Goal: Book appointment/travel/reservation

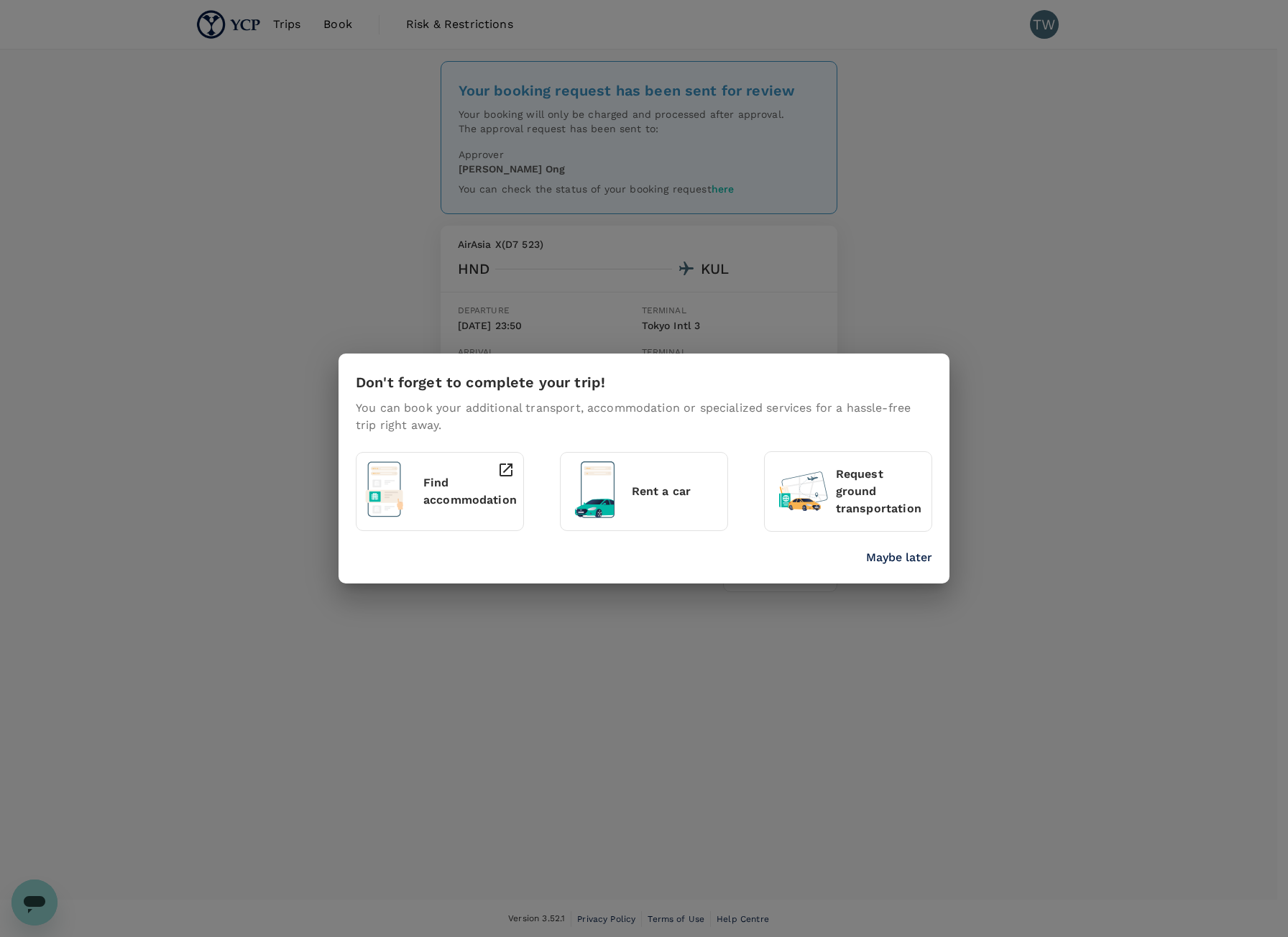
click at [916, 557] on p "Maybe later" at bounding box center [899, 558] width 66 height 17
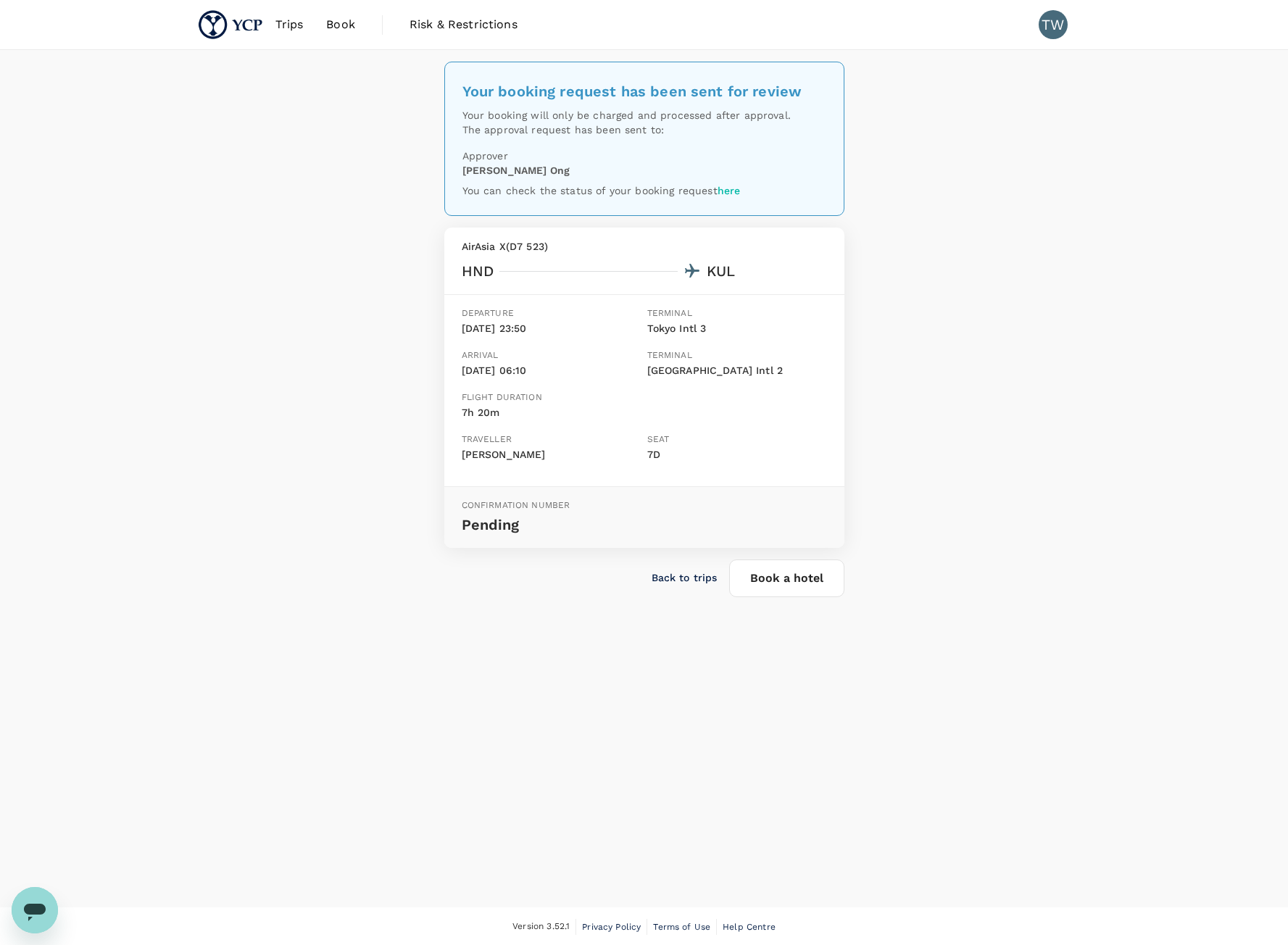
click at [332, 35] on link "Book" at bounding box center [340, 24] width 52 height 50
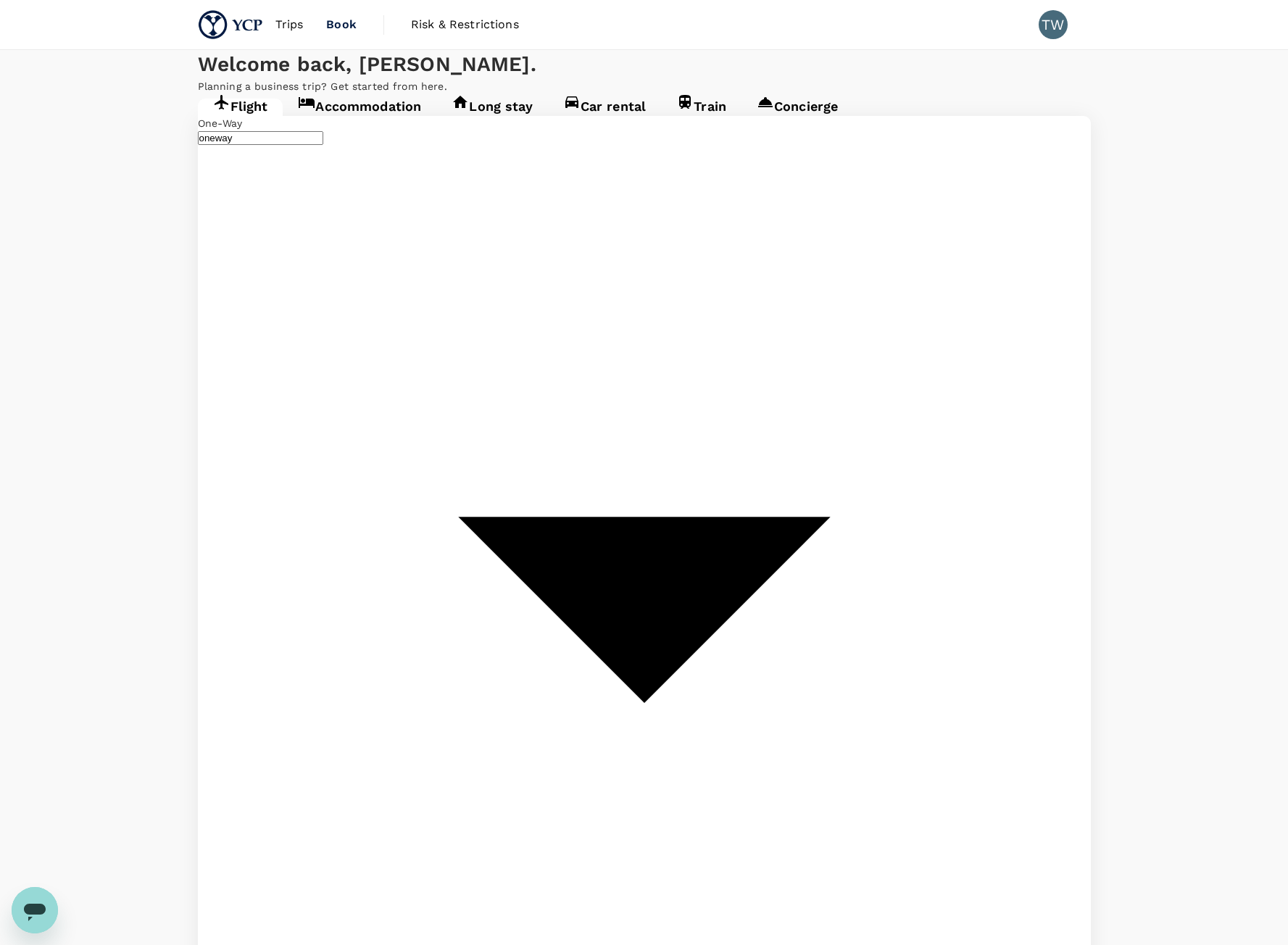
type input "Tokyo Intl (HND)"
type input "[GEOGRAPHIC_DATA], [GEOGRAPHIC_DATA] (any)"
click at [380, 125] on link "Accommodation" at bounding box center [359, 111] width 154 height 26
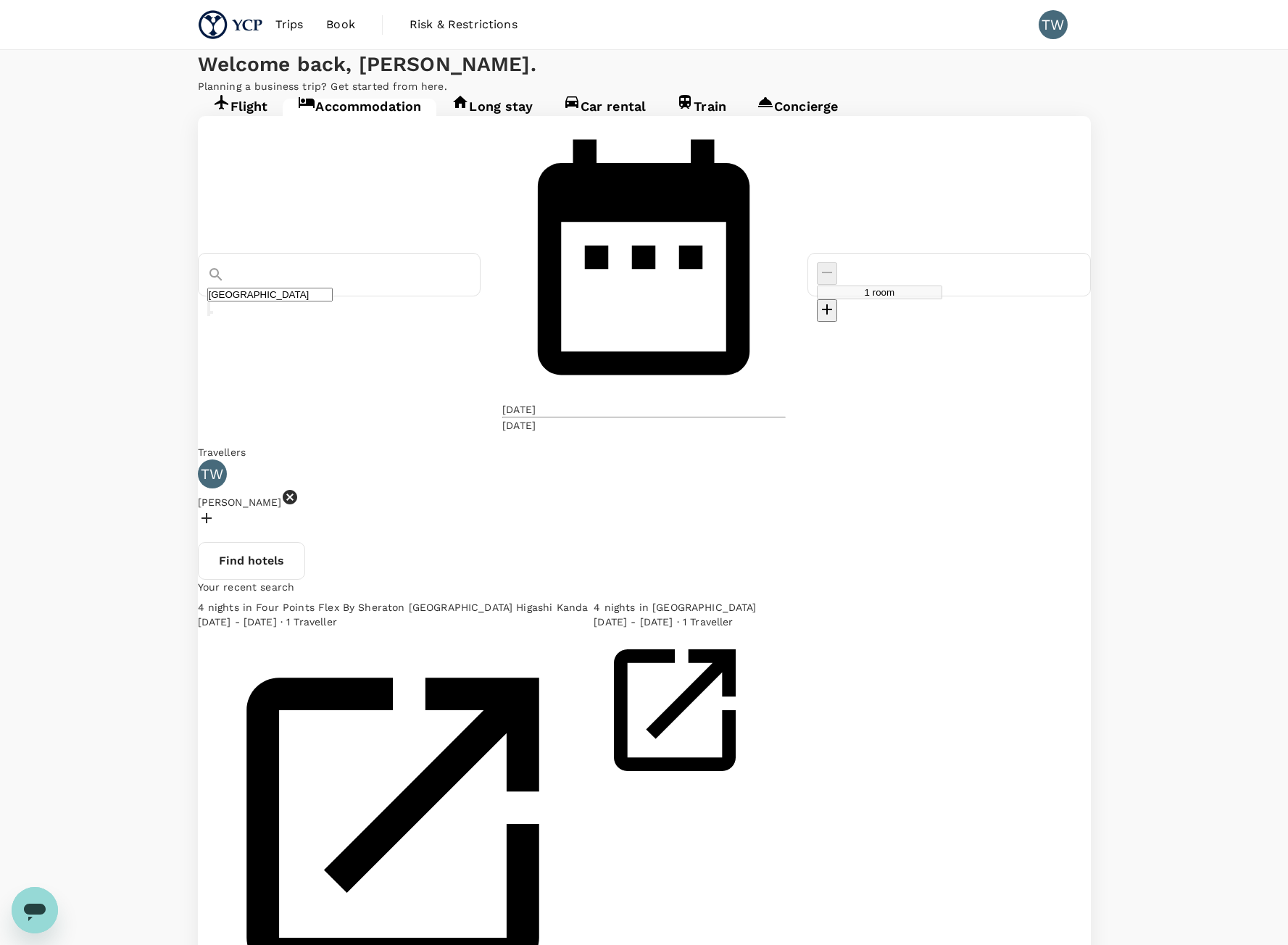
type input "[GEOGRAPHIC_DATA]"
click at [333, 287] on input "[GEOGRAPHIC_DATA]" at bounding box center [270, 294] width 125 height 14
click at [248, 339] on div "[GEOGRAPHIC_DATA] [DATE] [DATE] room Travellers TW [PERSON_NAME] Find hotels Yo…" at bounding box center [644, 570] width 893 height 908
click at [536, 402] on div "[DATE]" at bounding box center [519, 409] width 33 height 15
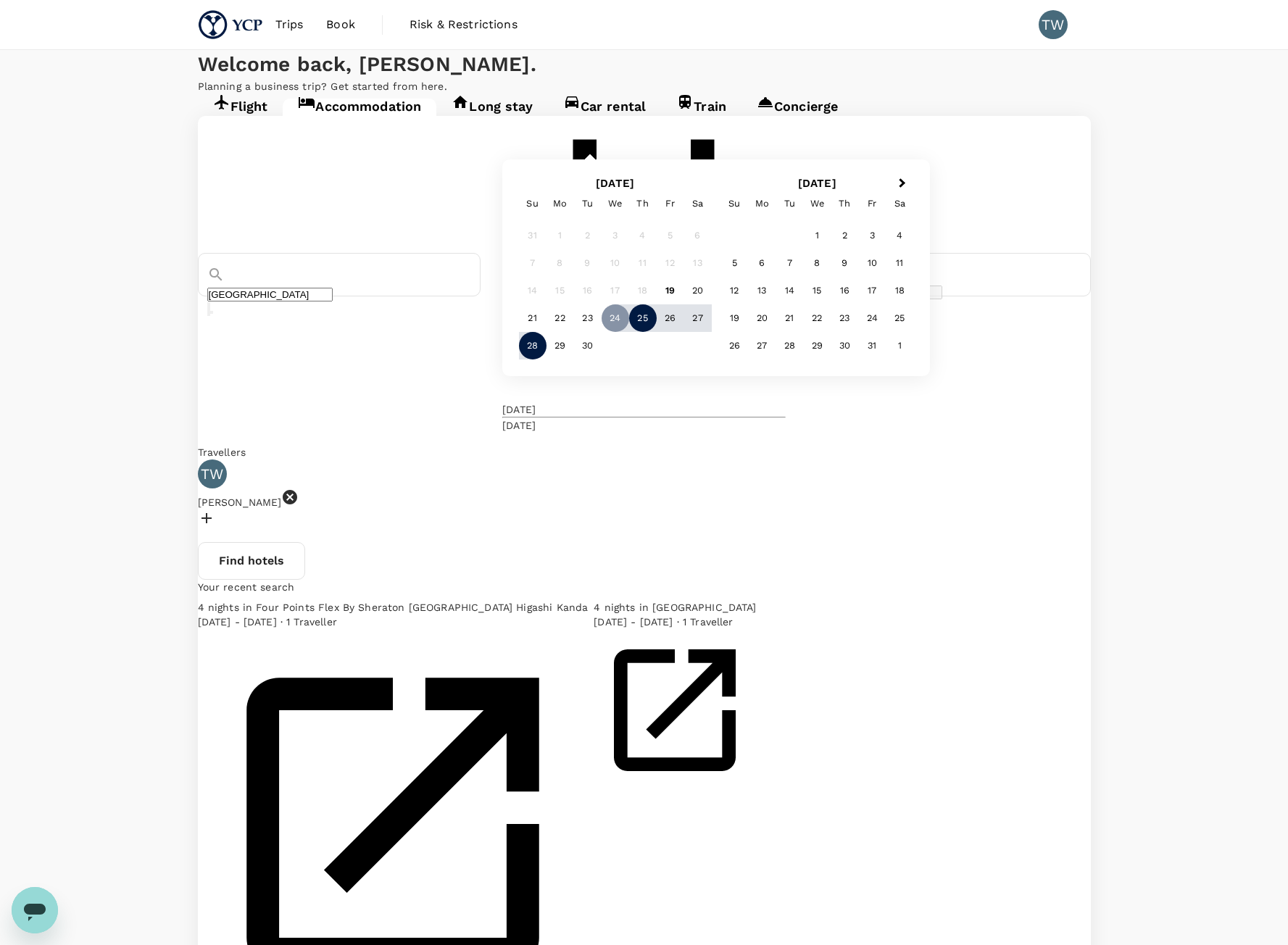
click at [657, 332] on div "25" at bounding box center [643, 318] width 28 height 28
click at [711, 332] on div "27" at bounding box center [698, 318] width 28 height 28
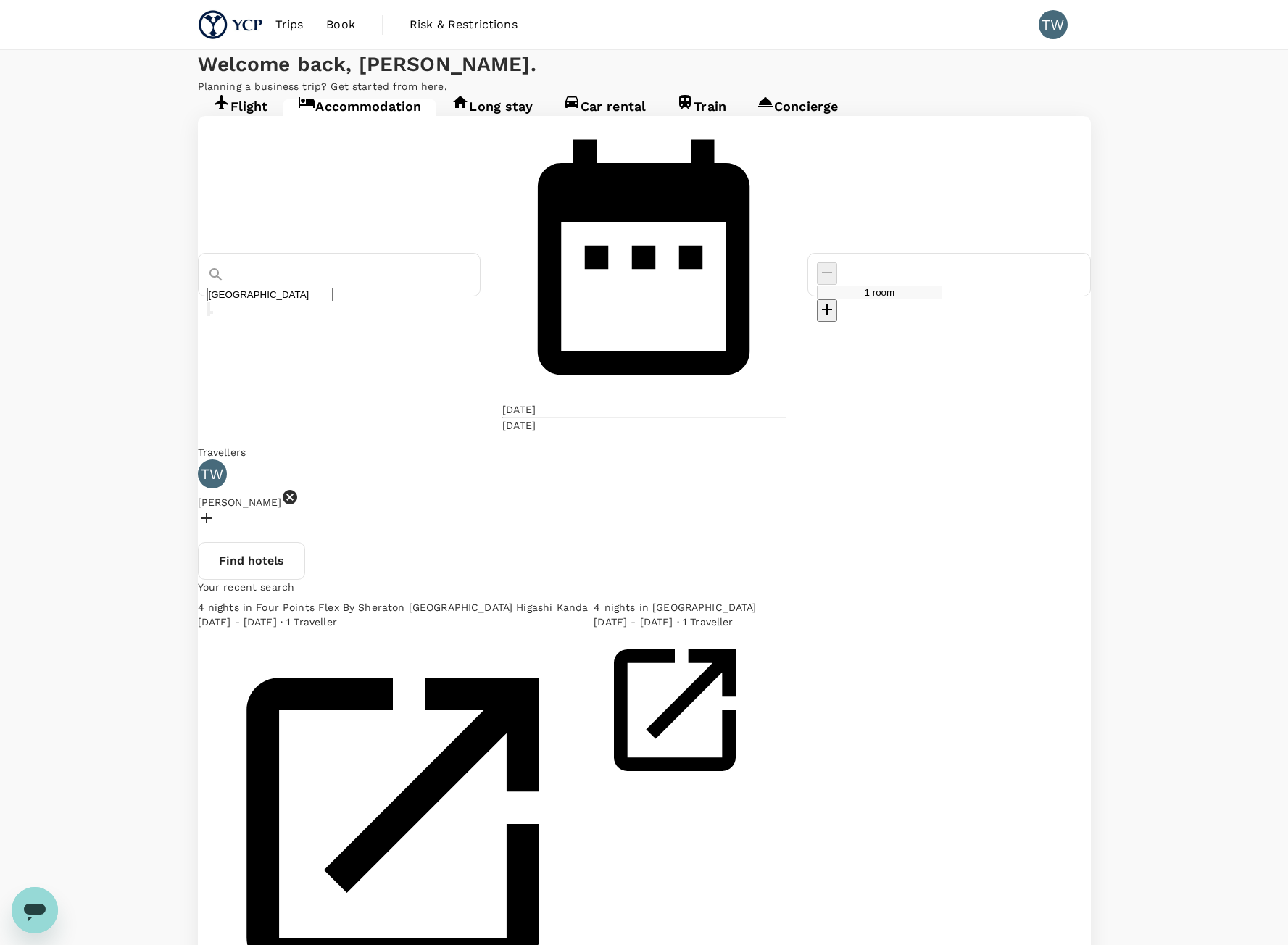
click at [305, 542] on button "Find hotels" at bounding box center [251, 560] width 107 height 37
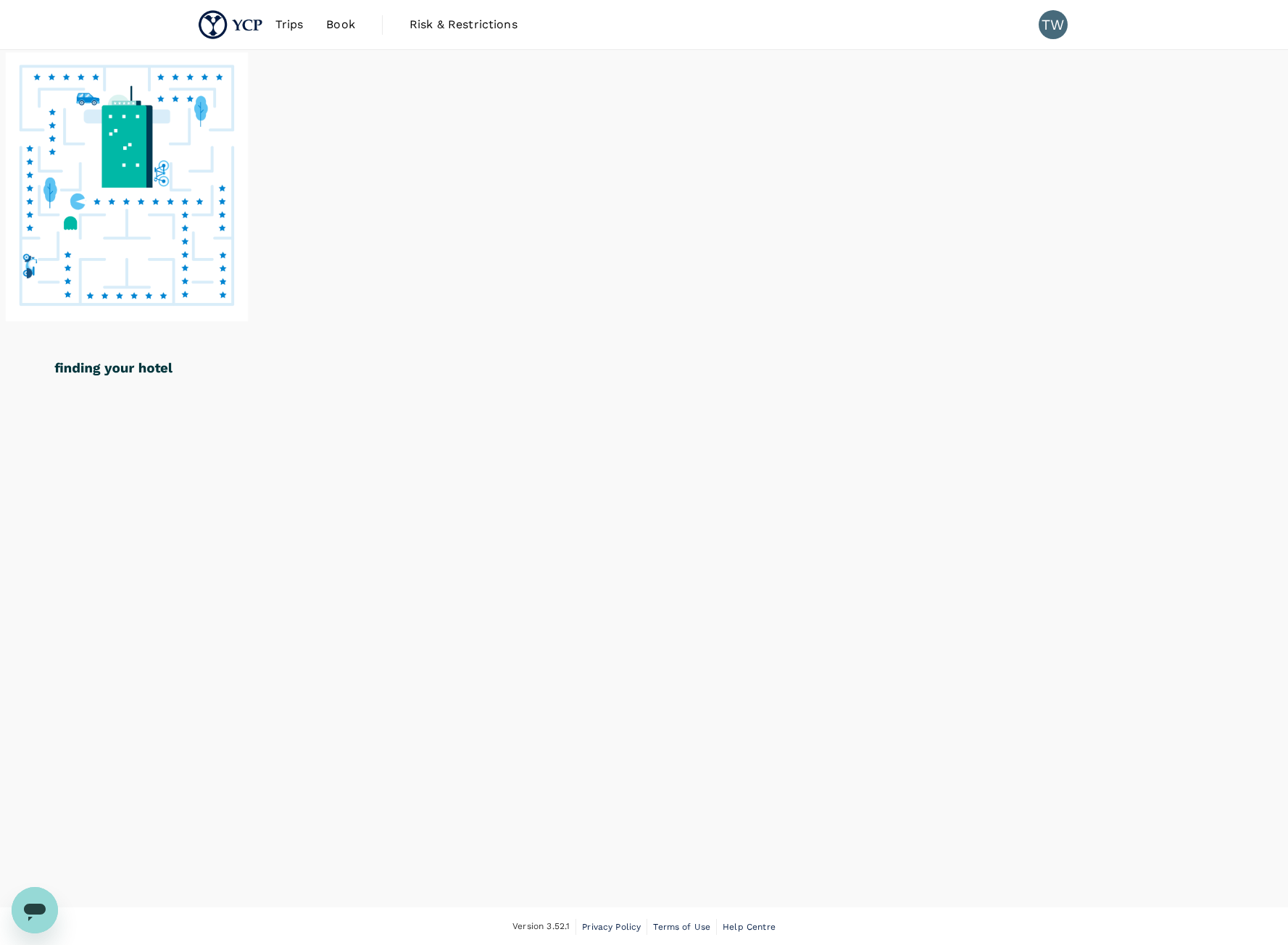
click at [1127, 276] on div at bounding box center [644, 240] width 1288 height 379
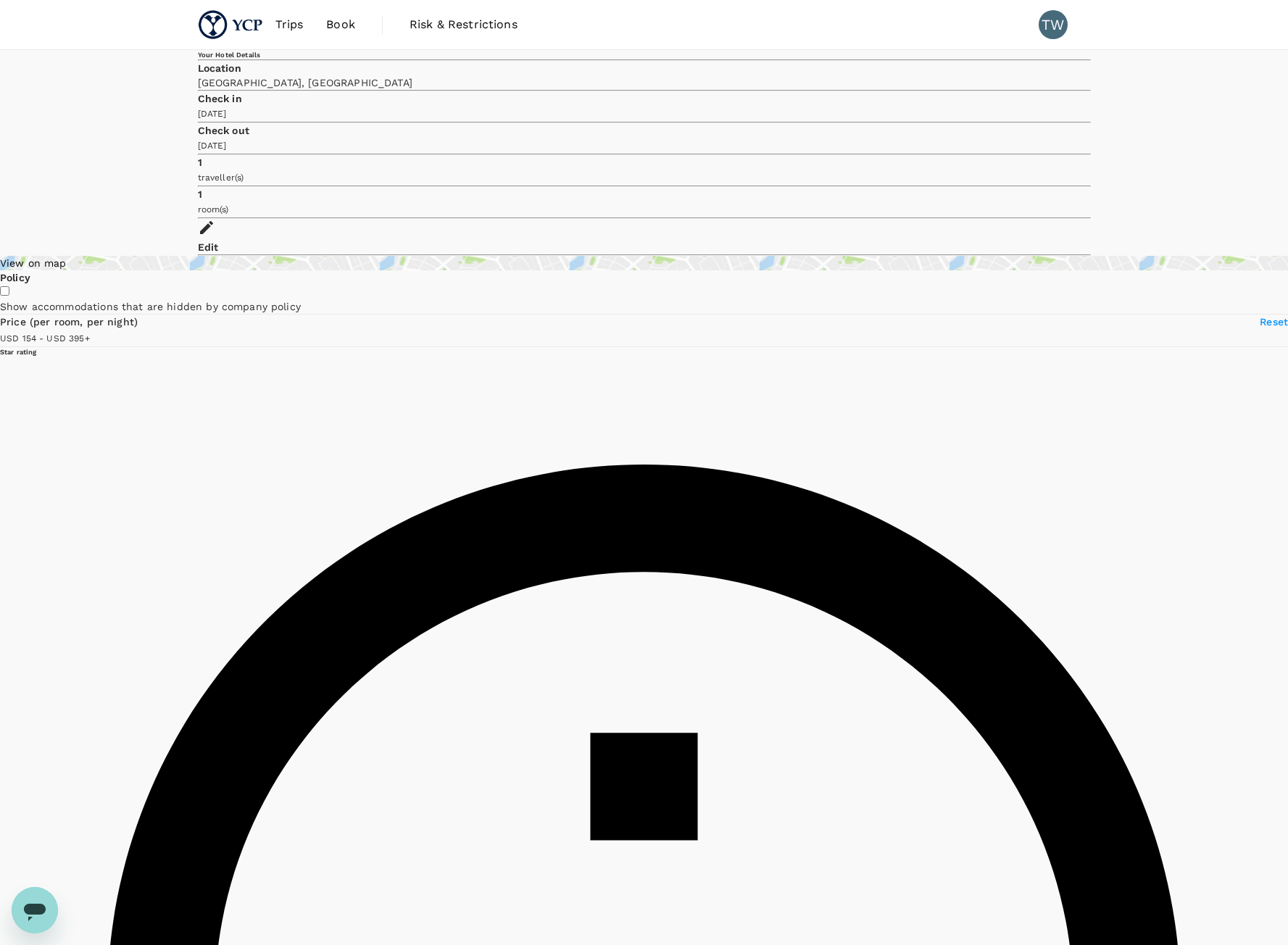
type input "395.23"
type input "154.71"
type input "394.71"
type input "41.71"
type input "395.08"
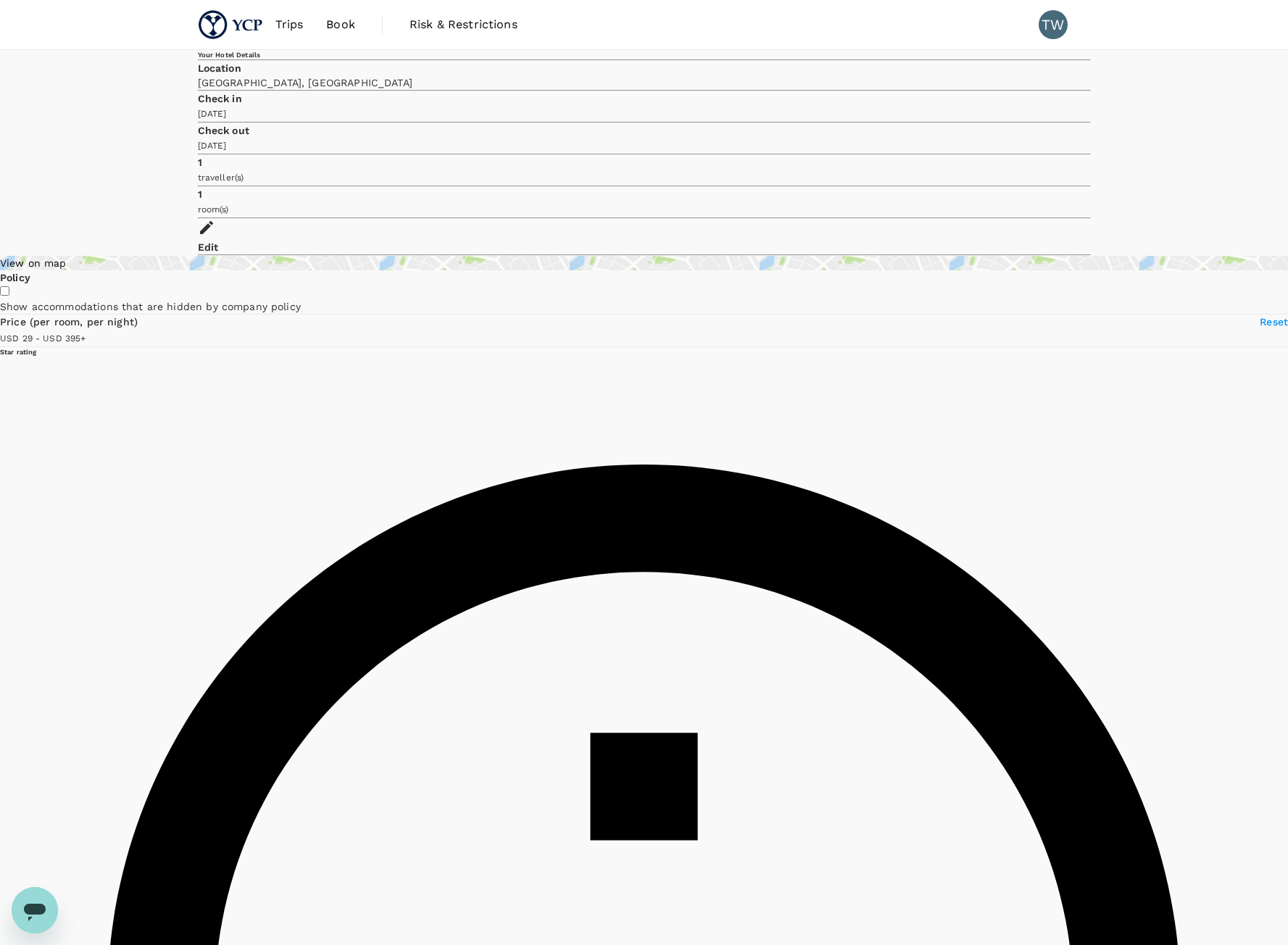
type input "29.08"
click at [345, 256] on div "View on map" at bounding box center [644, 263] width 1288 height 15
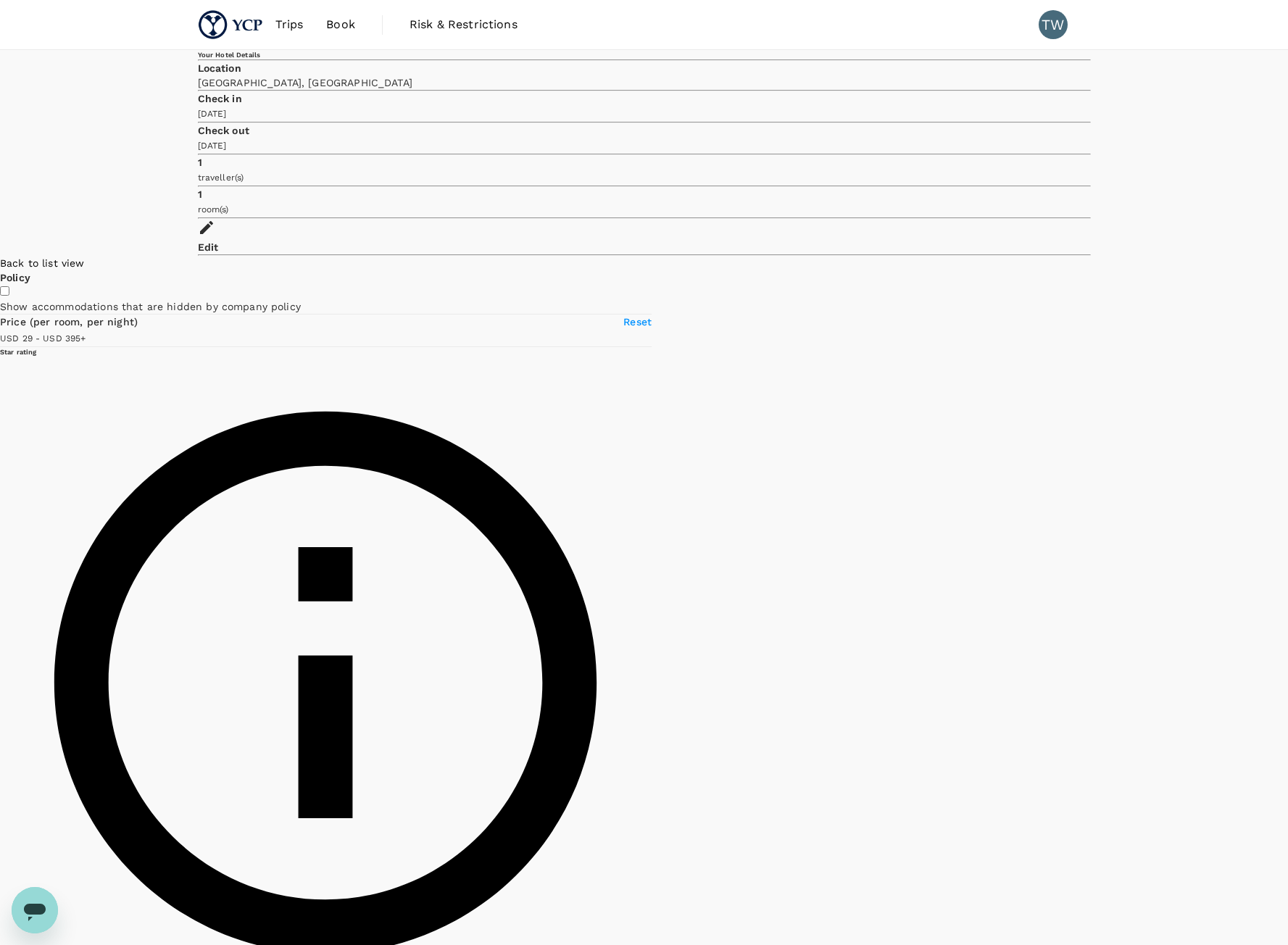
drag, startPoint x: 745, startPoint y: 283, endPoint x: 726, endPoint y: 613, distance: 330.5
click at [1288, 613] on div at bounding box center [1288, 656] width 0 height 800
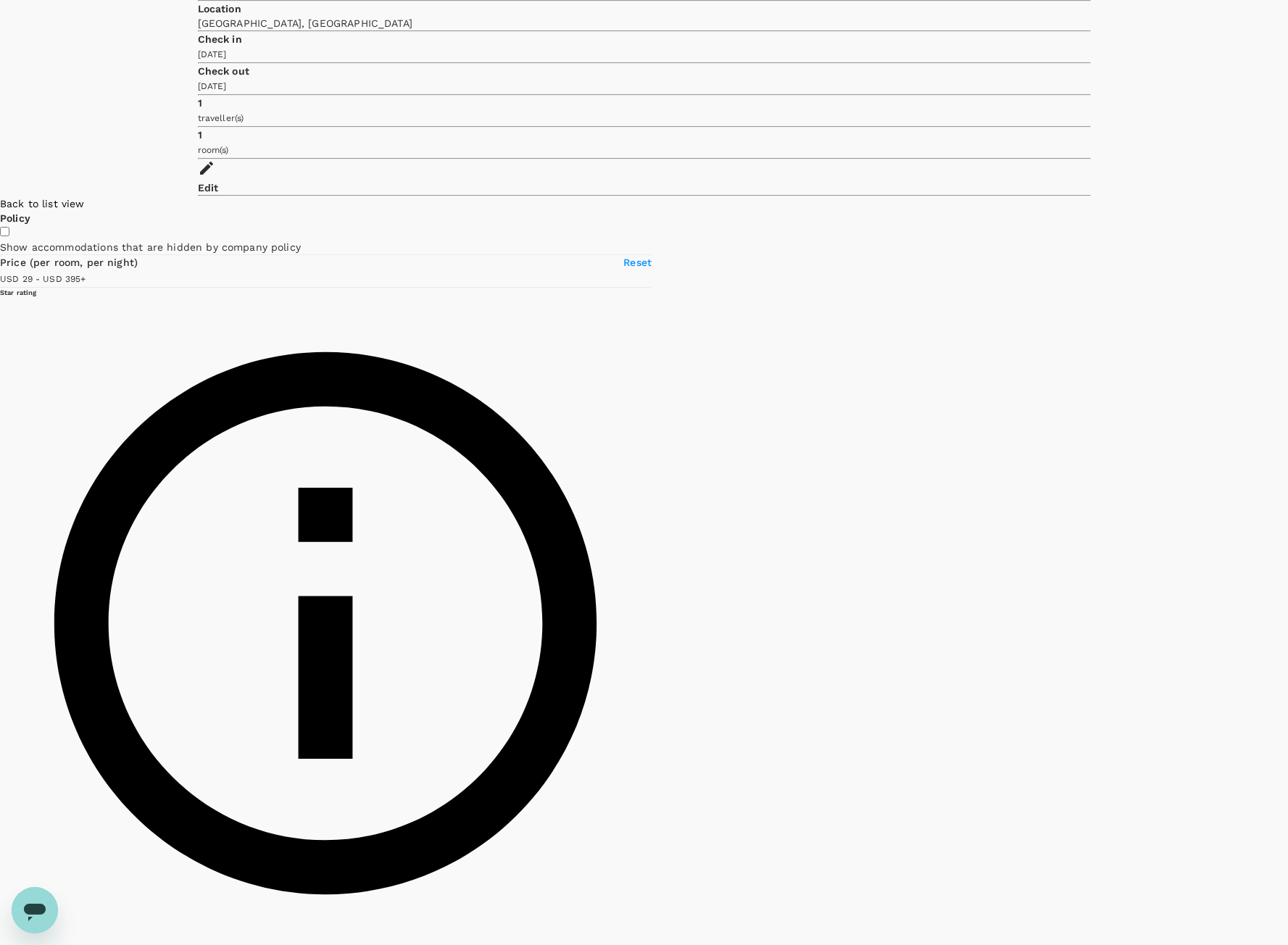
drag, startPoint x: 550, startPoint y: 775, endPoint x: 817, endPoint y: 429, distance: 437.0
click at [1288, 422] on div at bounding box center [1288, 596] width 0 height 800
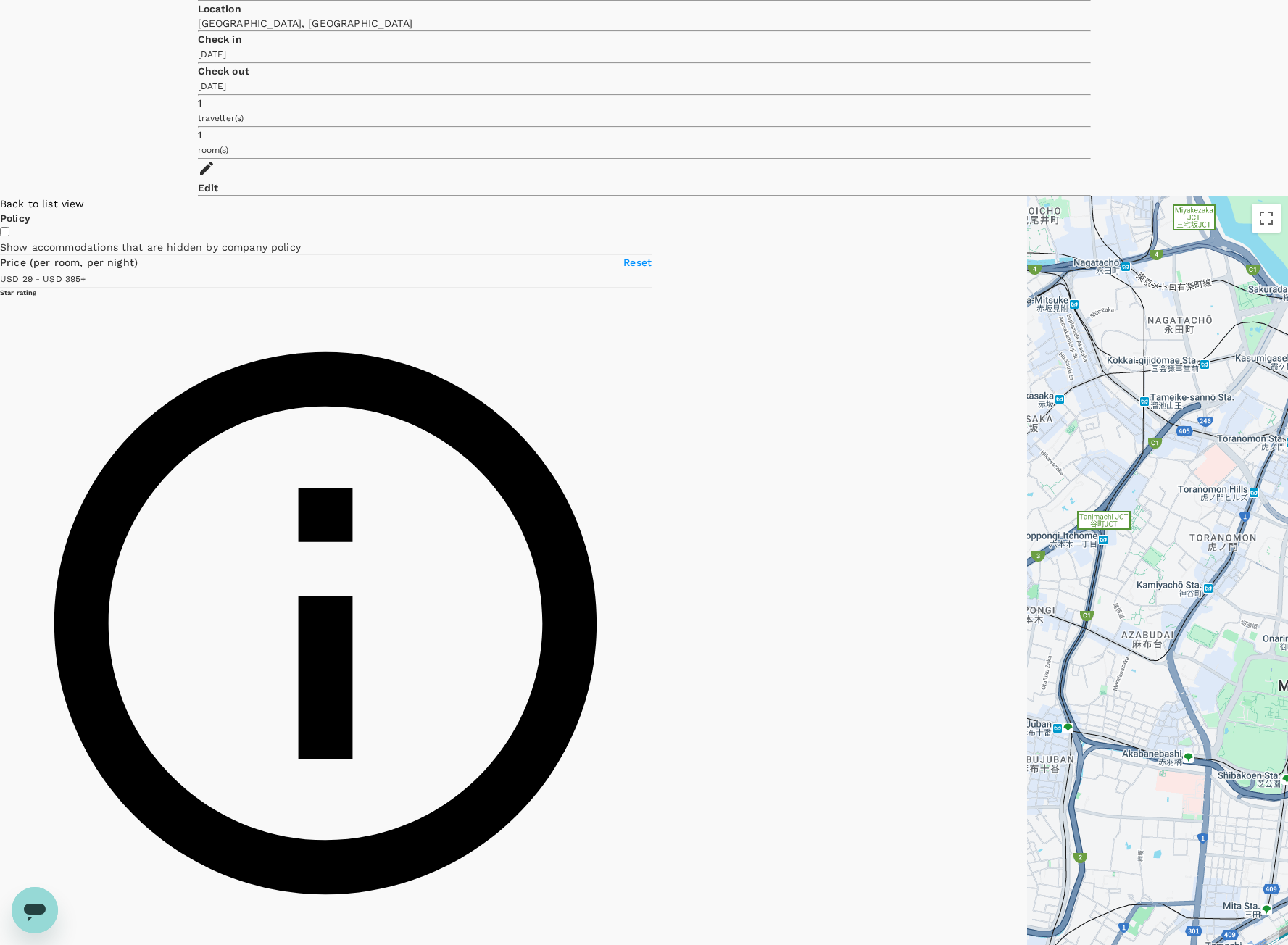
drag, startPoint x: 661, startPoint y: 691, endPoint x: 860, endPoint y: 453, distance: 310.2
click at [1027, 453] on div at bounding box center [1157, 596] width 261 height 800
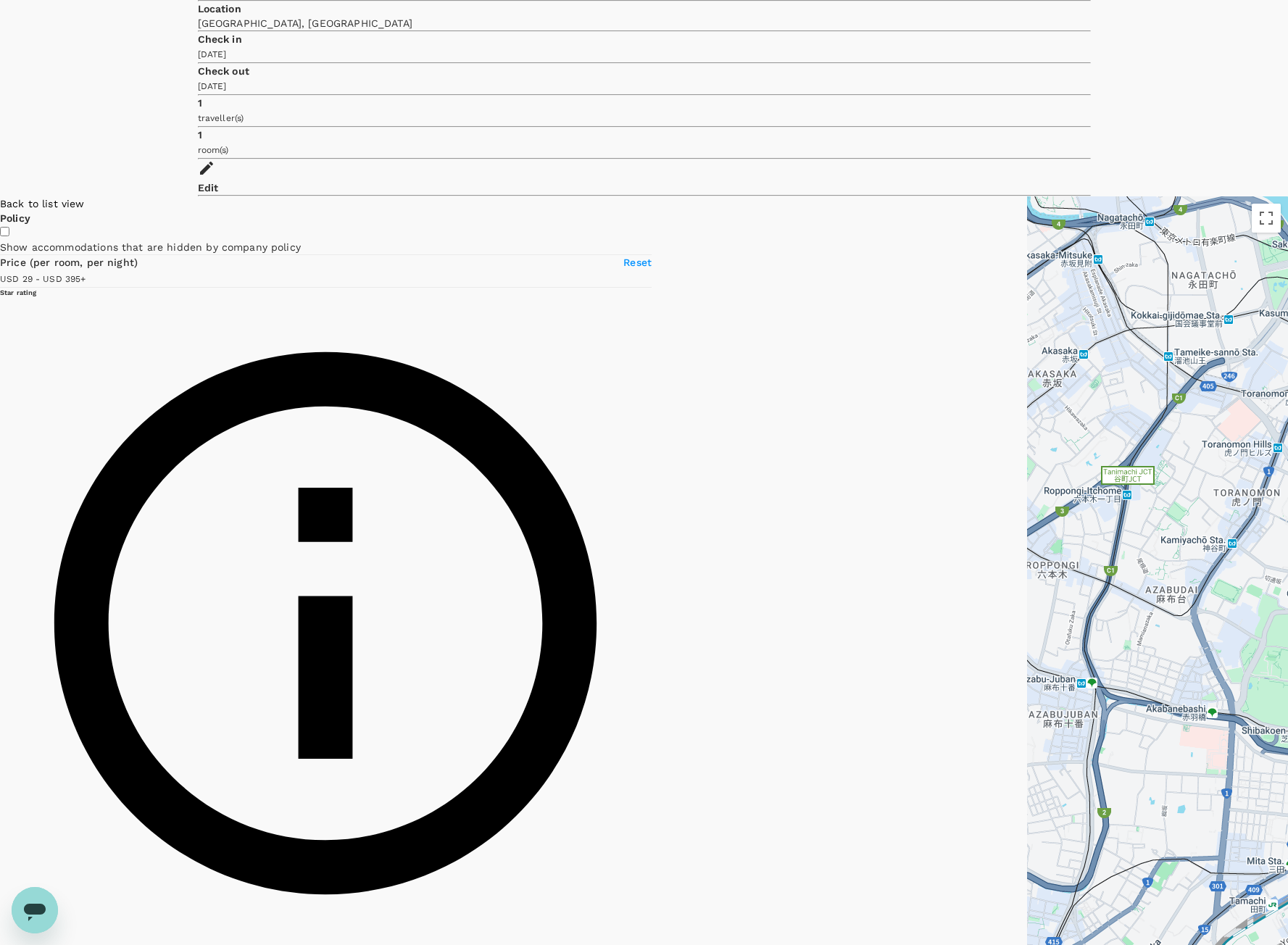
drag, startPoint x: 790, startPoint y: 693, endPoint x: 816, endPoint y: 639, distance: 59.9
click at [1027, 639] on div at bounding box center [1157, 596] width 261 height 800
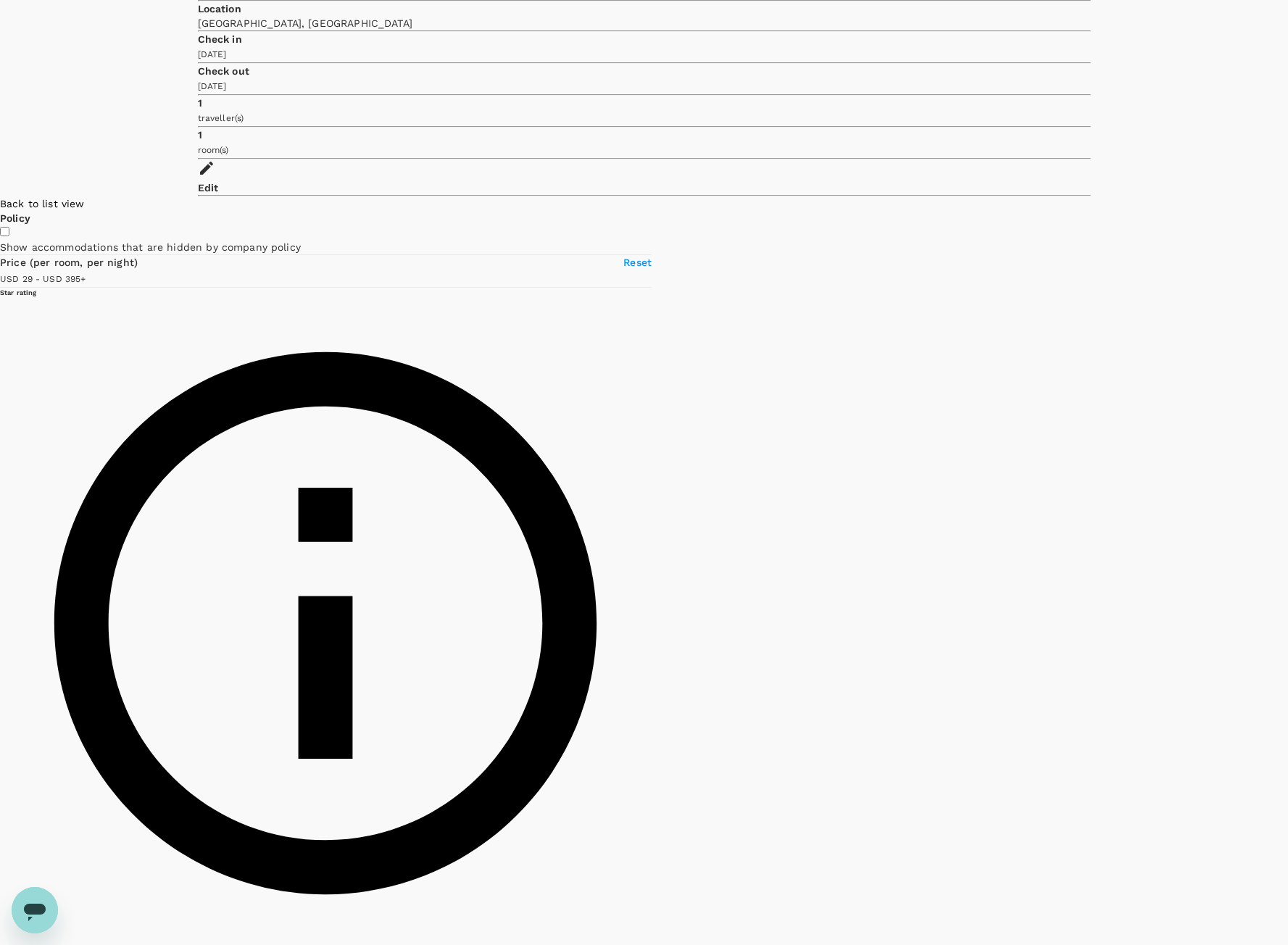
drag, startPoint x: 771, startPoint y: 724, endPoint x: 825, endPoint y: 578, distance: 155.7
click at [1288, 578] on div at bounding box center [1288, 596] width 0 height 800
click at [151, 196] on div "Back to list view" at bounding box center [326, 203] width 651 height 15
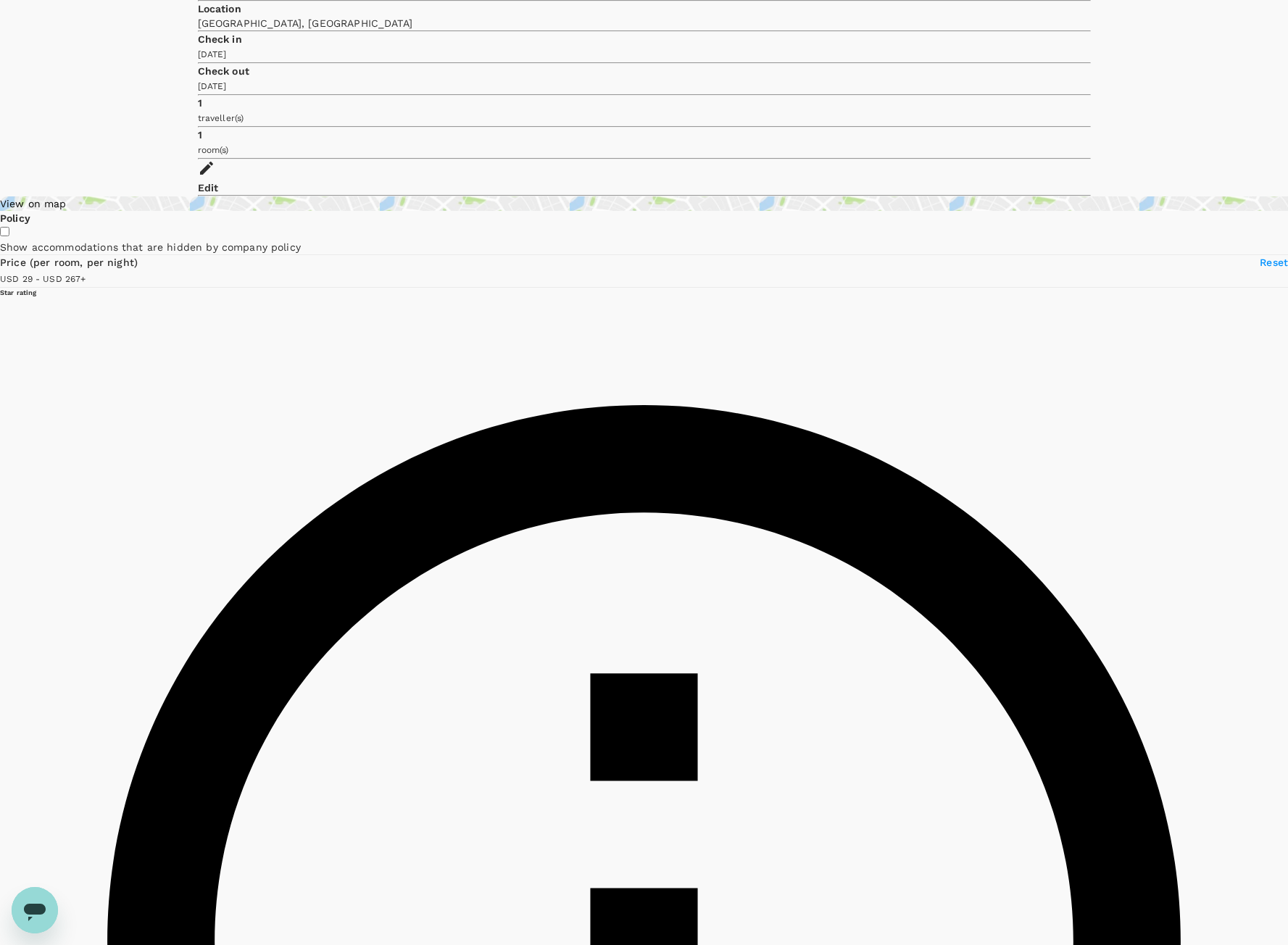
drag, startPoint x: 375, startPoint y: 268, endPoint x: 314, endPoint y: 270, distance: 61.0
click at [86, 273] on span at bounding box center [86, 278] width 0 height 11
drag, startPoint x: 314, startPoint y: 270, endPoint x: 287, endPoint y: 270, distance: 27.0
click at [85, 273] on span at bounding box center [85, 278] width 0 height 11
type input "210.08"
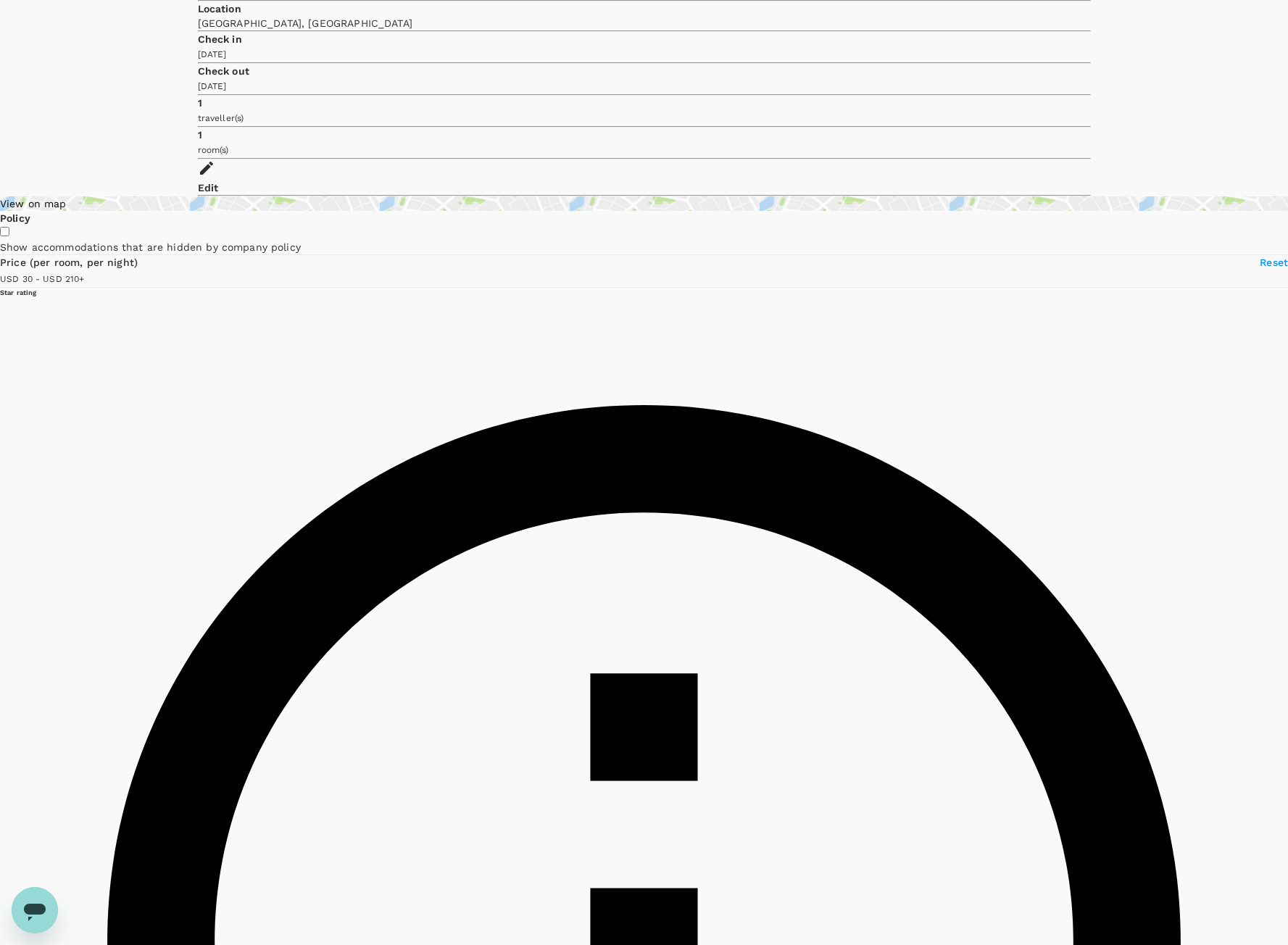
type input "30.08"
type input "210.08"
type input "47.08"
type input "210.08"
type input "70.08"
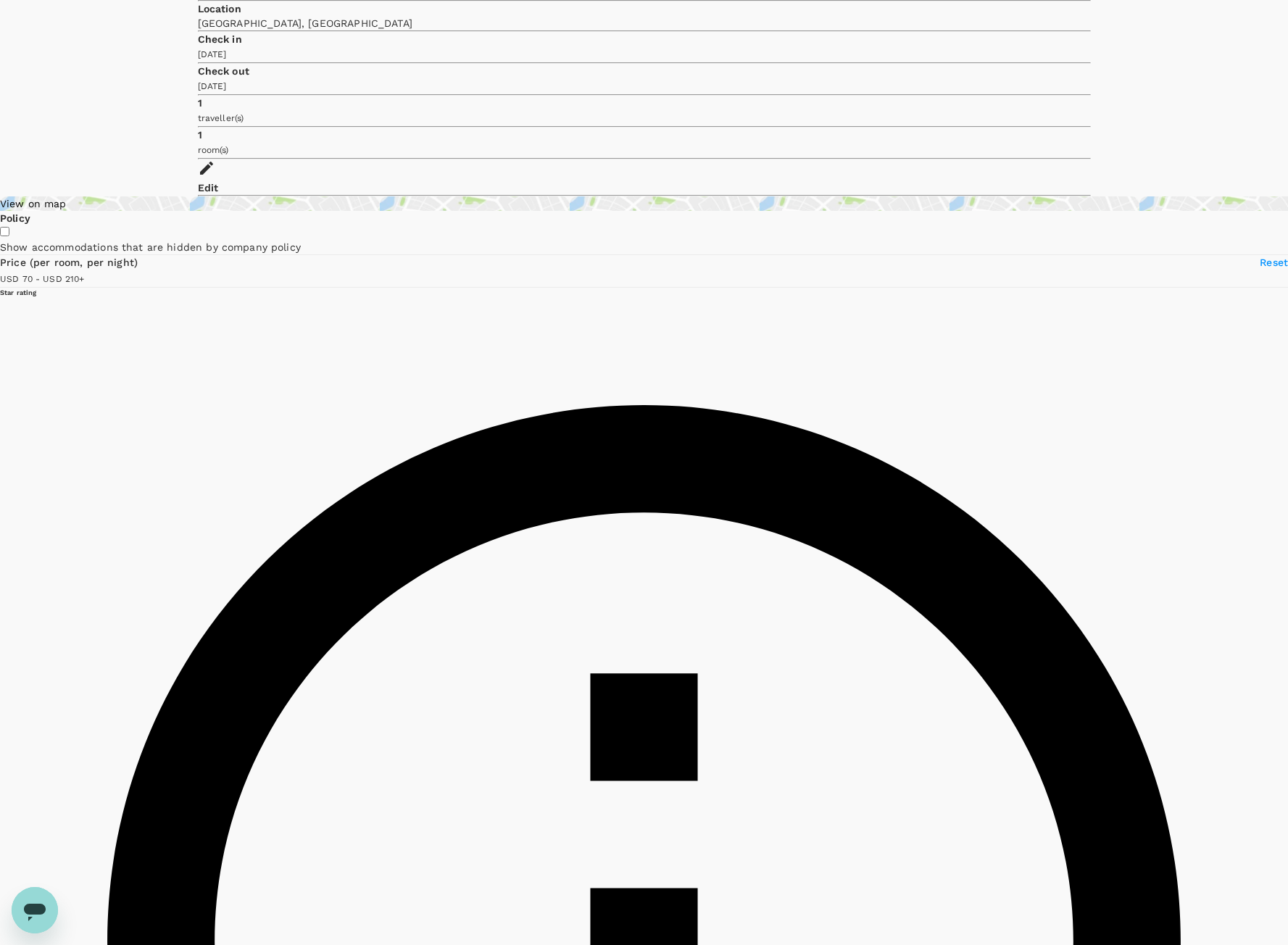
type input "210.08"
type input "101.08"
type input "210.08"
type input "114.08"
type input "210.08"
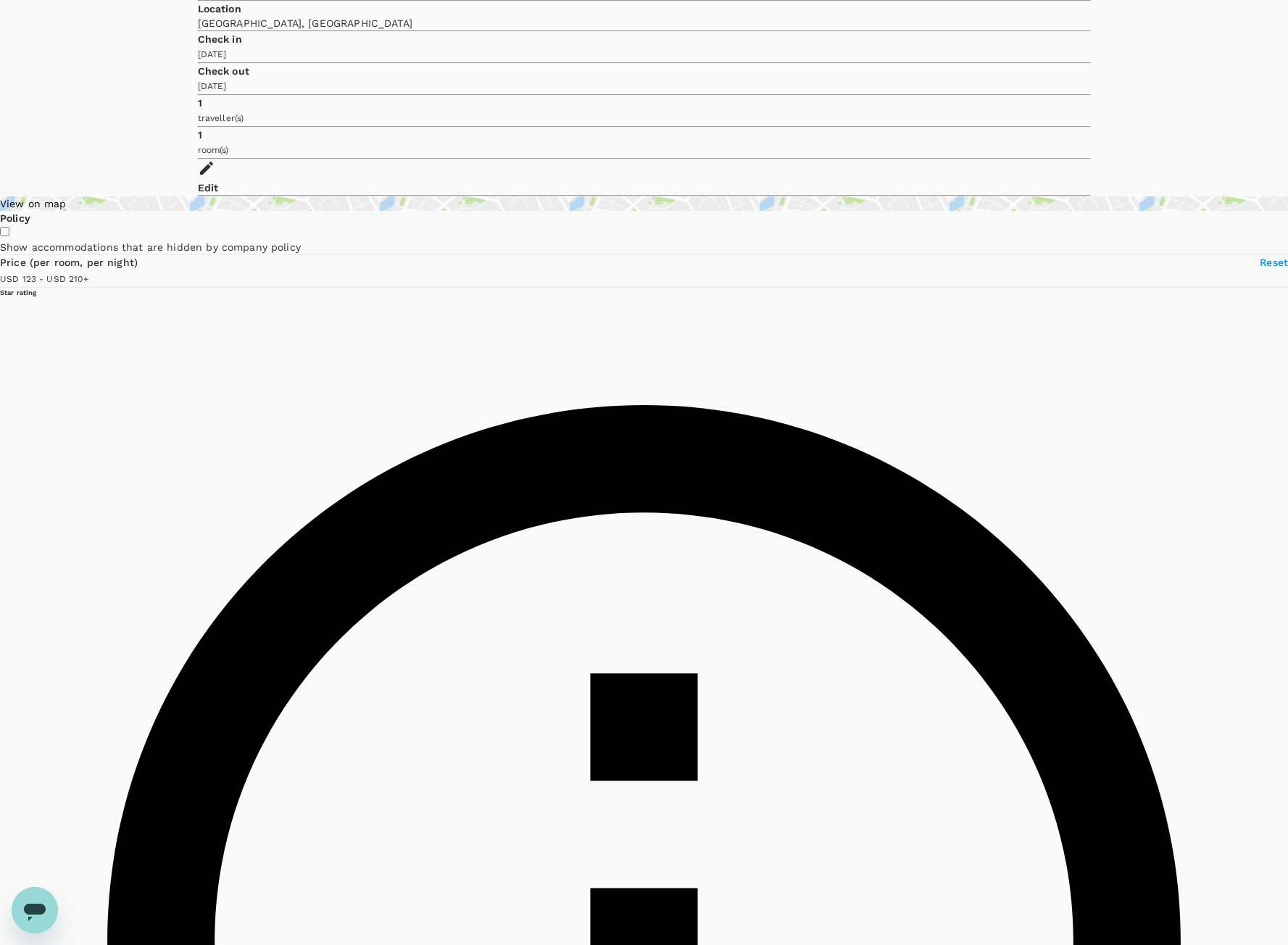
type input "123.08"
type input "210.08"
type input "123.08"
type input "210.08"
drag, startPoint x: 216, startPoint y: 274, endPoint x: 243, endPoint y: 281, distance: 27.9
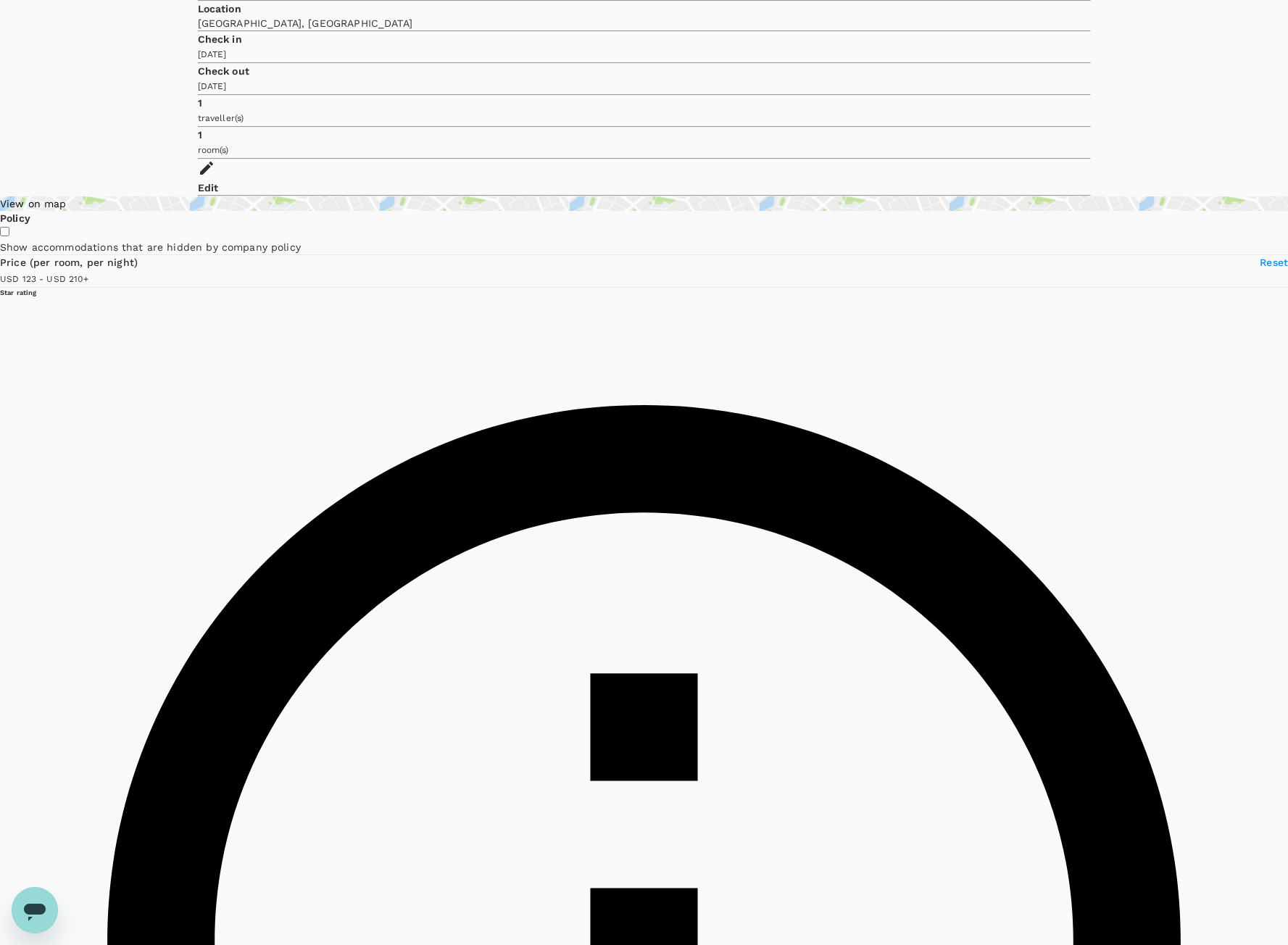
click at [89, 281] on span at bounding box center [89, 278] width 0 height 11
type input "123.08"
type input "210.08"
type input "123.08"
type input "210.08"
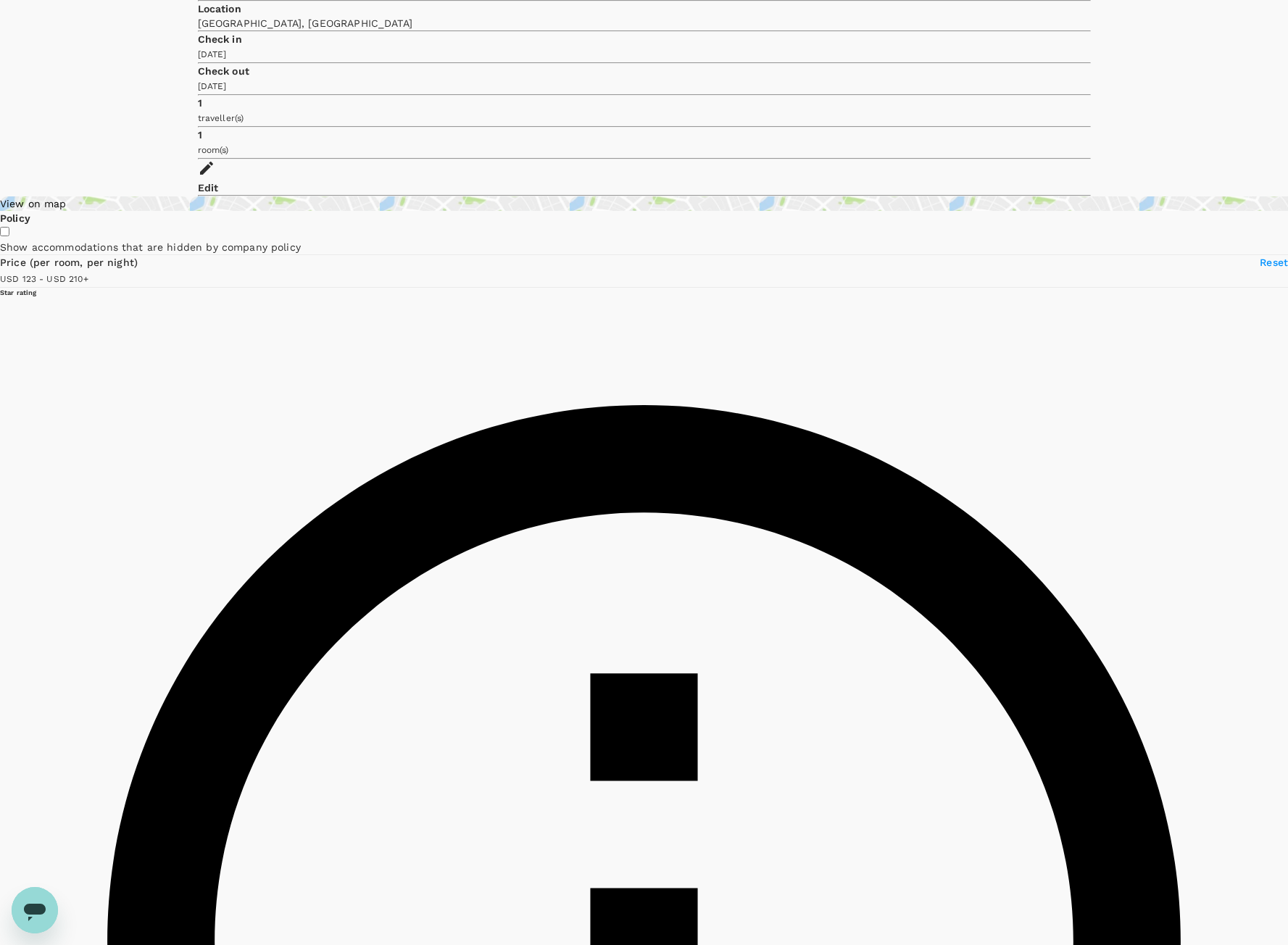
type input "123.08"
type input "210.08"
type input "123.08"
type input "210.08"
type input "123.08"
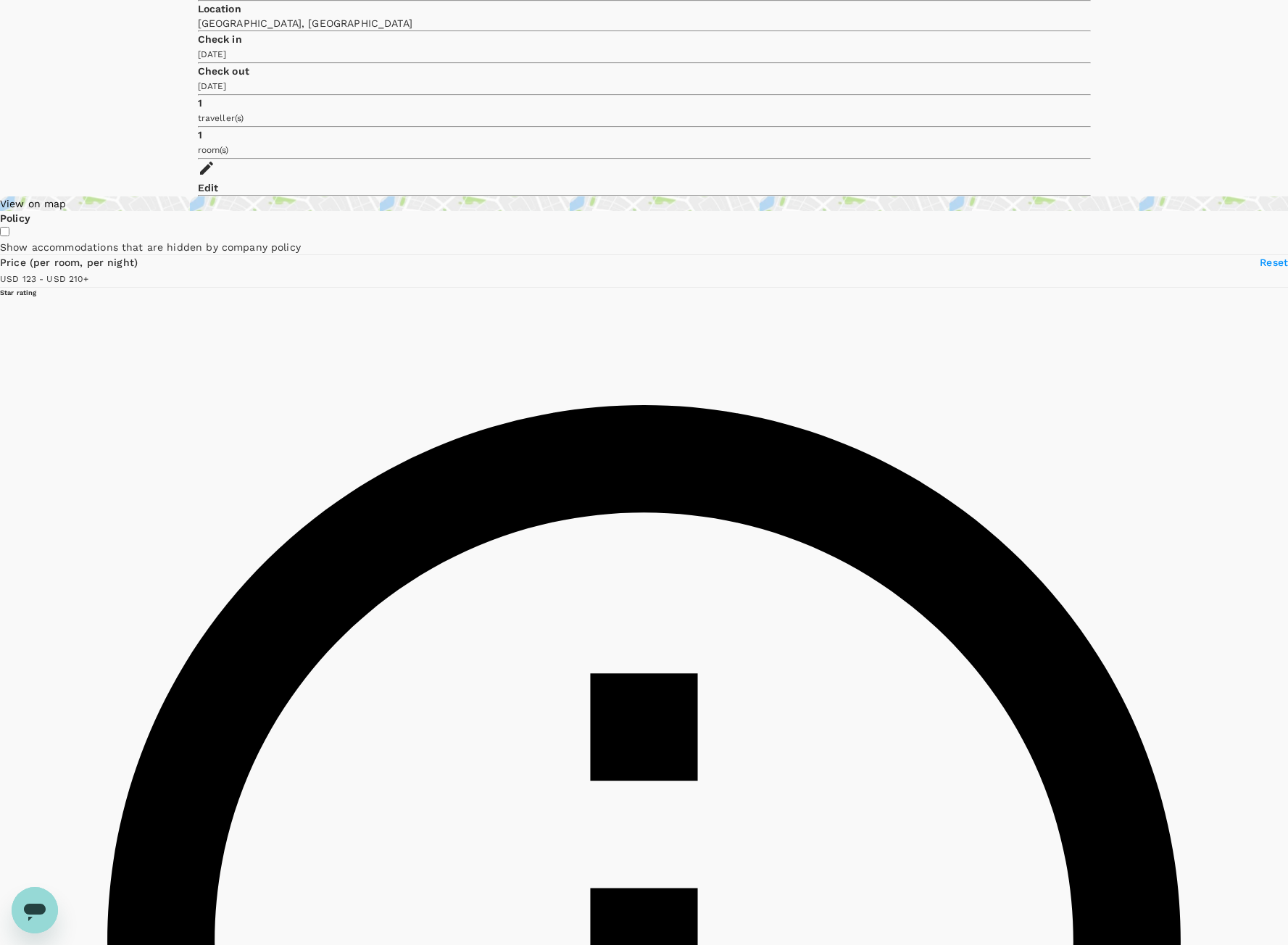
type input "210.08"
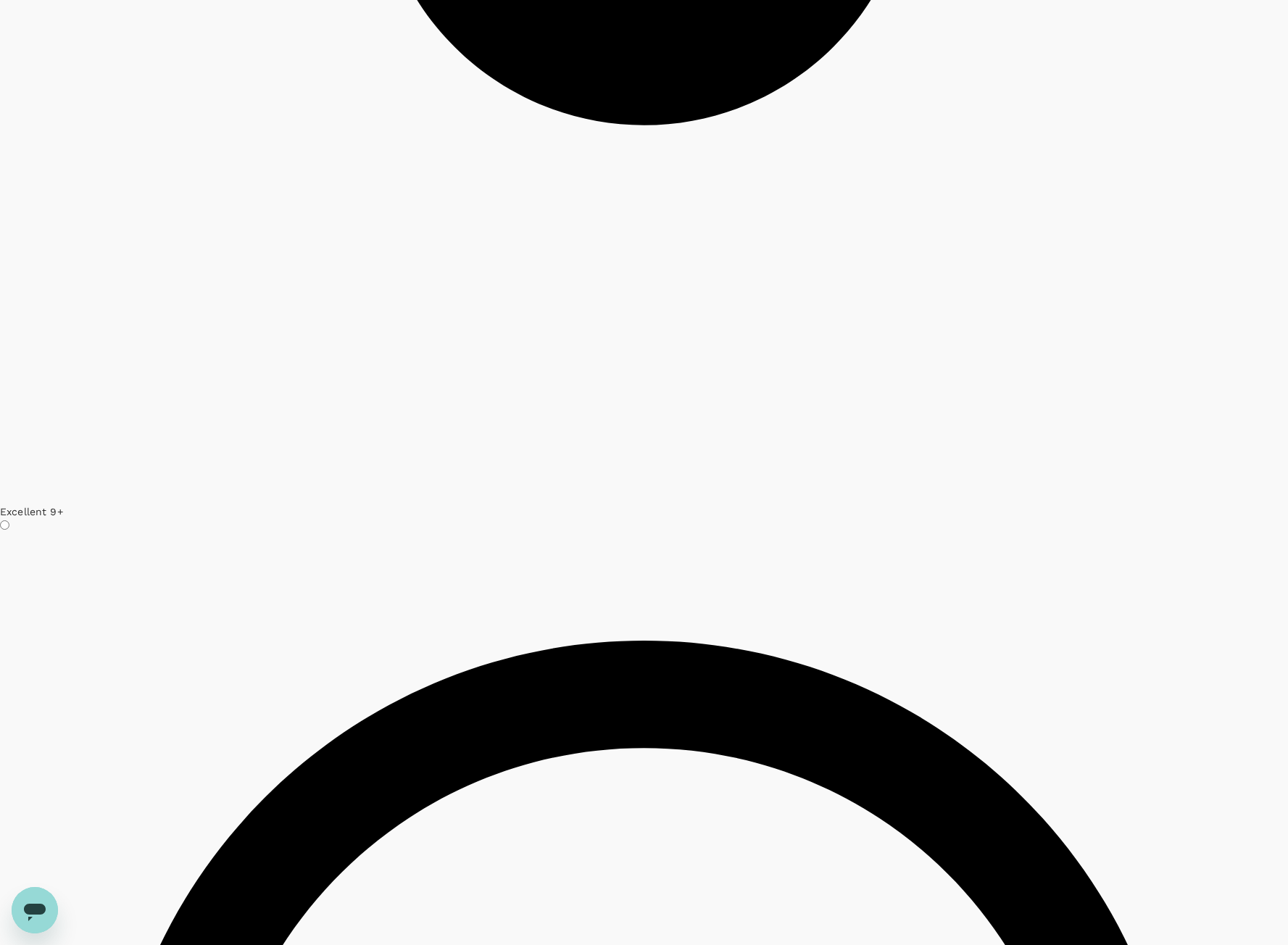
scroll to position [3975, 0]
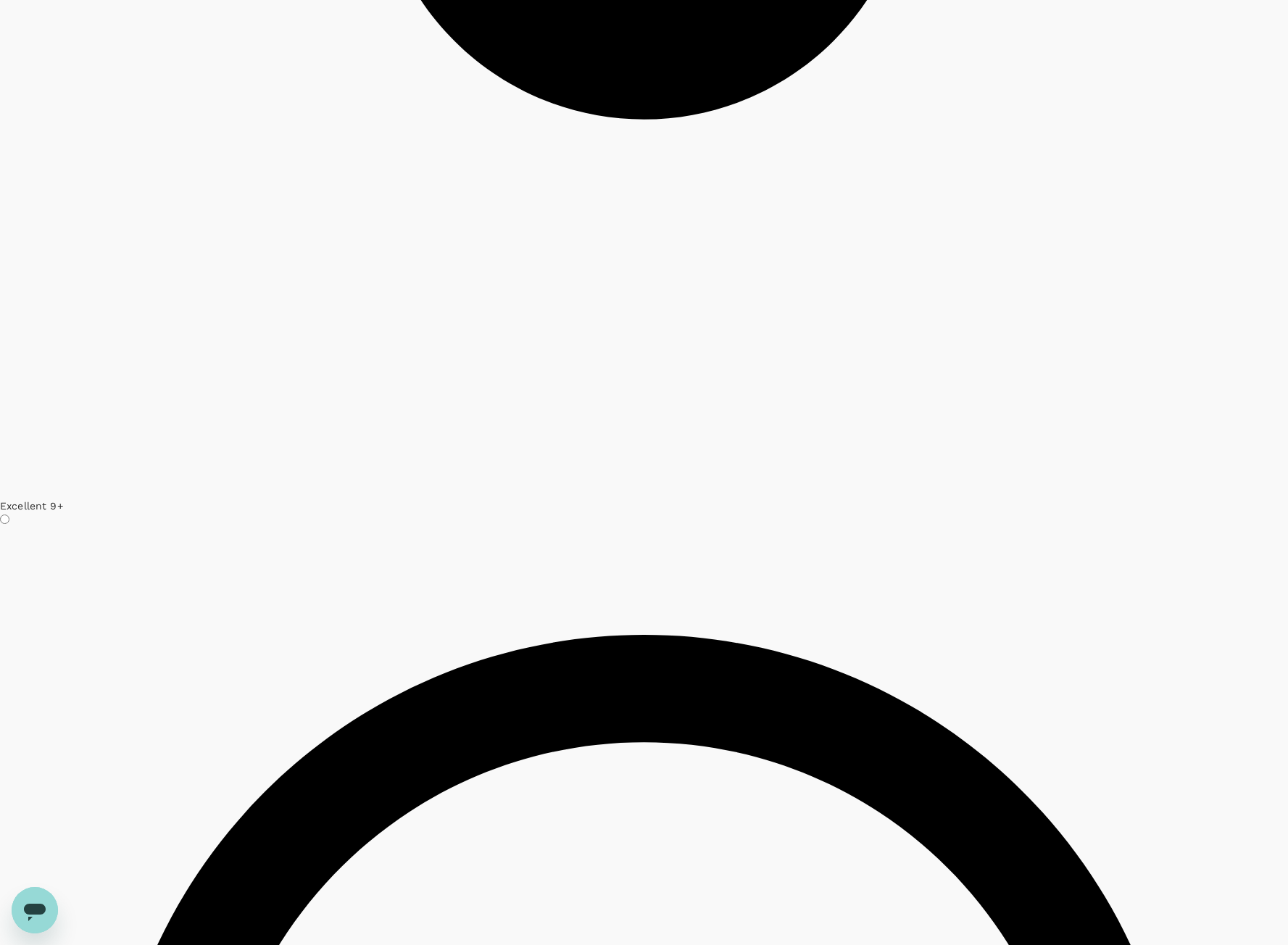
type input "123.08"
type input "210.08"
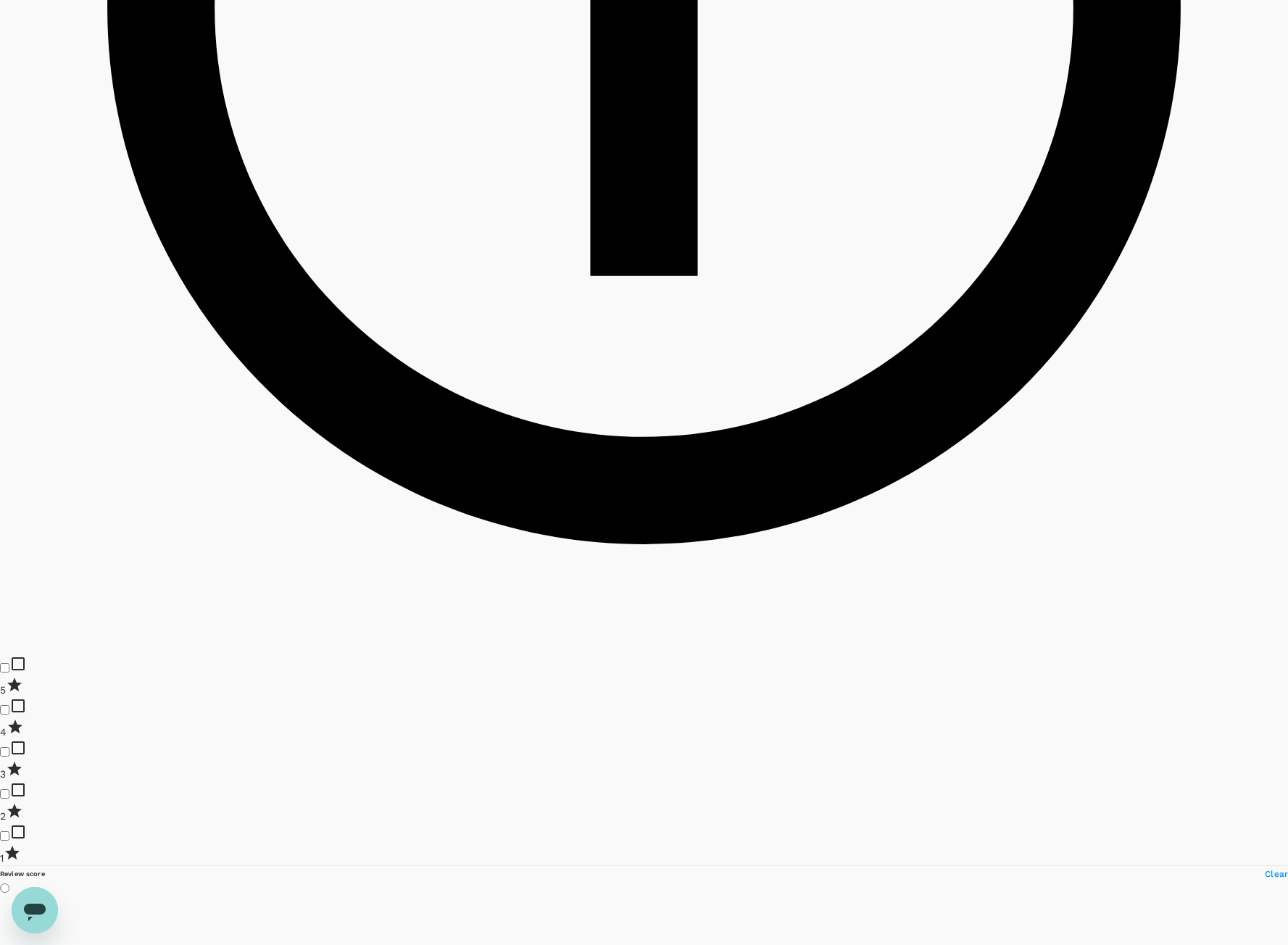
type input "123.08"
type input "210.08"
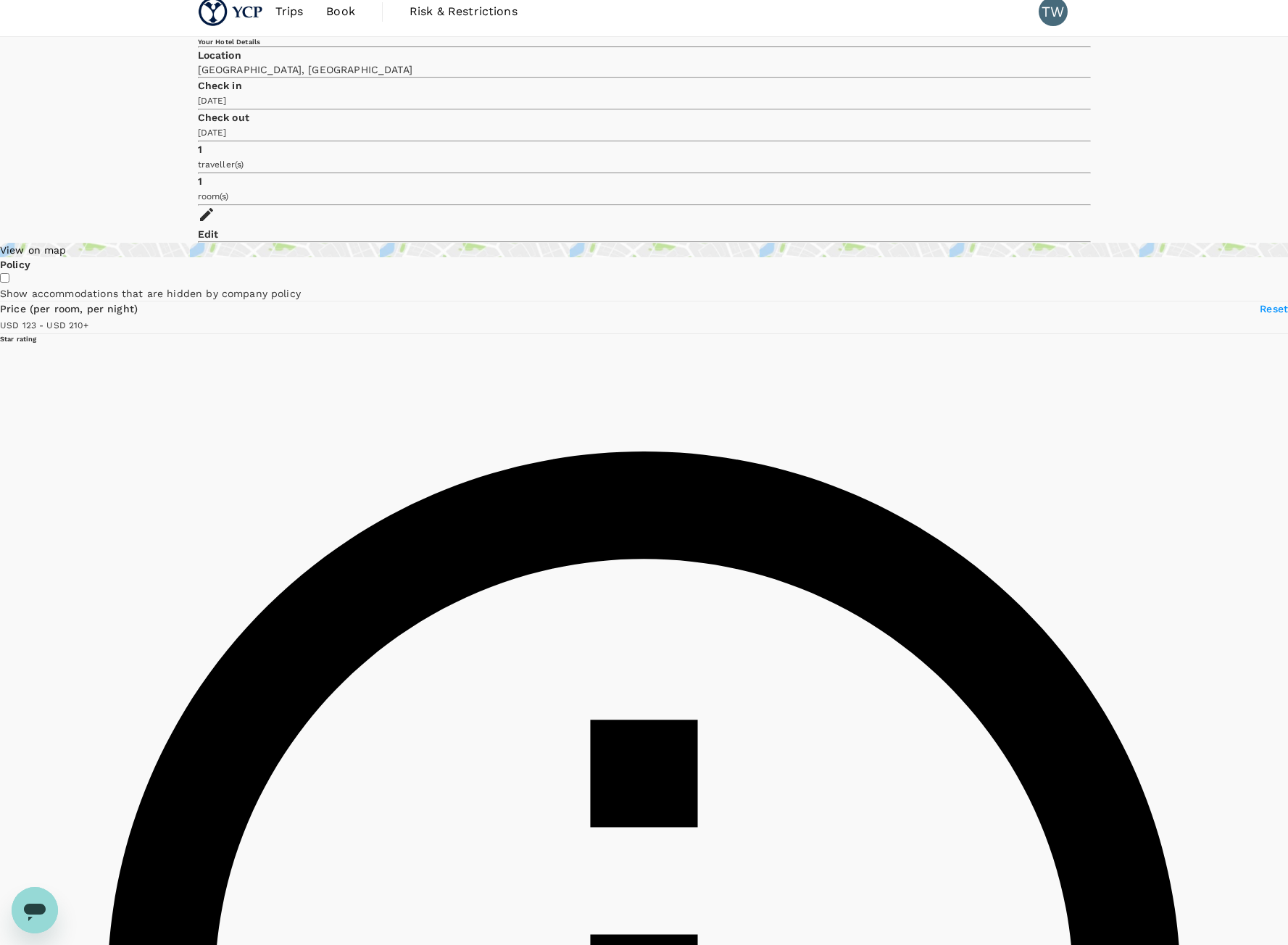
scroll to position [0, 0]
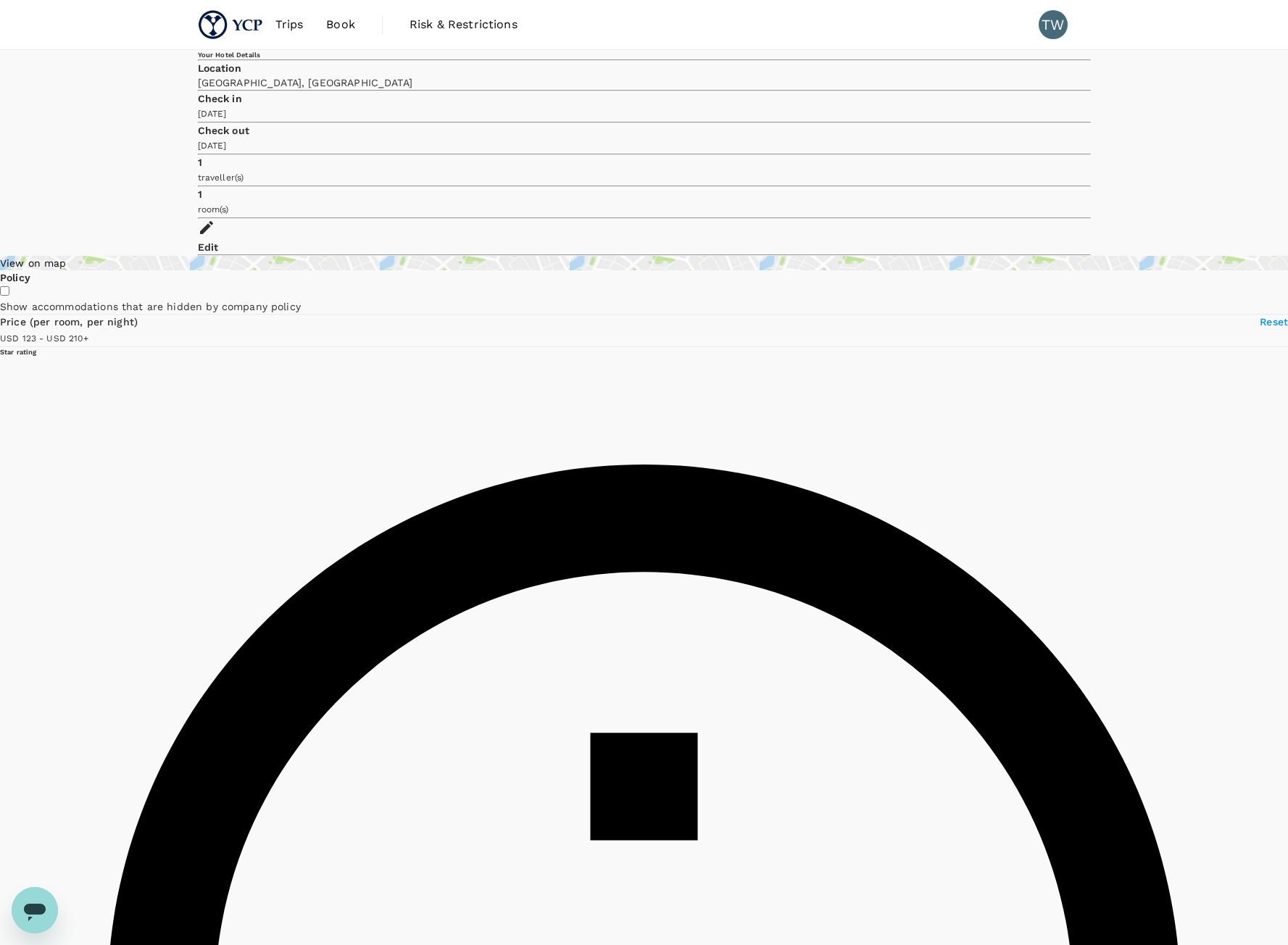
type input "123.08"
type input "210.08"
type input "123.08"
type input "210.08"
type input "123.08"
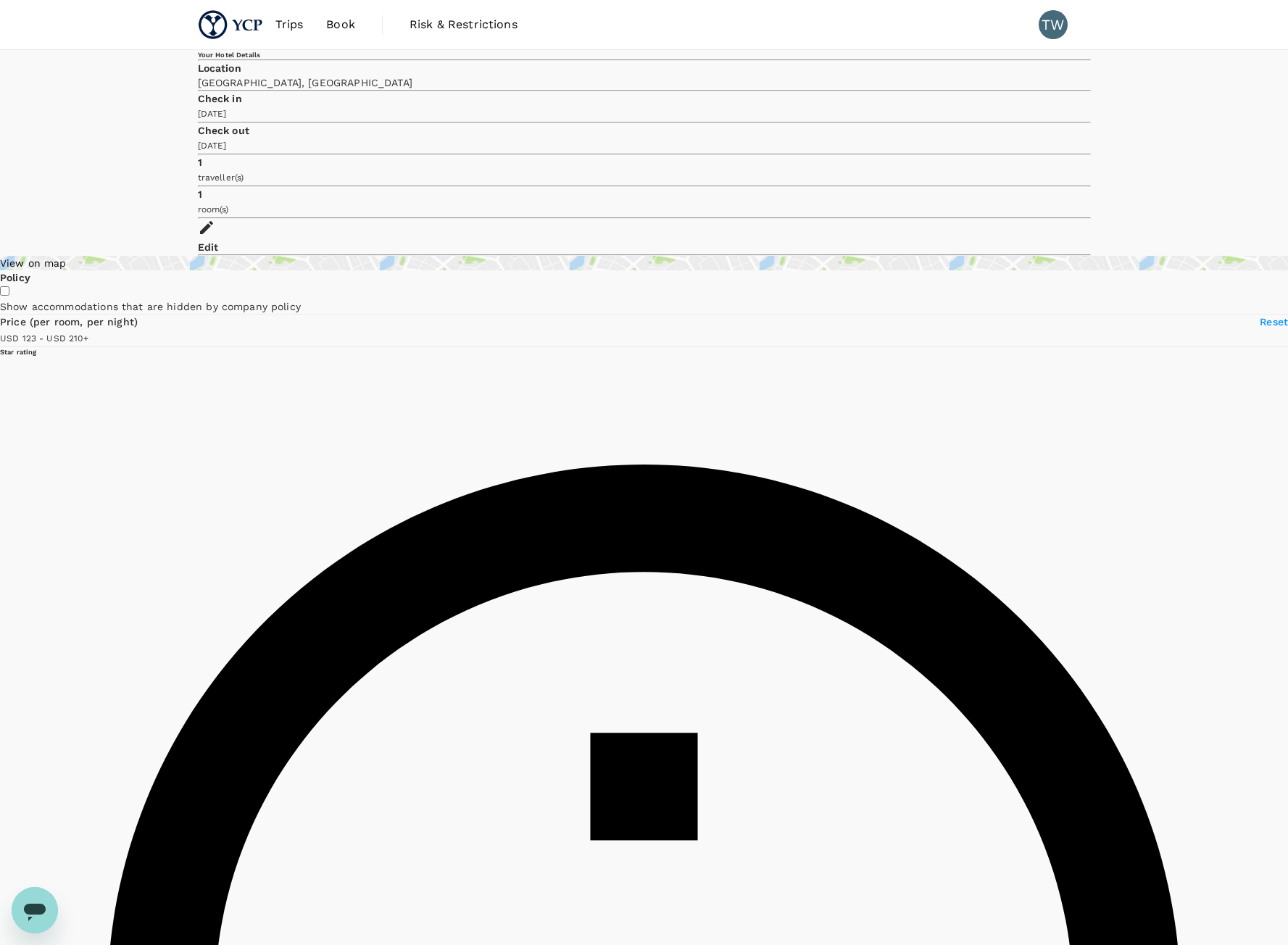
type input "210.08"
type input "123.08"
type input "207.08"
type input "123.08"
type input "207.08"
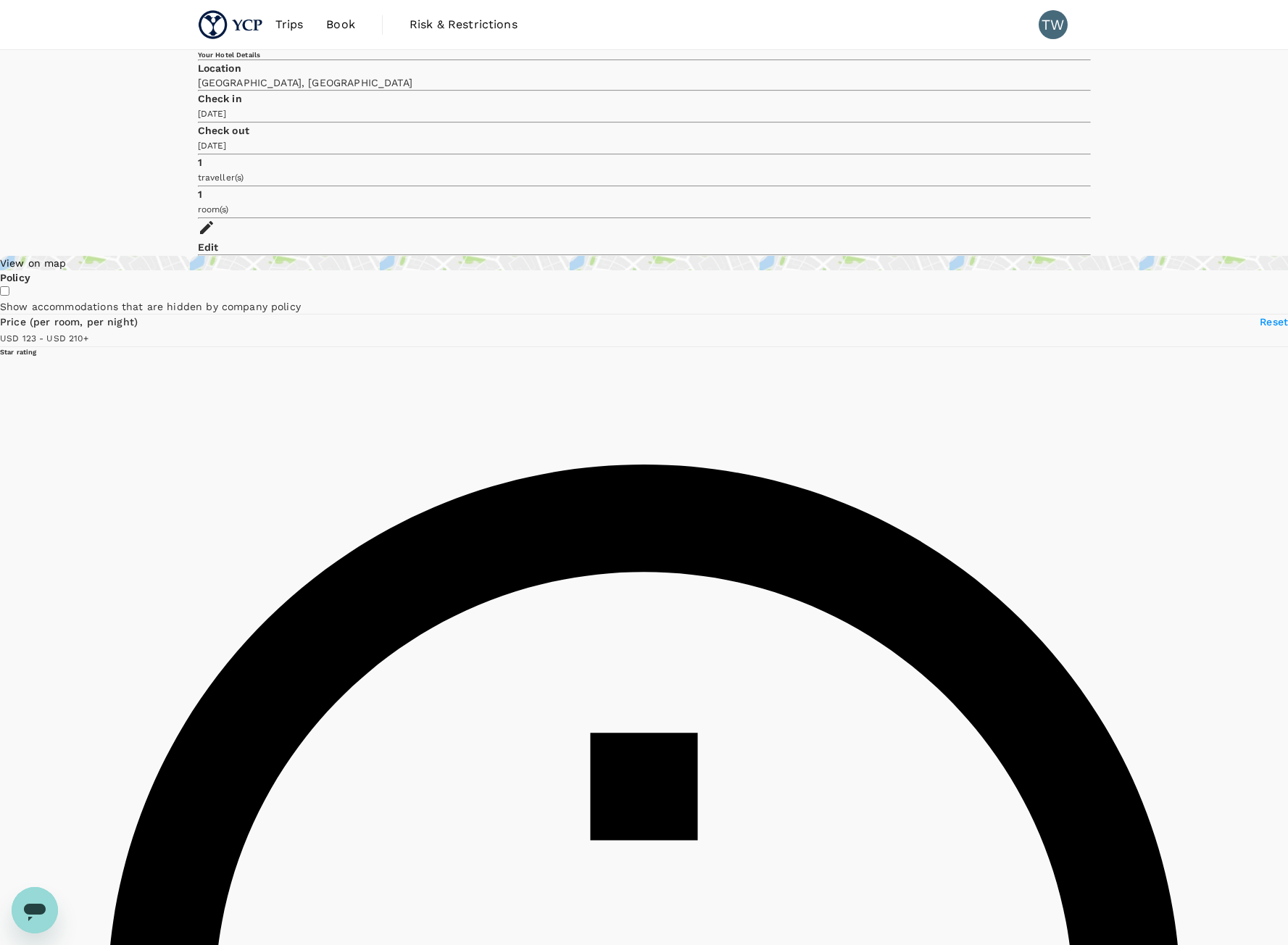
type input "123.08"
type input "213.08"
type input "123.08"
type input "281.08"
type input "123.08"
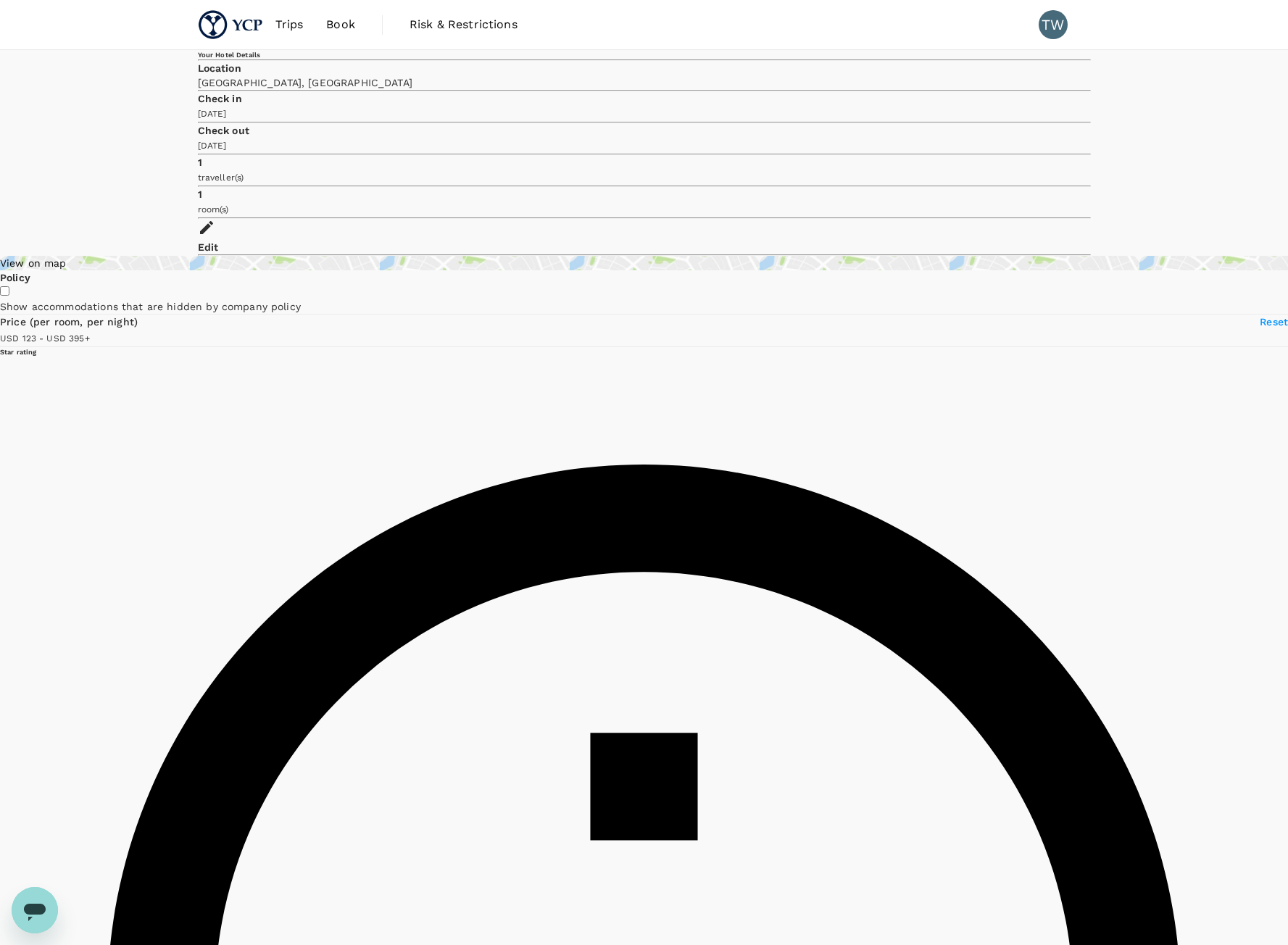
type input "395.08"
type input "123.08"
type input "395.08"
drag, startPoint x: 285, startPoint y: 331, endPoint x: 478, endPoint y: 332, distance: 193.0
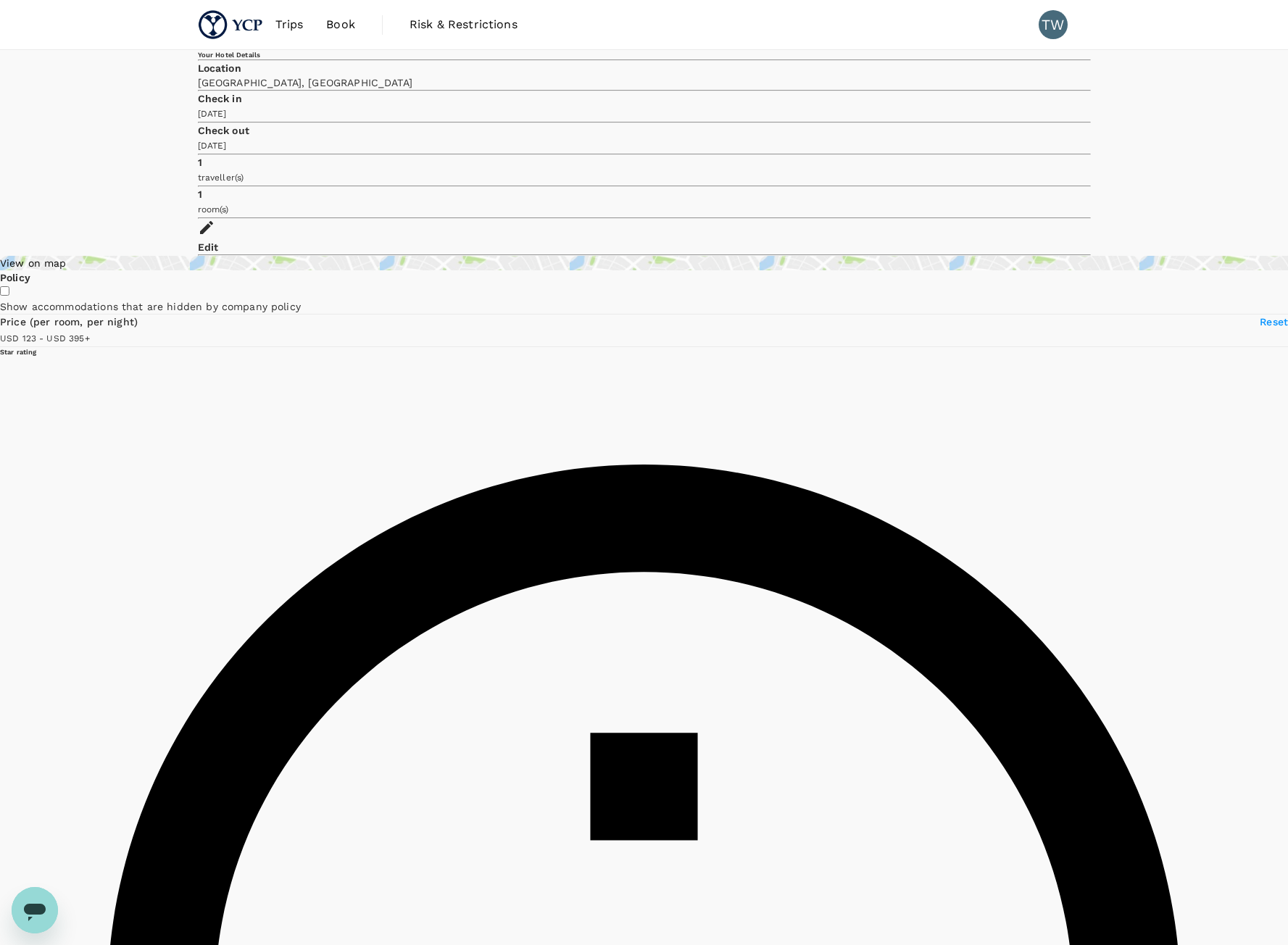
type input "123.08"
type input "395.08"
type input "123.08"
type input "395.08"
type input "123.08"
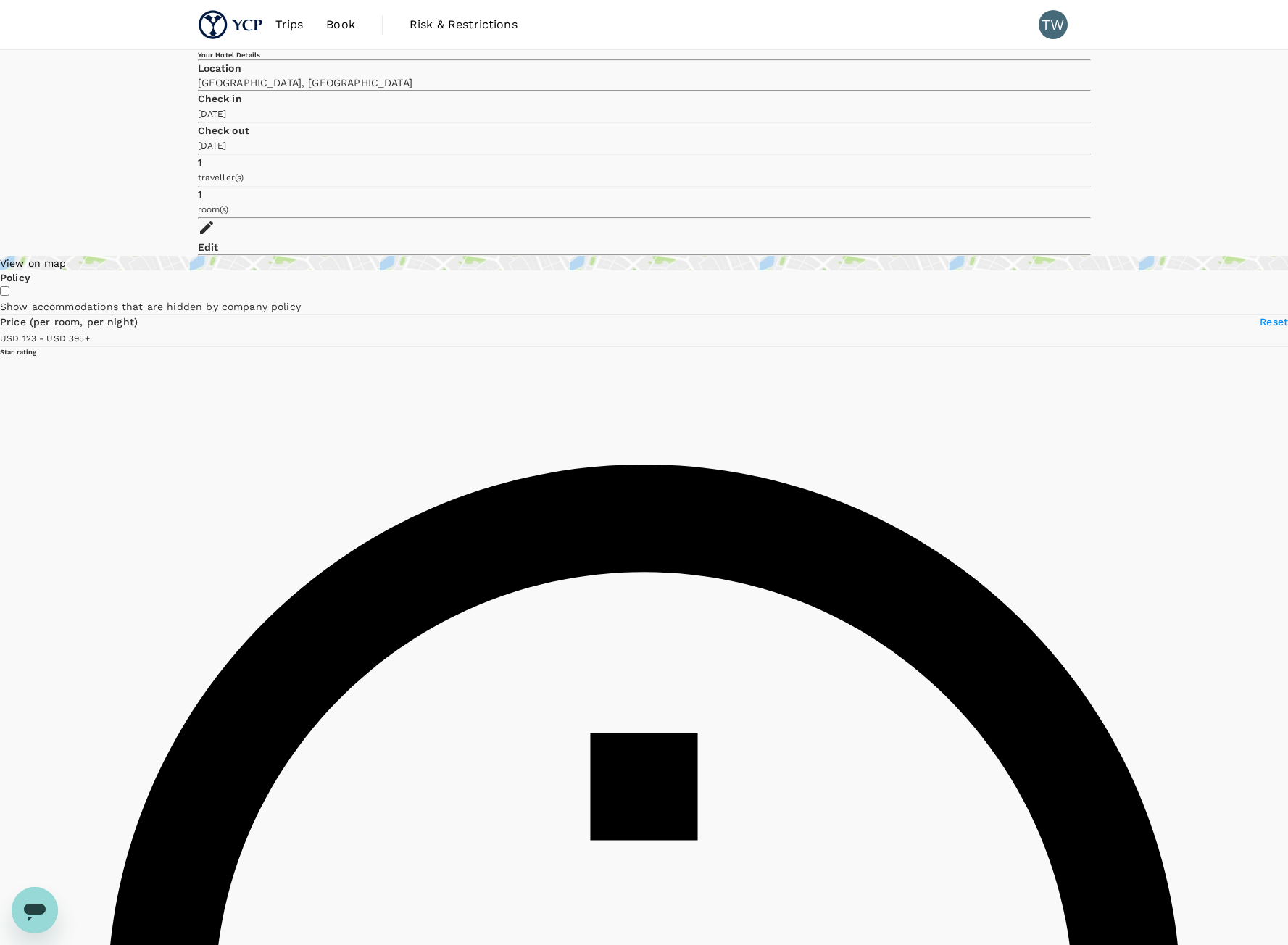
type input "395.08"
type input "123.08"
type input "395.08"
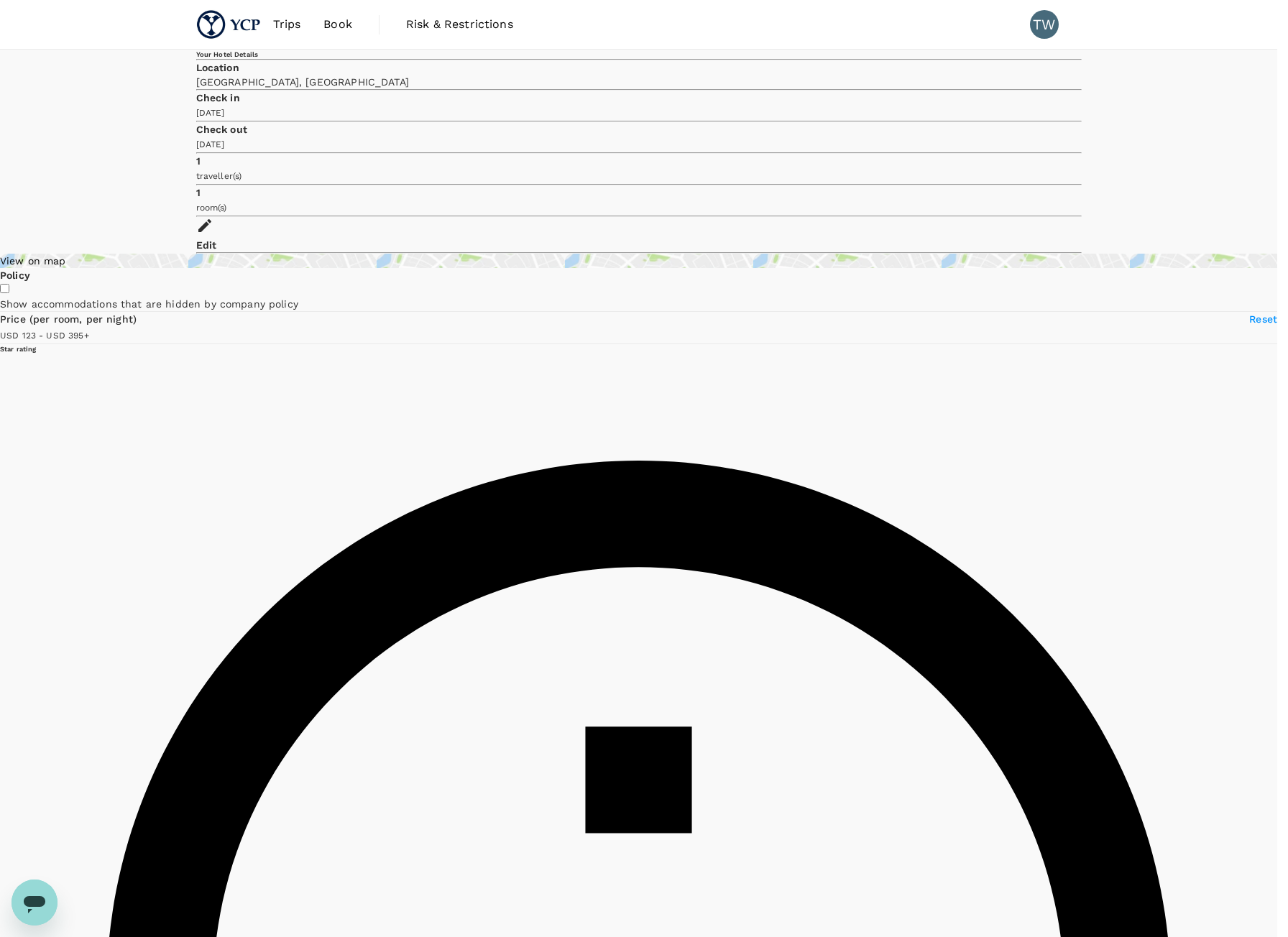
type input "123.08"
type input "395.08"
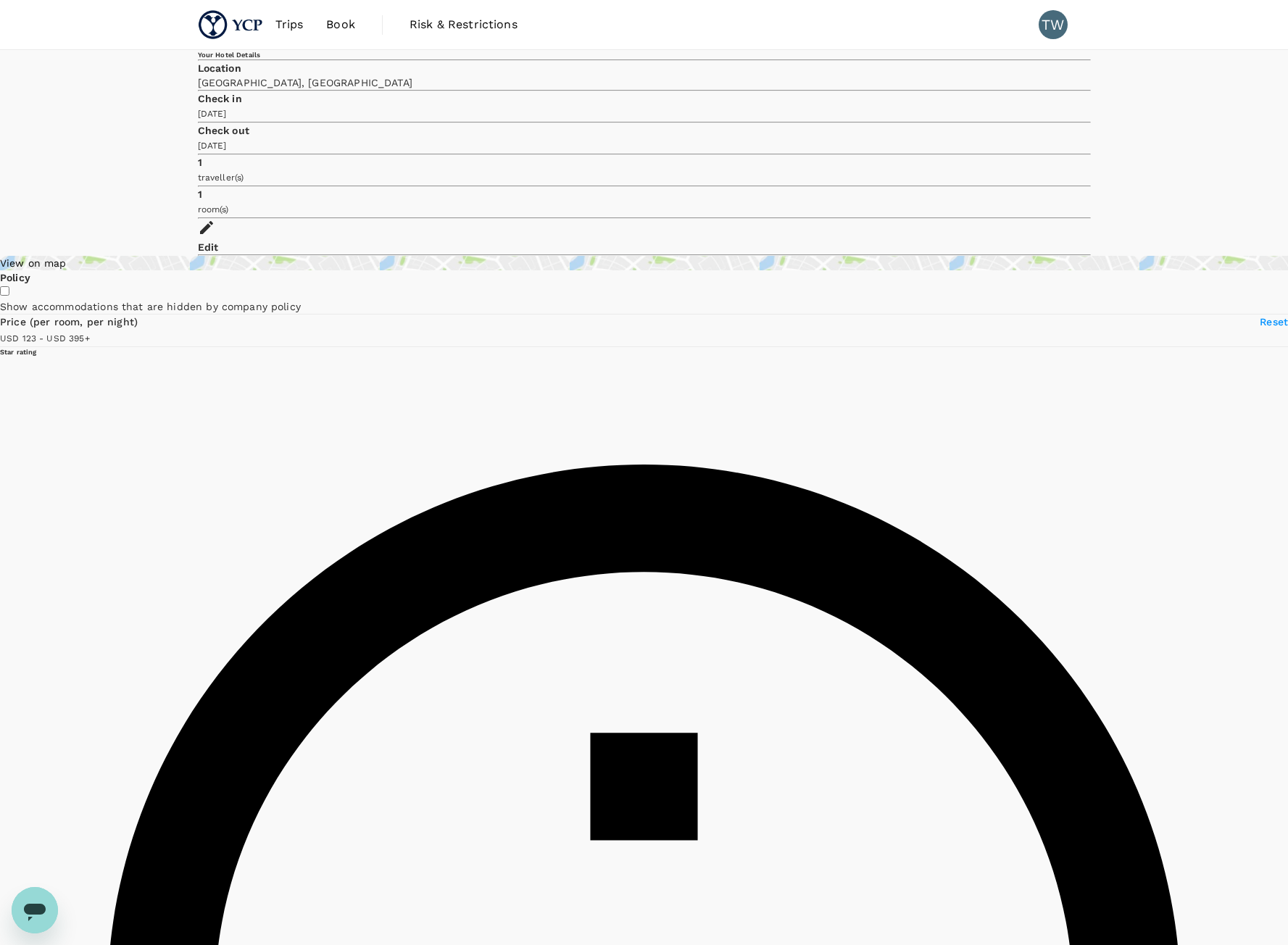
type input "123.08"
type input "395.08"
type input "123.08"
type input "395.08"
type input "123.08"
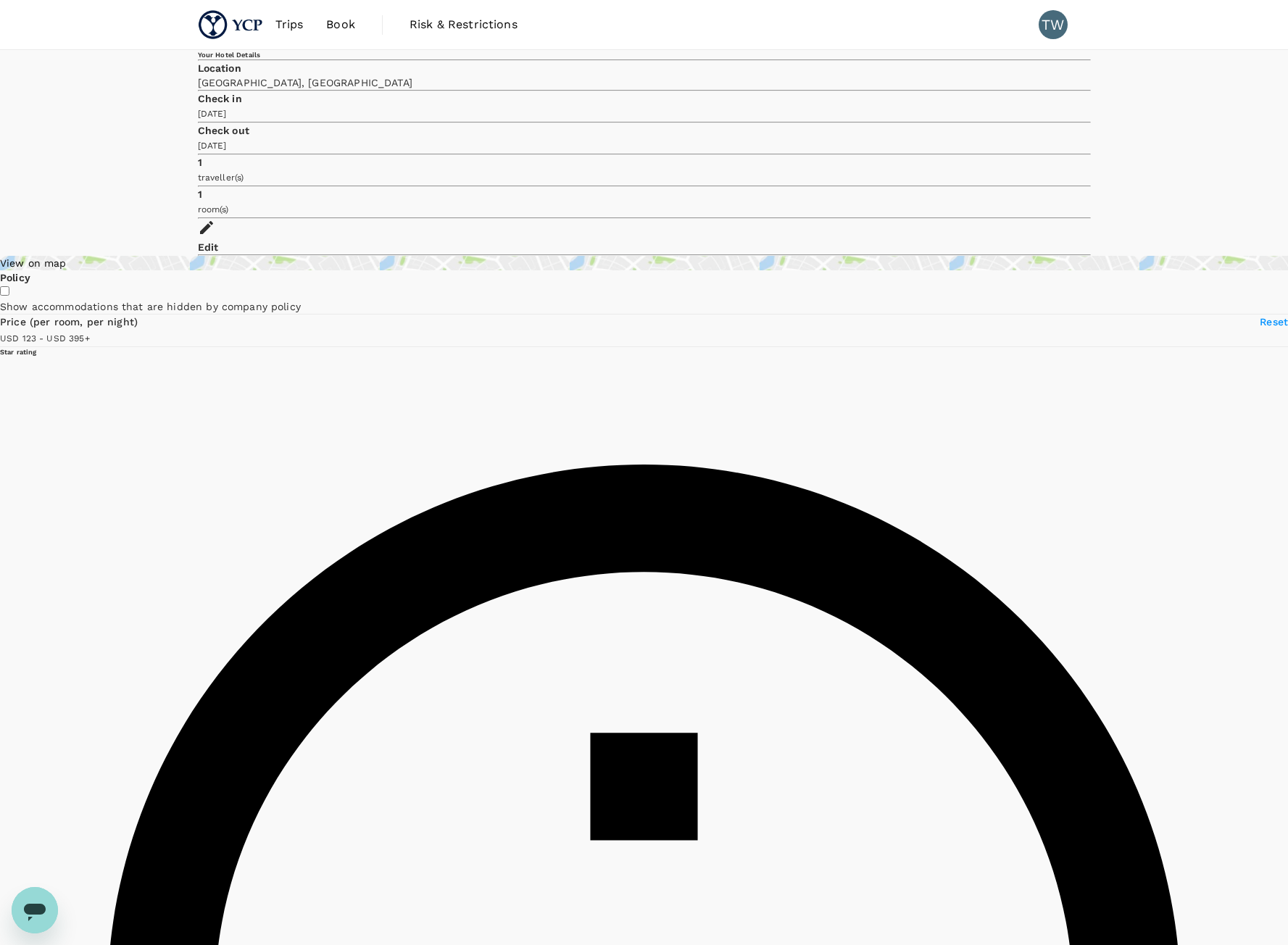
type input "395.08"
click at [344, 256] on div "View on map" at bounding box center [644, 263] width 1288 height 15
type input "123.08"
type input "395.08"
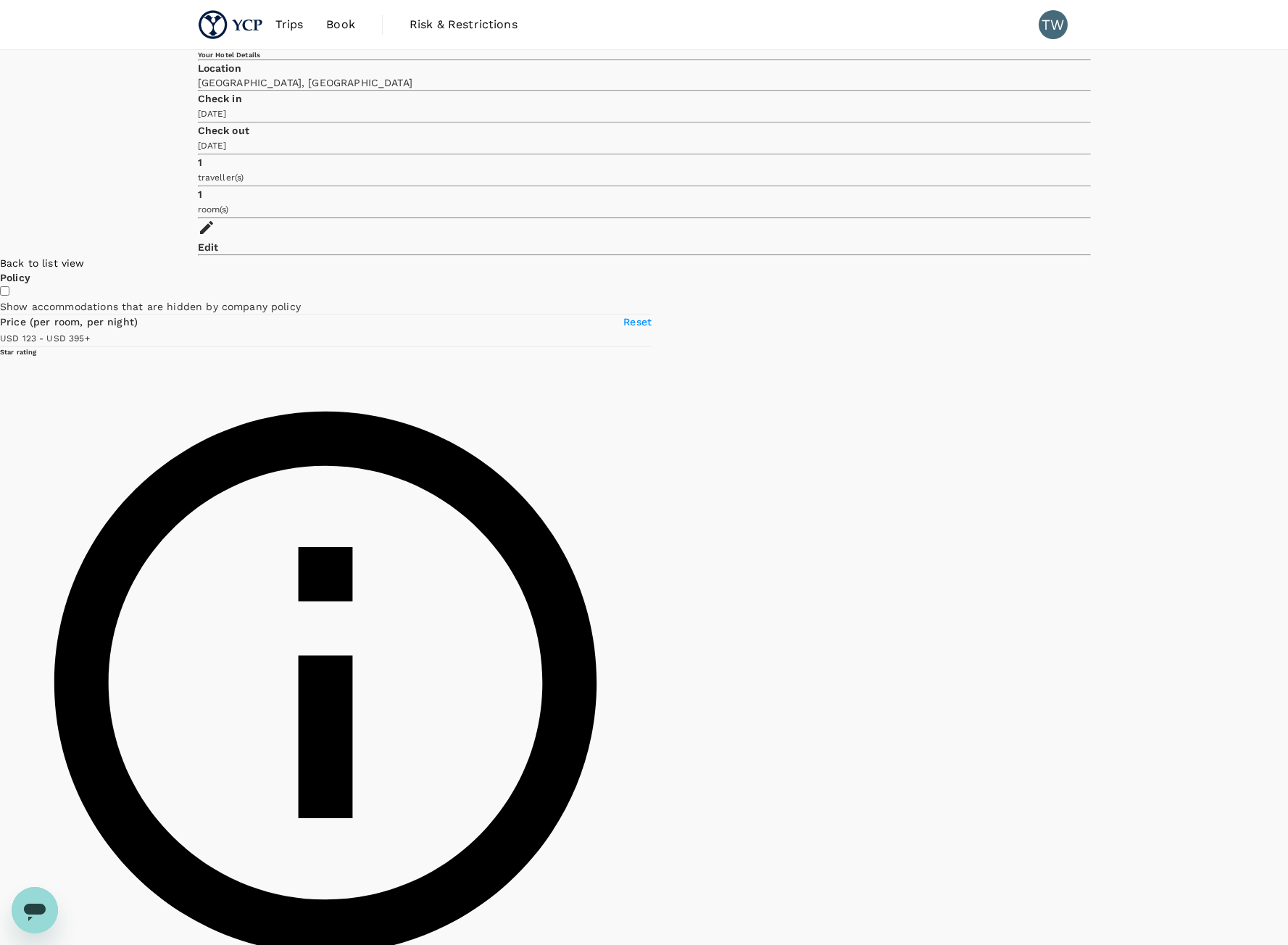
type input "123.08"
type input "395.08"
type input "123.08"
type input "395.08"
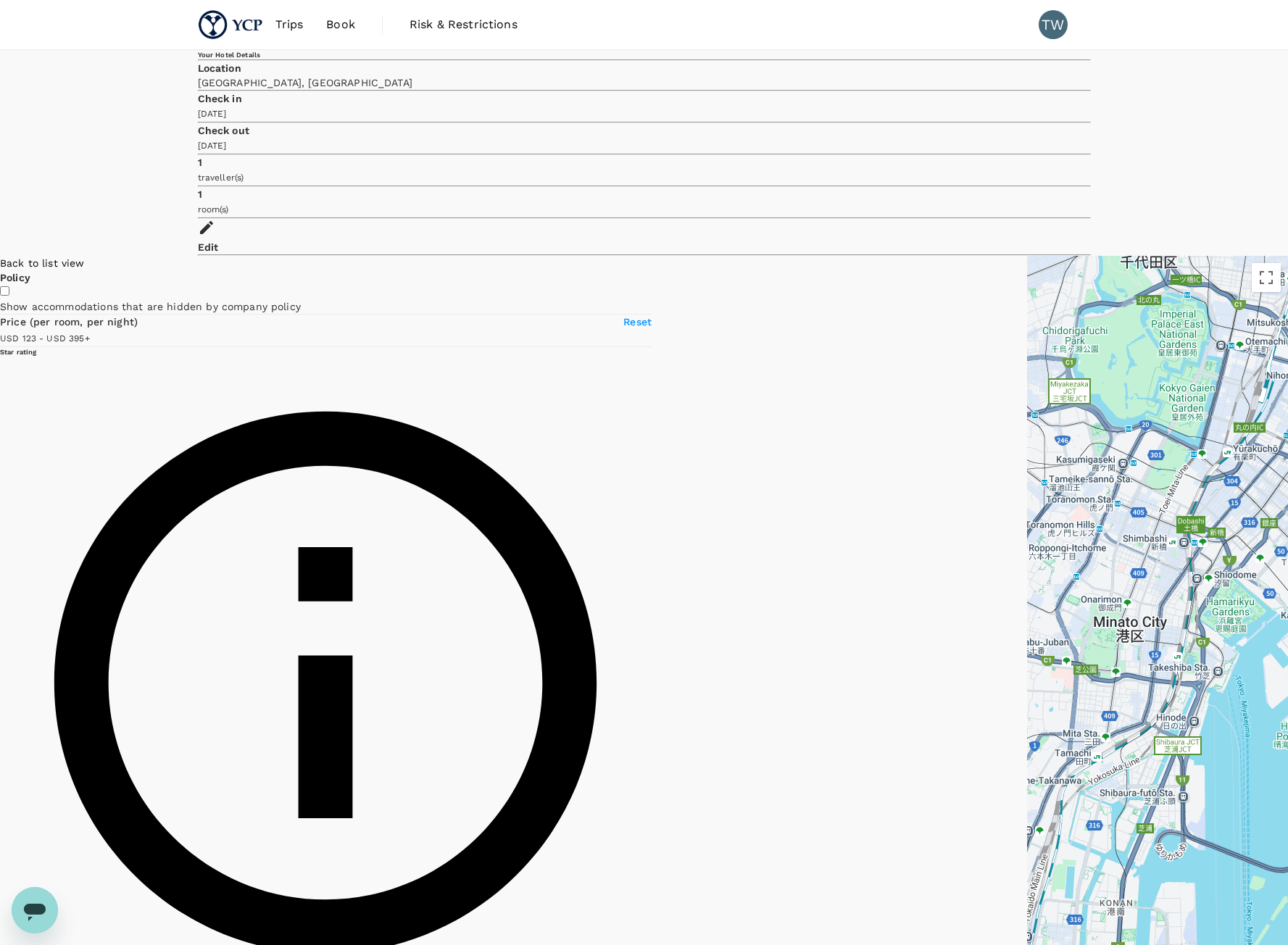
type input "123.08"
type input "395.08"
click at [221, 256] on div "Back to list view" at bounding box center [326, 263] width 651 height 15
type input "123.08"
type input "395.08"
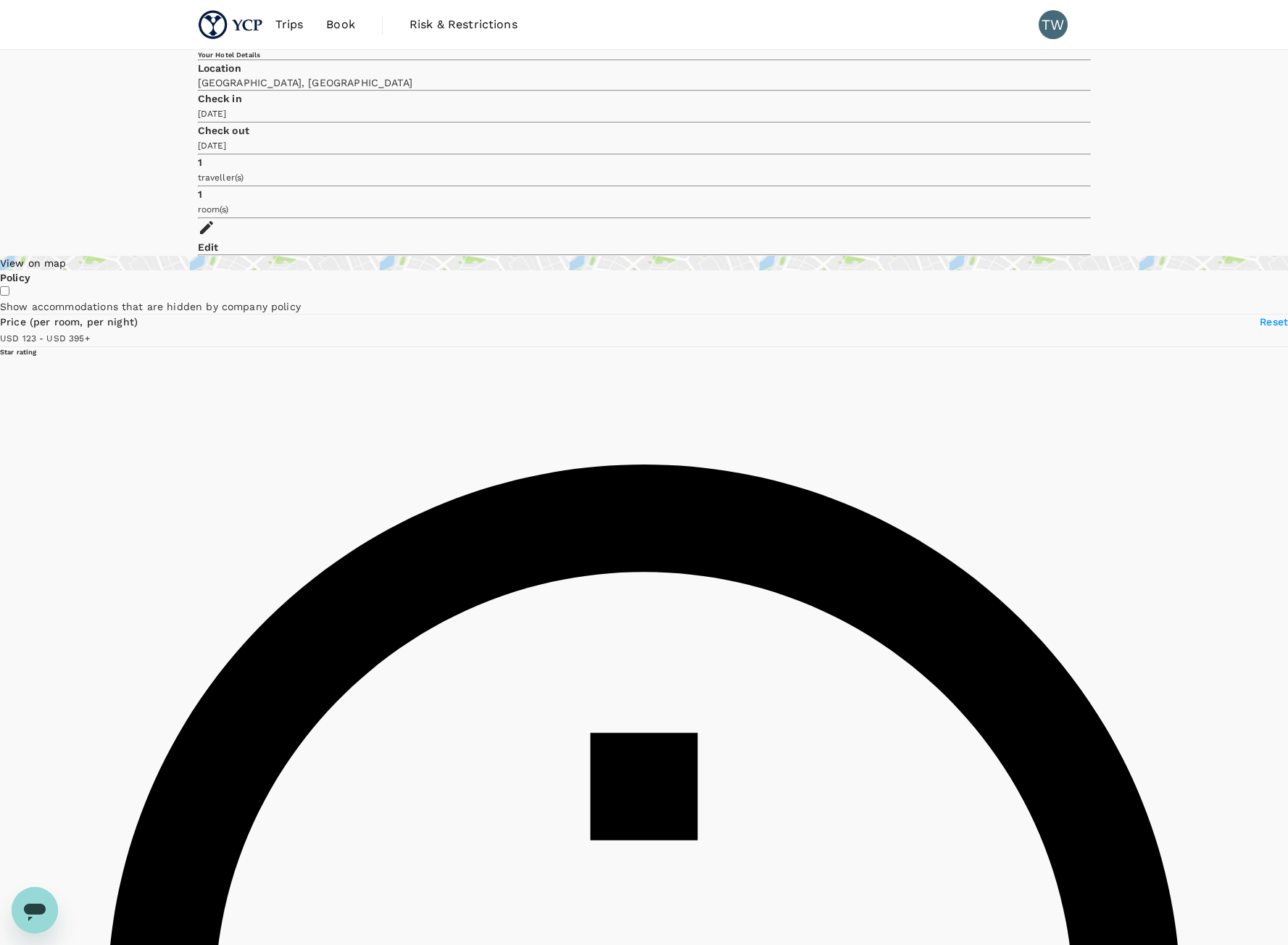
type input "123.08"
type input "395.08"
type input "123.08"
type input "395.08"
type input "123.08"
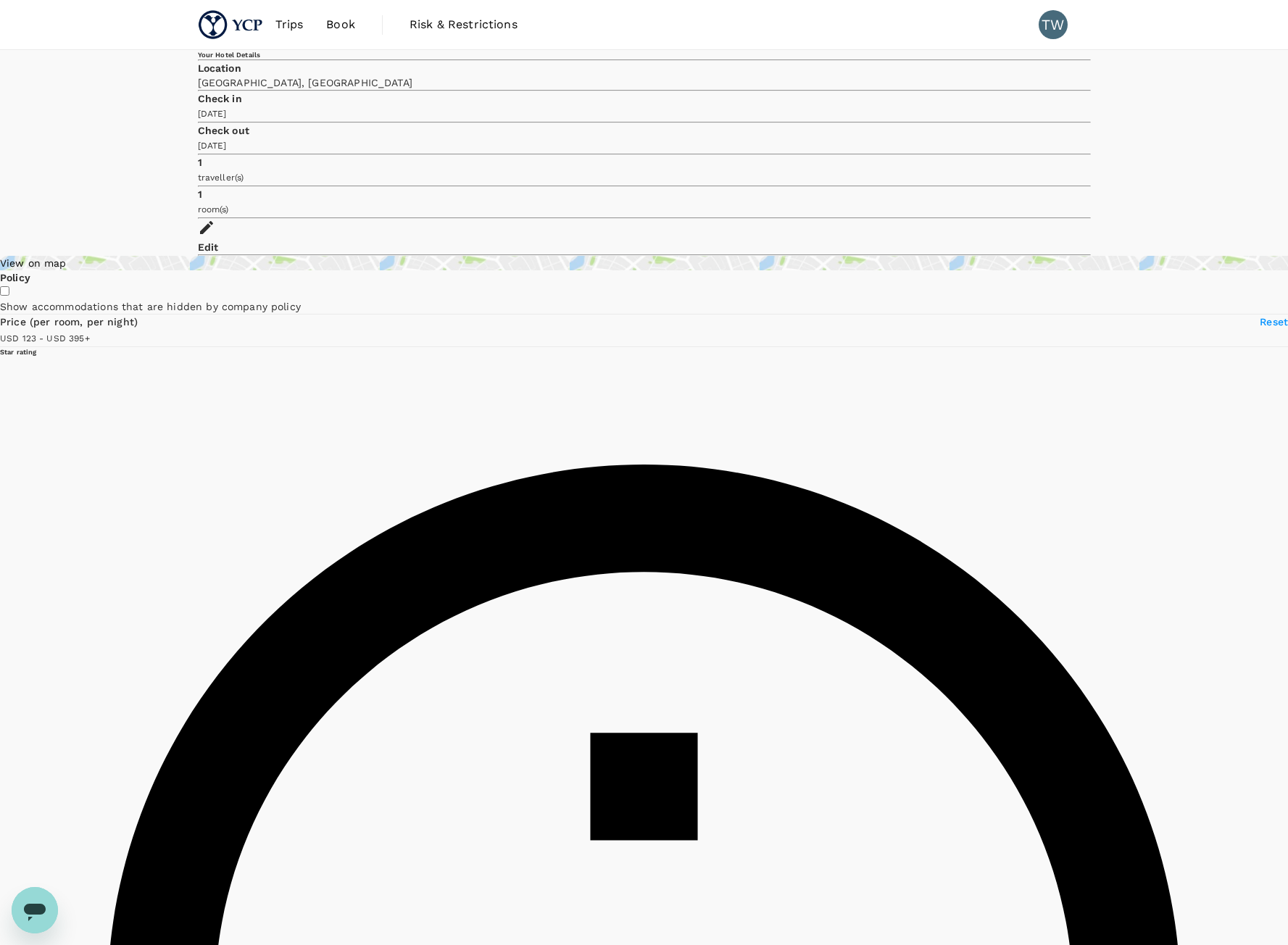
type input "395.08"
type input "123.08"
type input "395.08"
click at [1259, 316] on span "Reset" at bounding box center [1273, 321] width 29 height 11
type input "29.08"
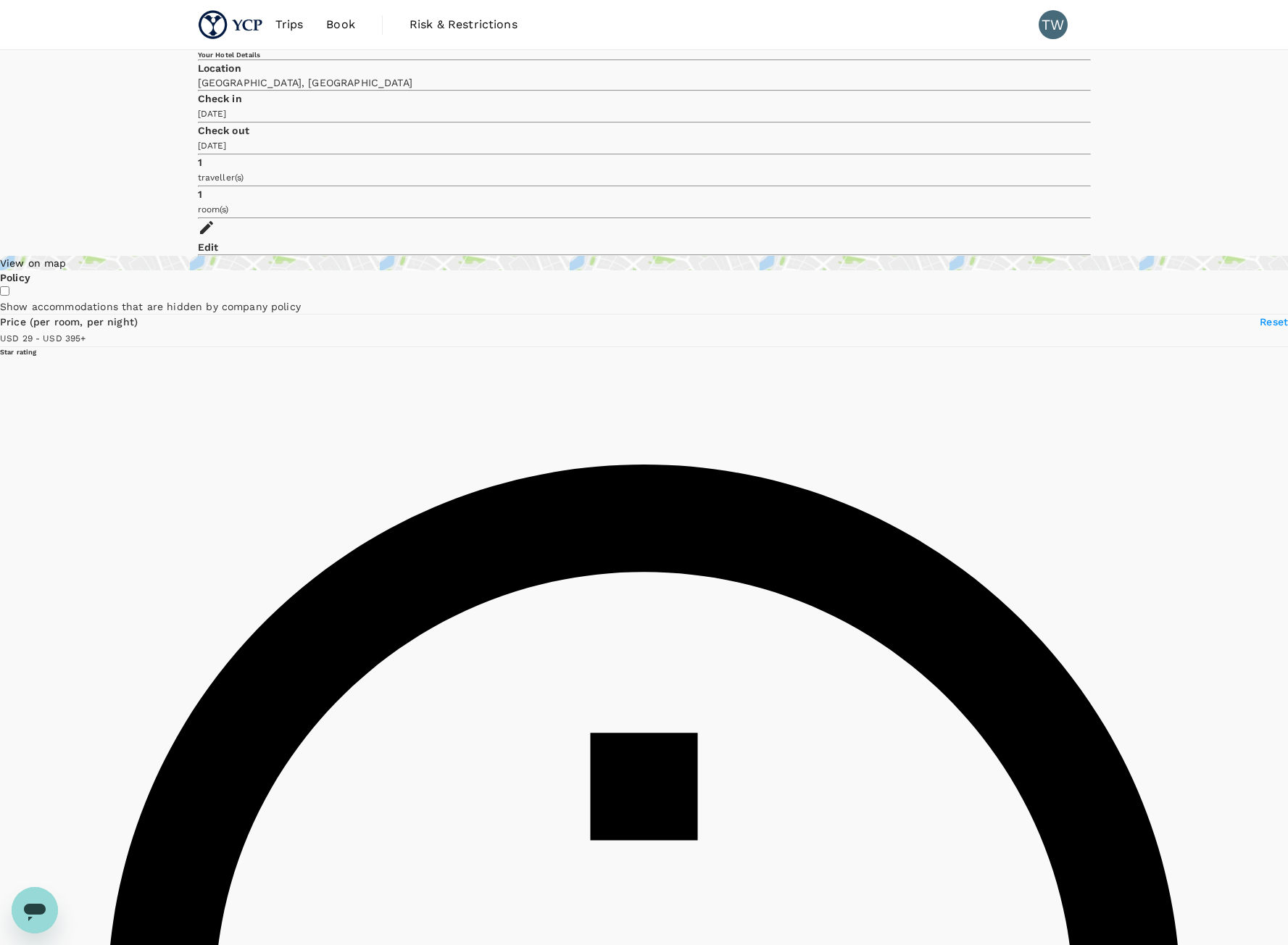
type input "395.08"
type input "40.08"
type input "395.08"
type input "42.08"
type input "395.08"
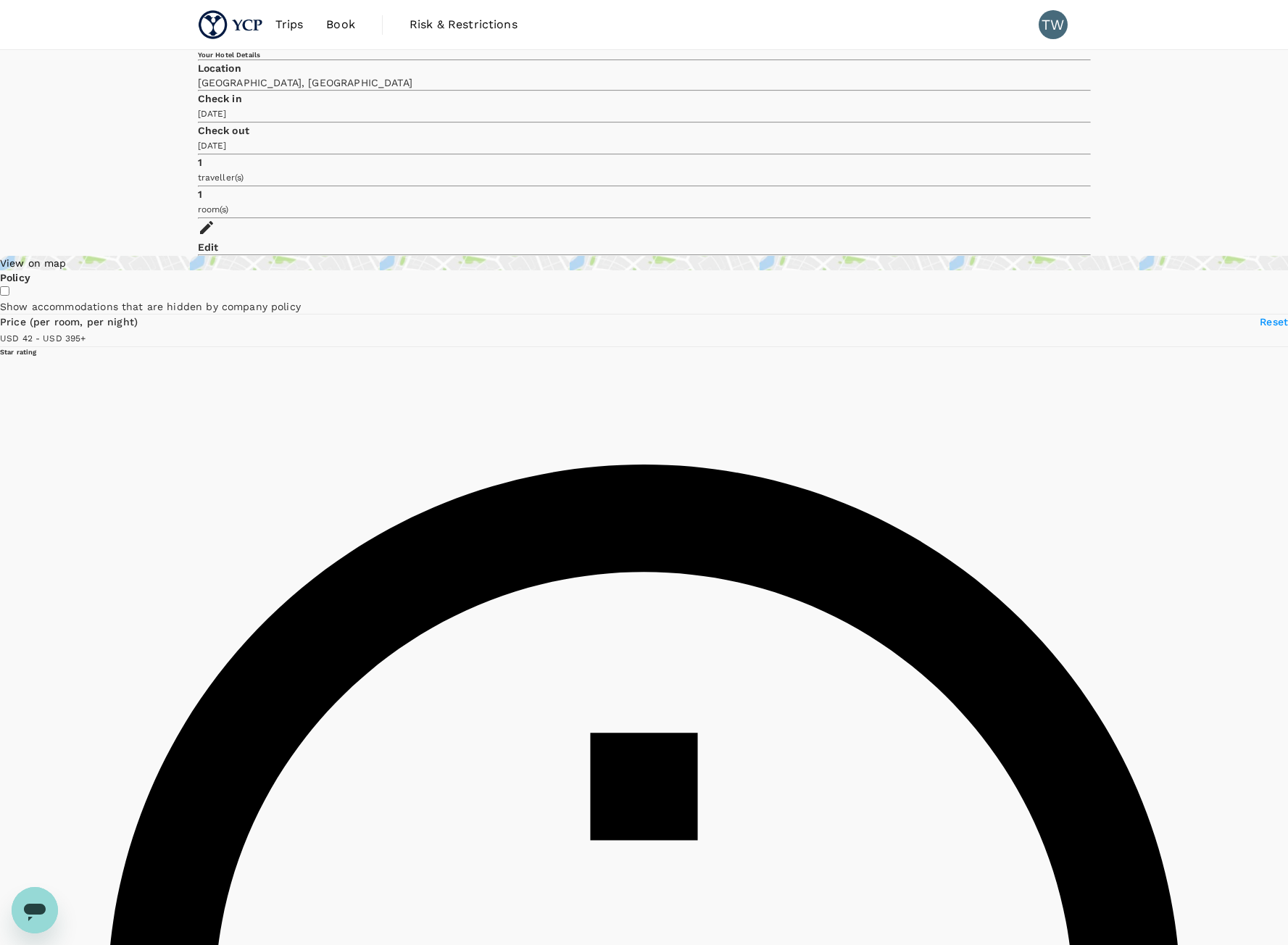
type input "55.08"
type input "395.08"
type input "68.08"
type input "395.08"
type input "75.08"
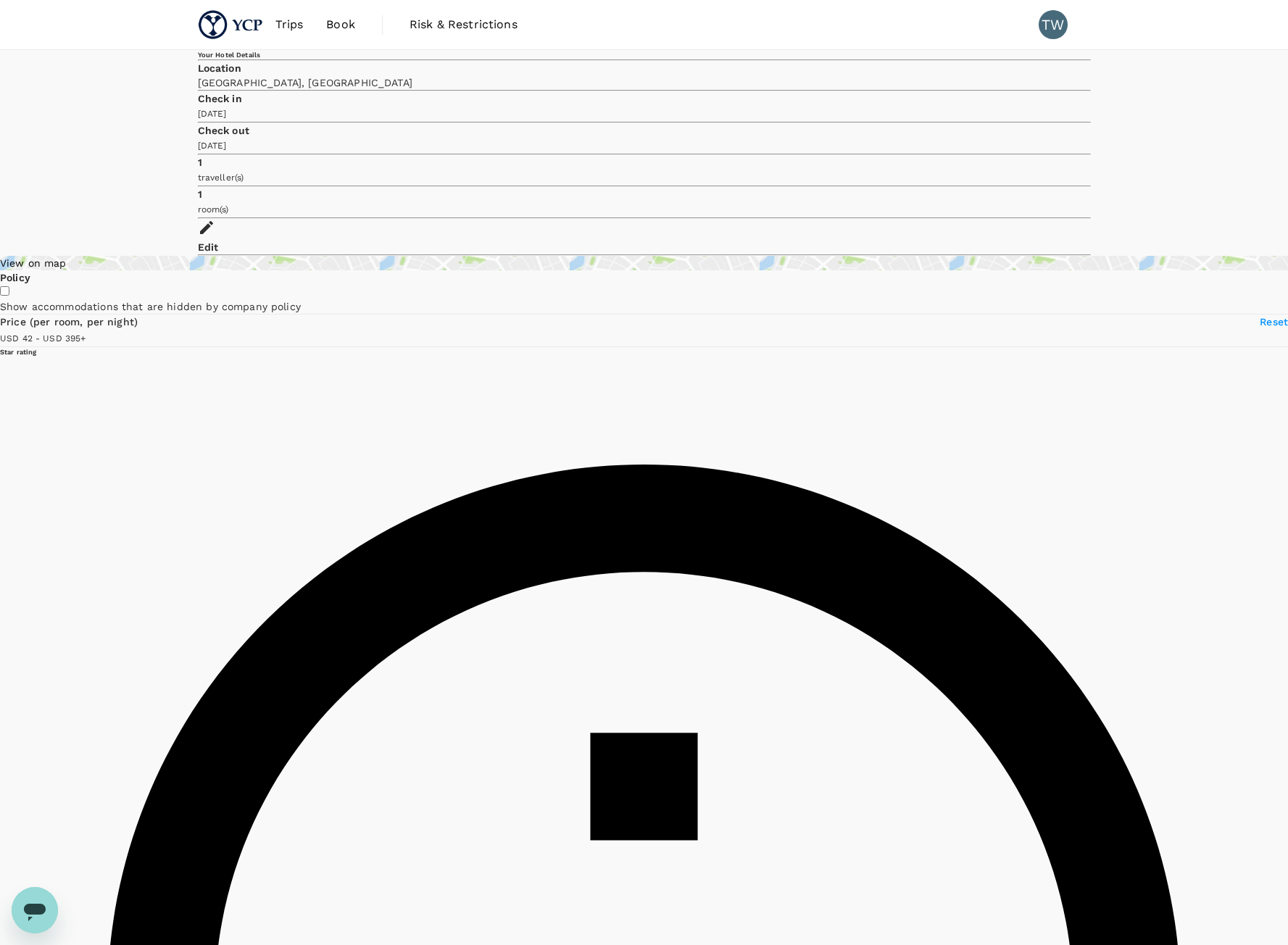
type input "395.08"
type input "87.08"
type input "395.08"
type input "90.08"
type input "395.08"
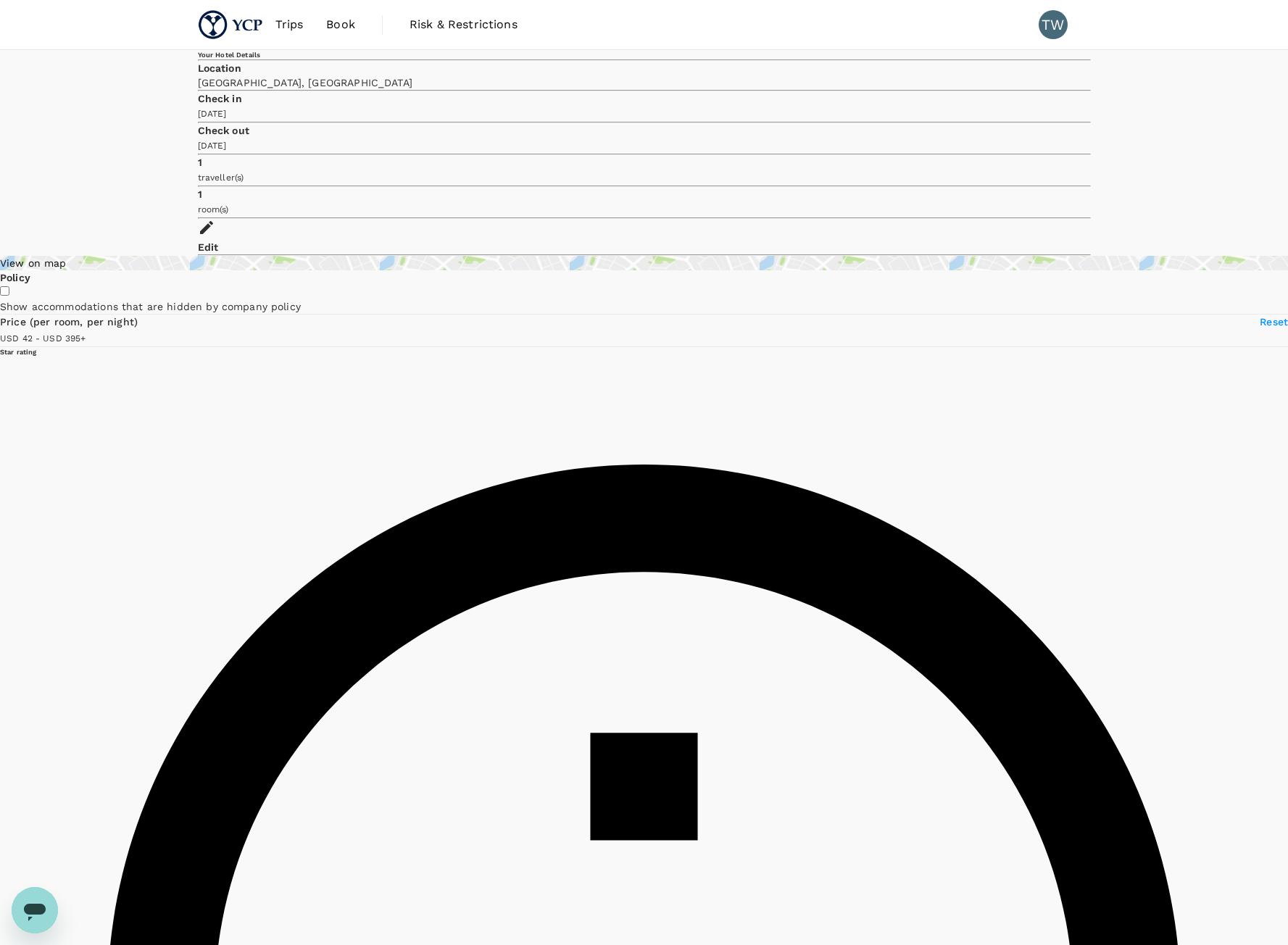
type input "96.08"
type input "395.08"
type input "99.08"
type input "395.08"
type input "102.08"
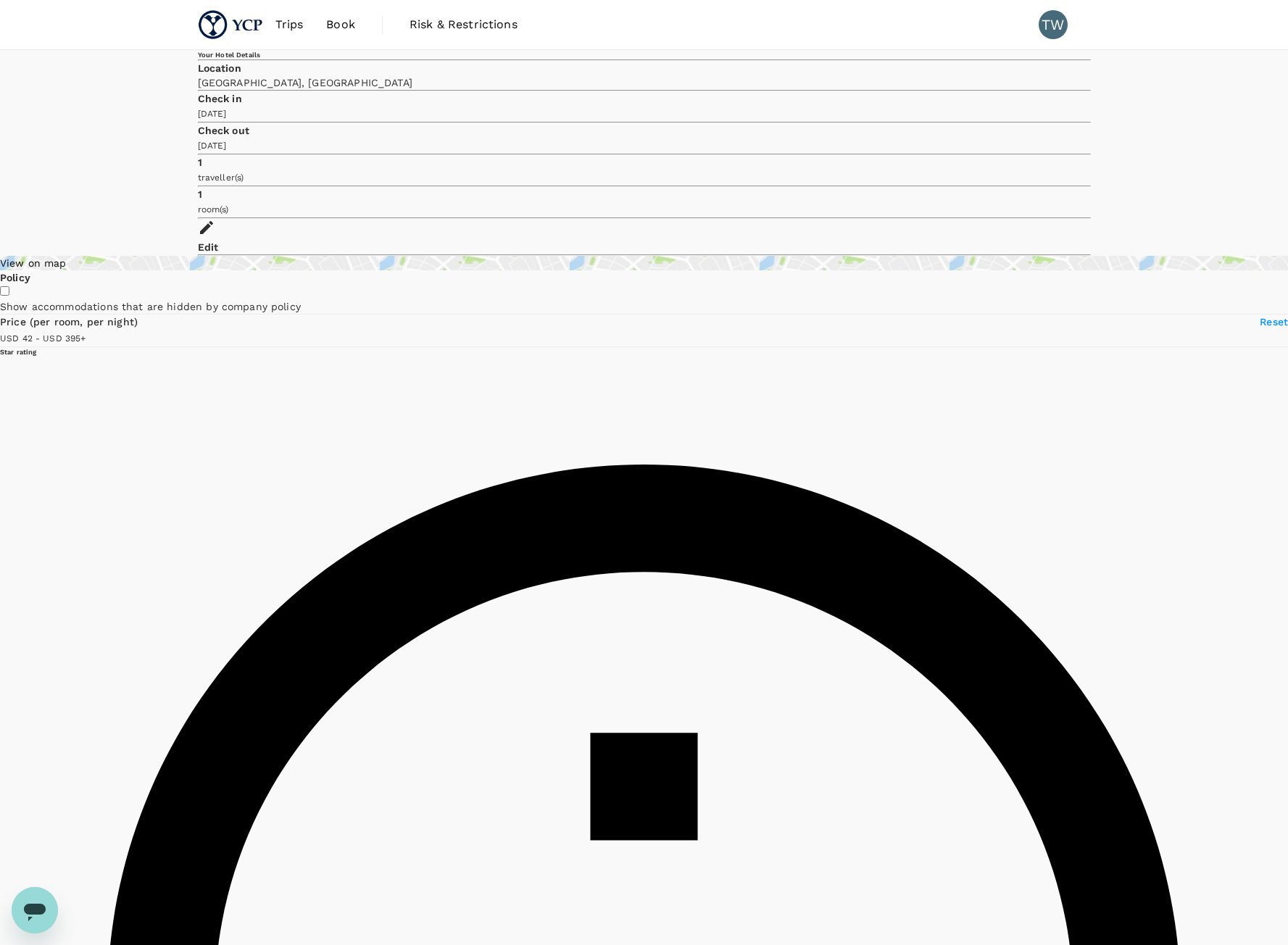
type input "395.08"
type input "106.08"
type input "395.08"
type input "111.08"
type input "395.08"
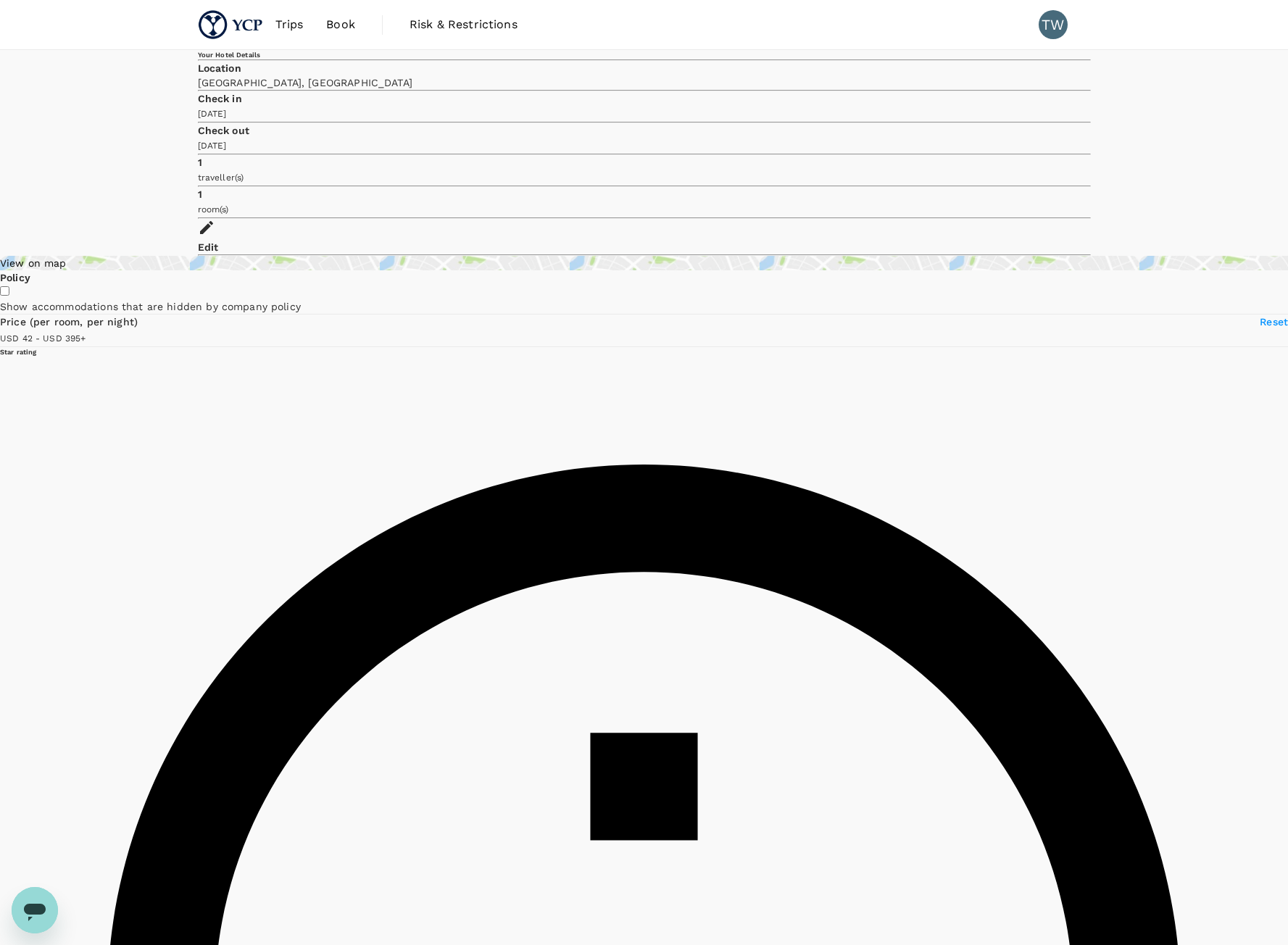
type input "118.08"
type input "395.08"
type input "123.08"
type input "395.08"
type input "127.08"
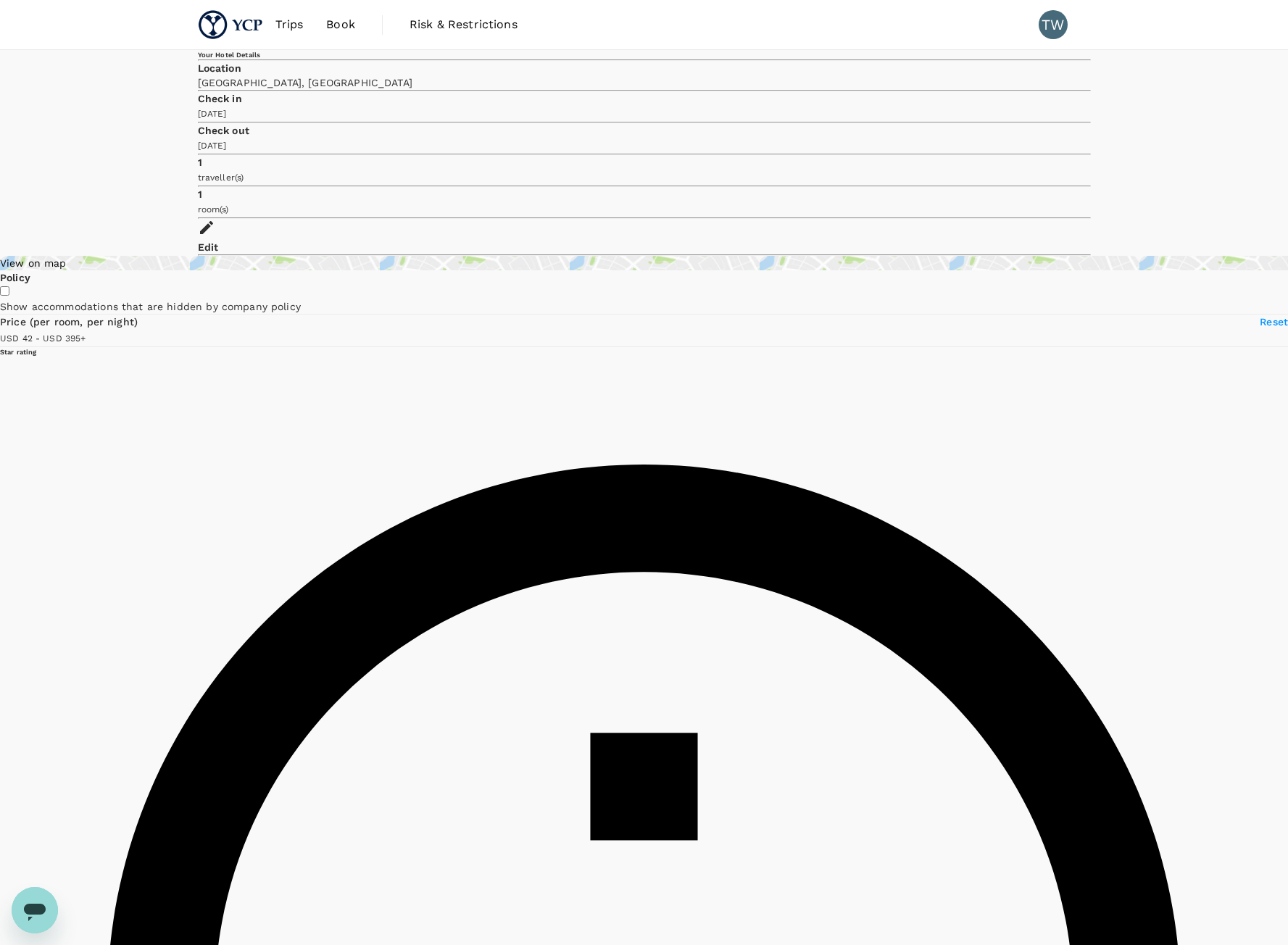
type input "395.08"
type input "133.08"
type input "395.08"
type input "140.08"
type input "395.08"
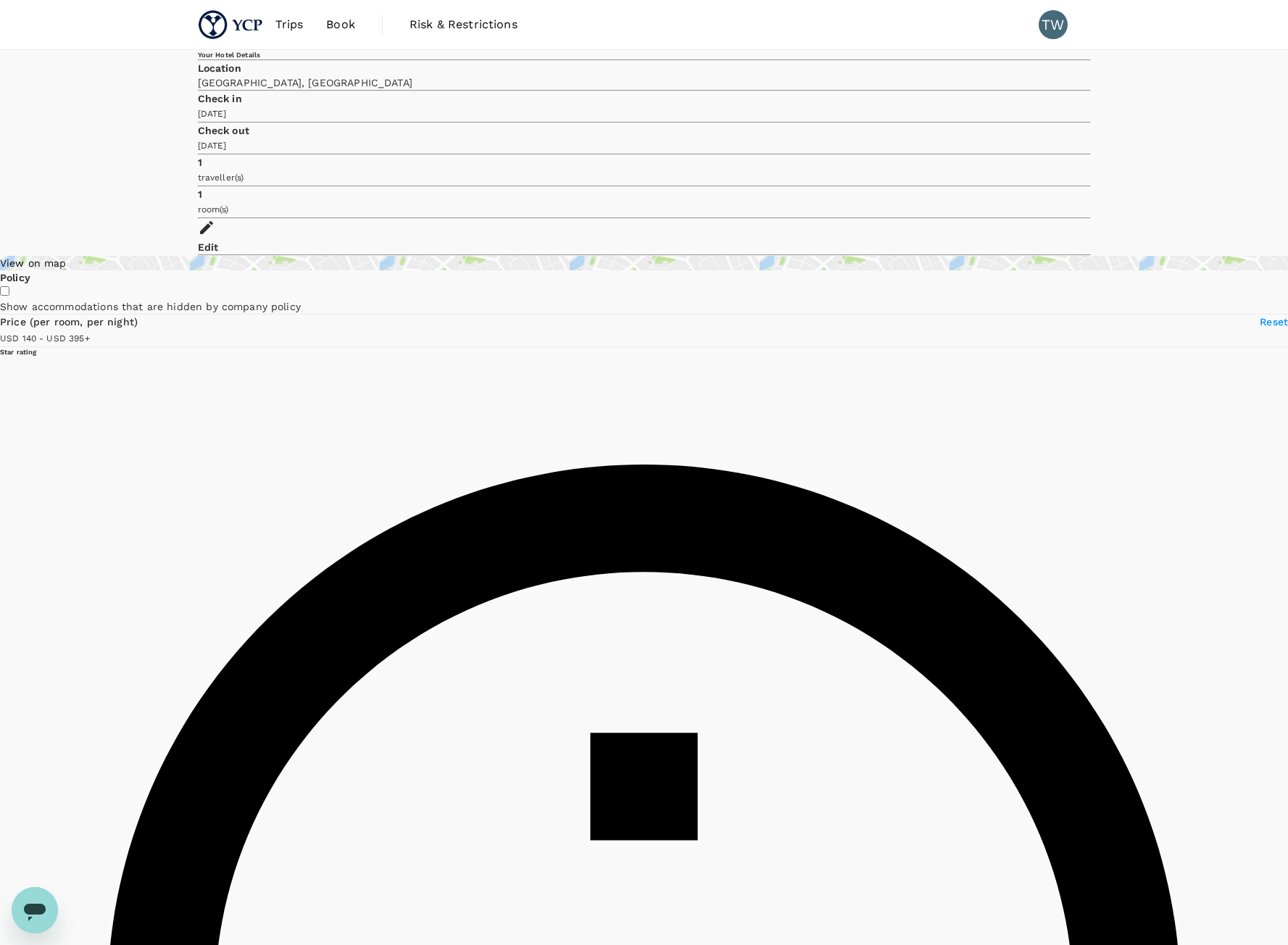
type input "145.08"
type input "395.08"
type input "149.08"
type input "395.08"
type input "151.08"
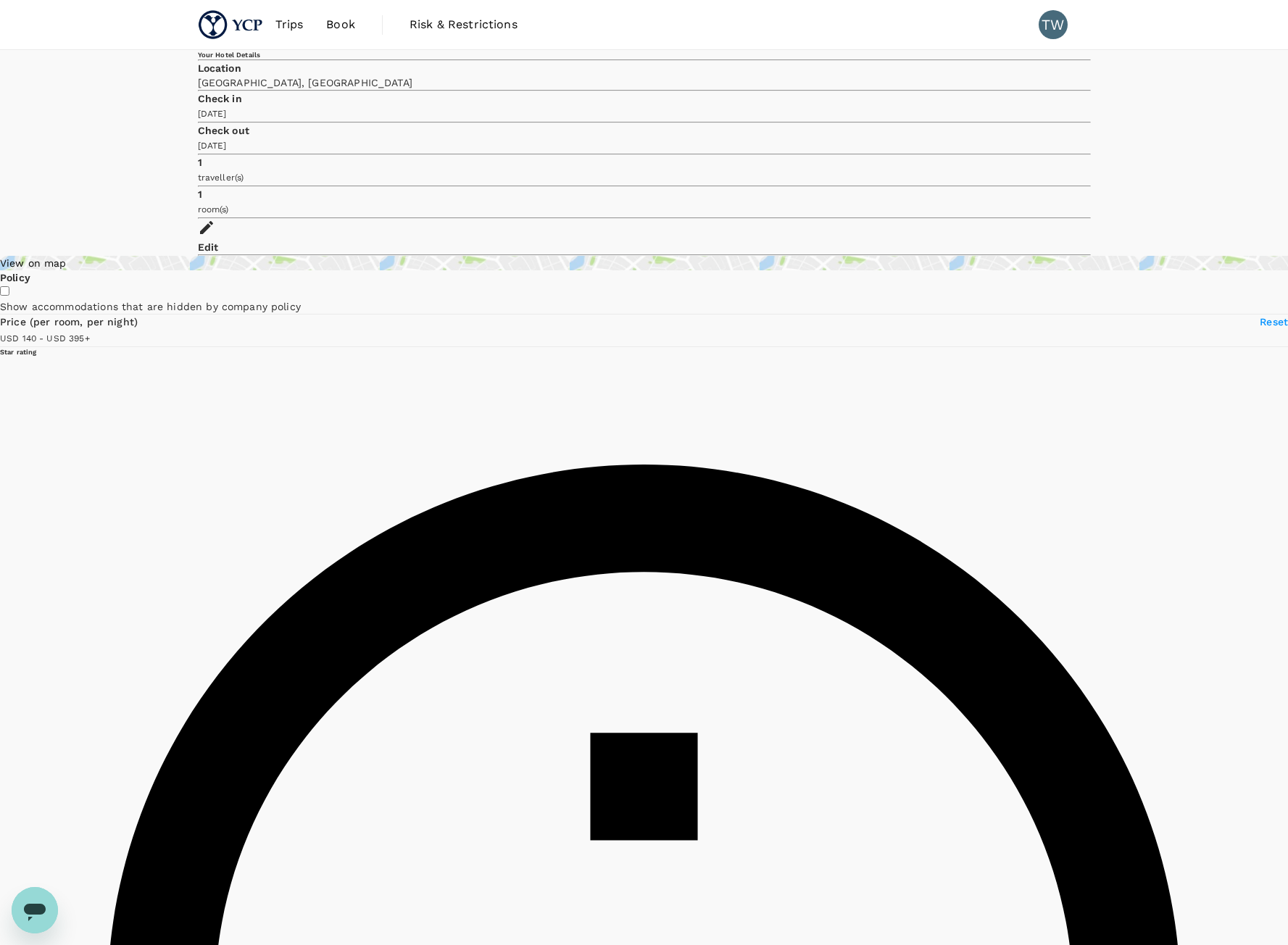
type input "395.08"
type input "151.08"
type input "395.08"
type input "152.08"
type input "395.08"
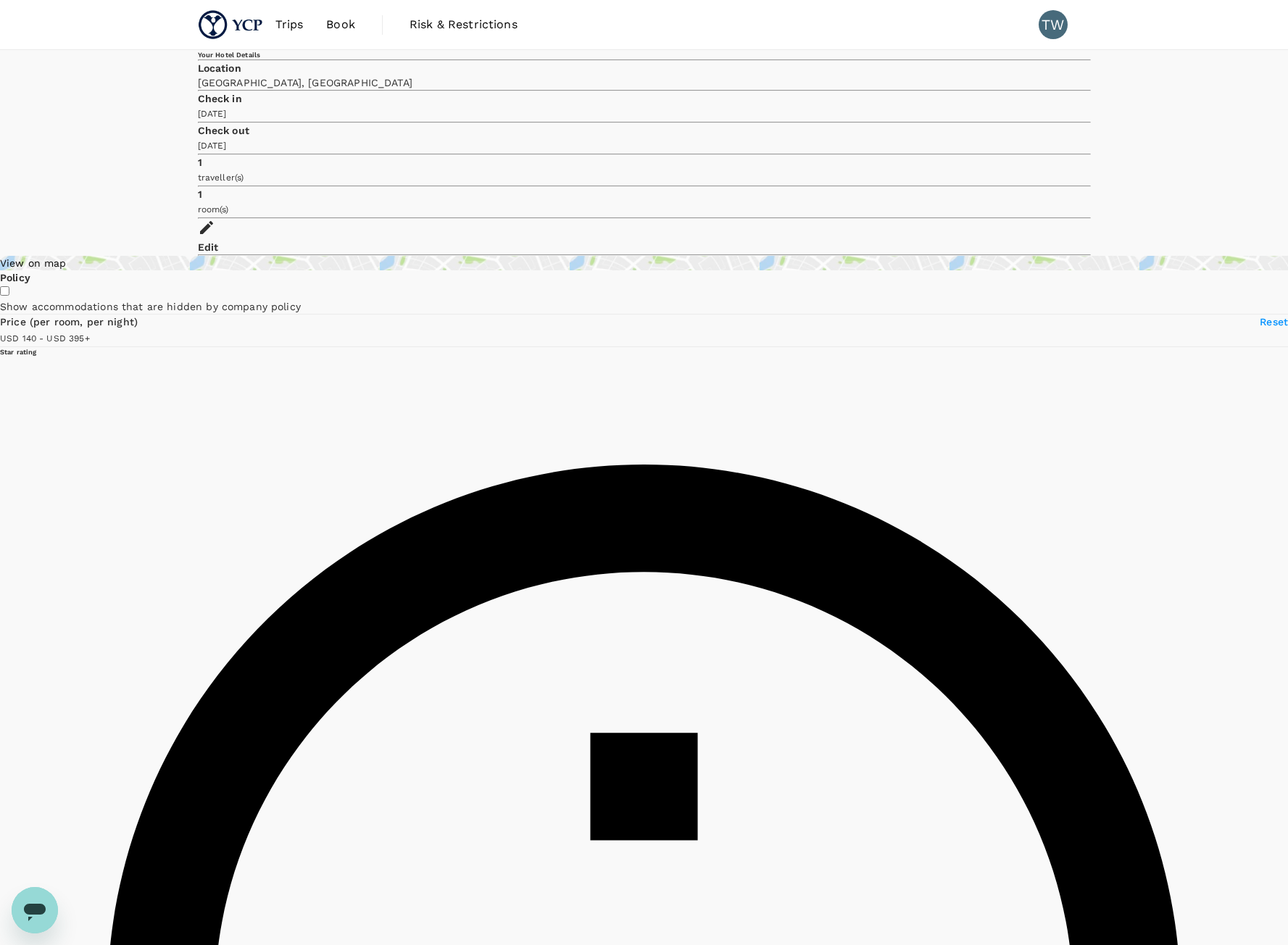
type input "154.08"
type input "395.08"
type input "155.08"
type input "395.08"
type input "157.08"
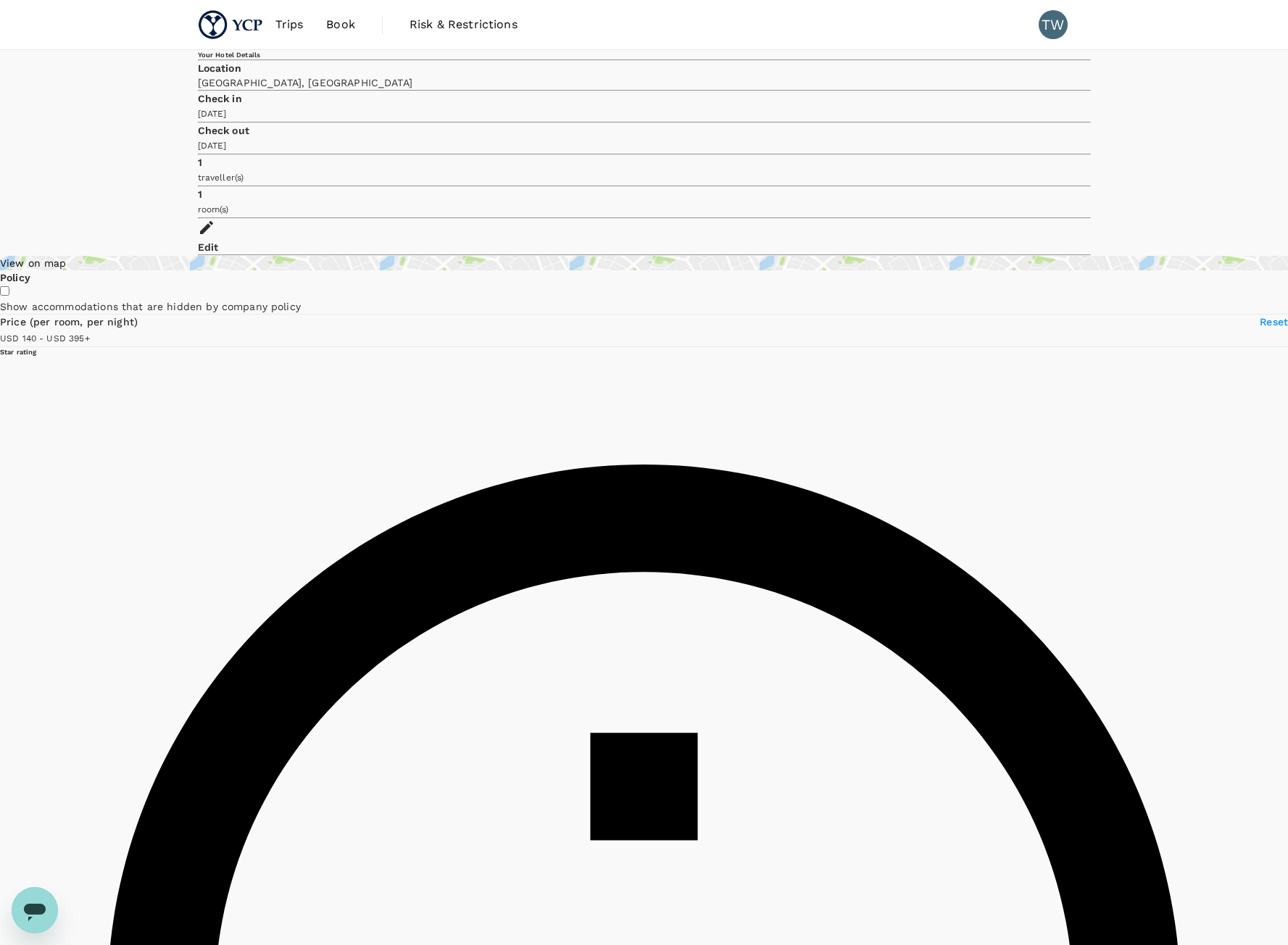
type input "395.08"
type input "157.08"
type input "395.08"
type input "161.08"
type input "395.08"
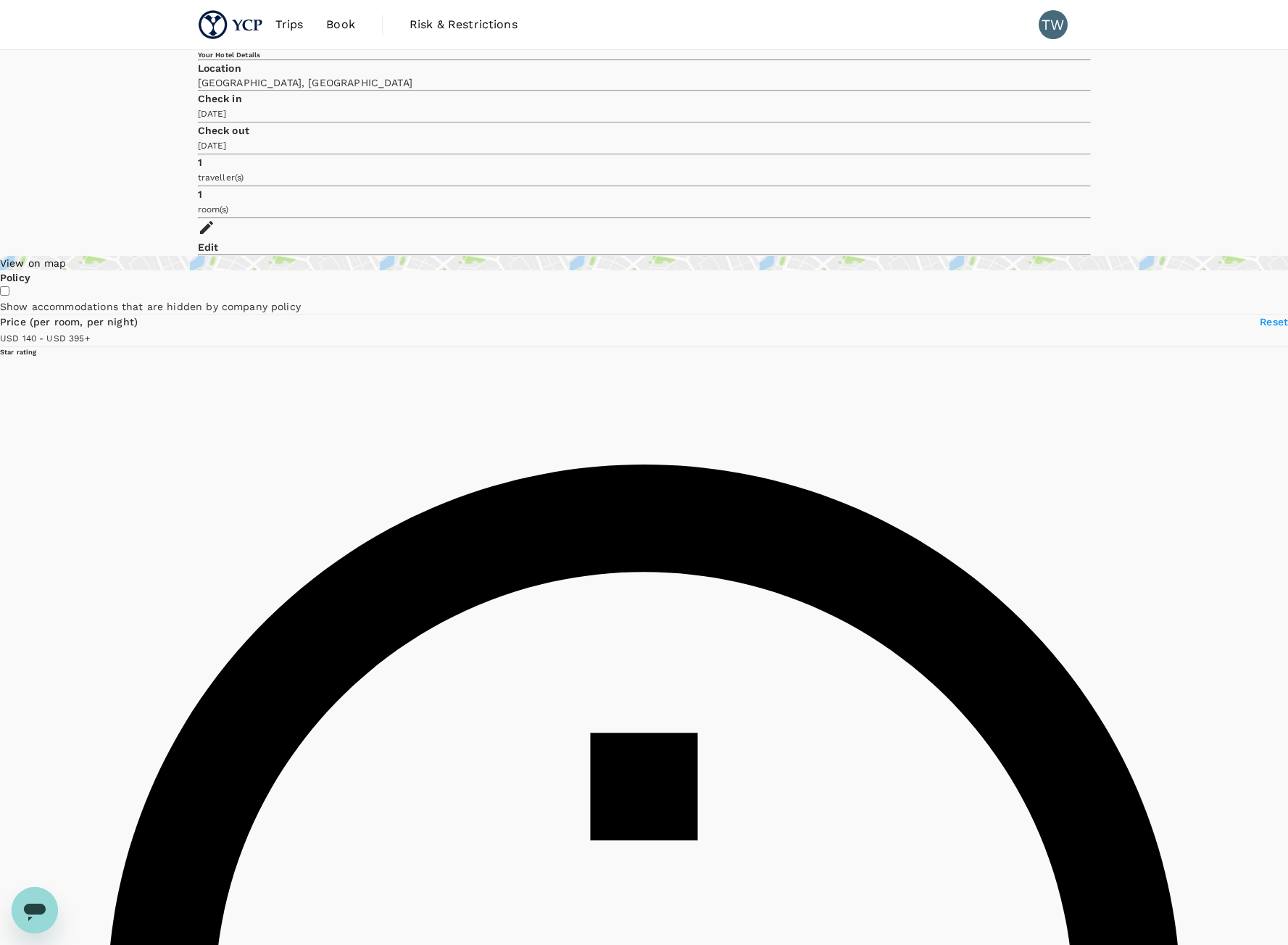
type input "161.08"
type input "395.08"
type input "163.08"
type input "395.08"
type input "163.08"
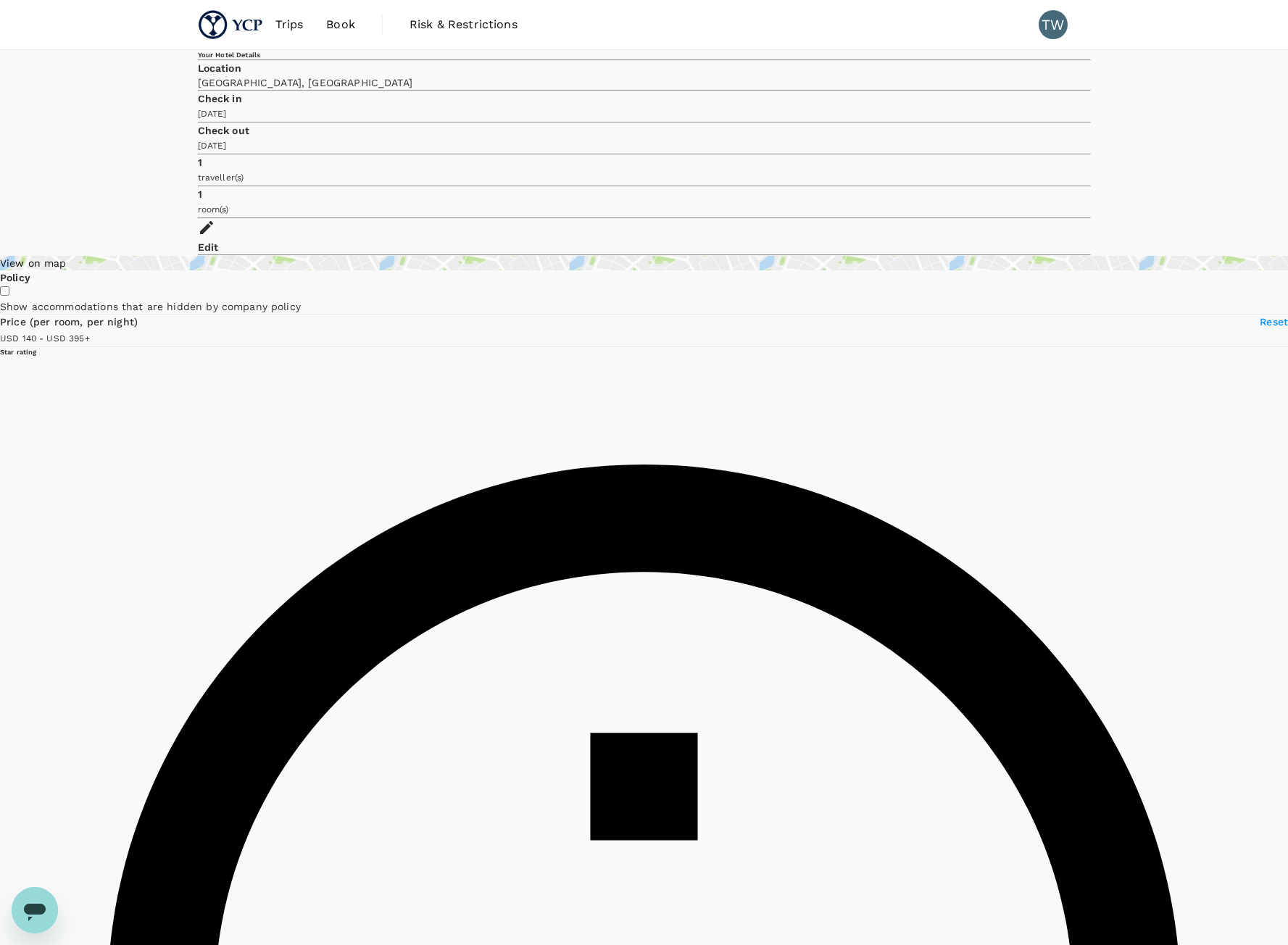
type input "395.08"
type input "164.08"
type input "395.08"
type input "164.08"
type input "395.08"
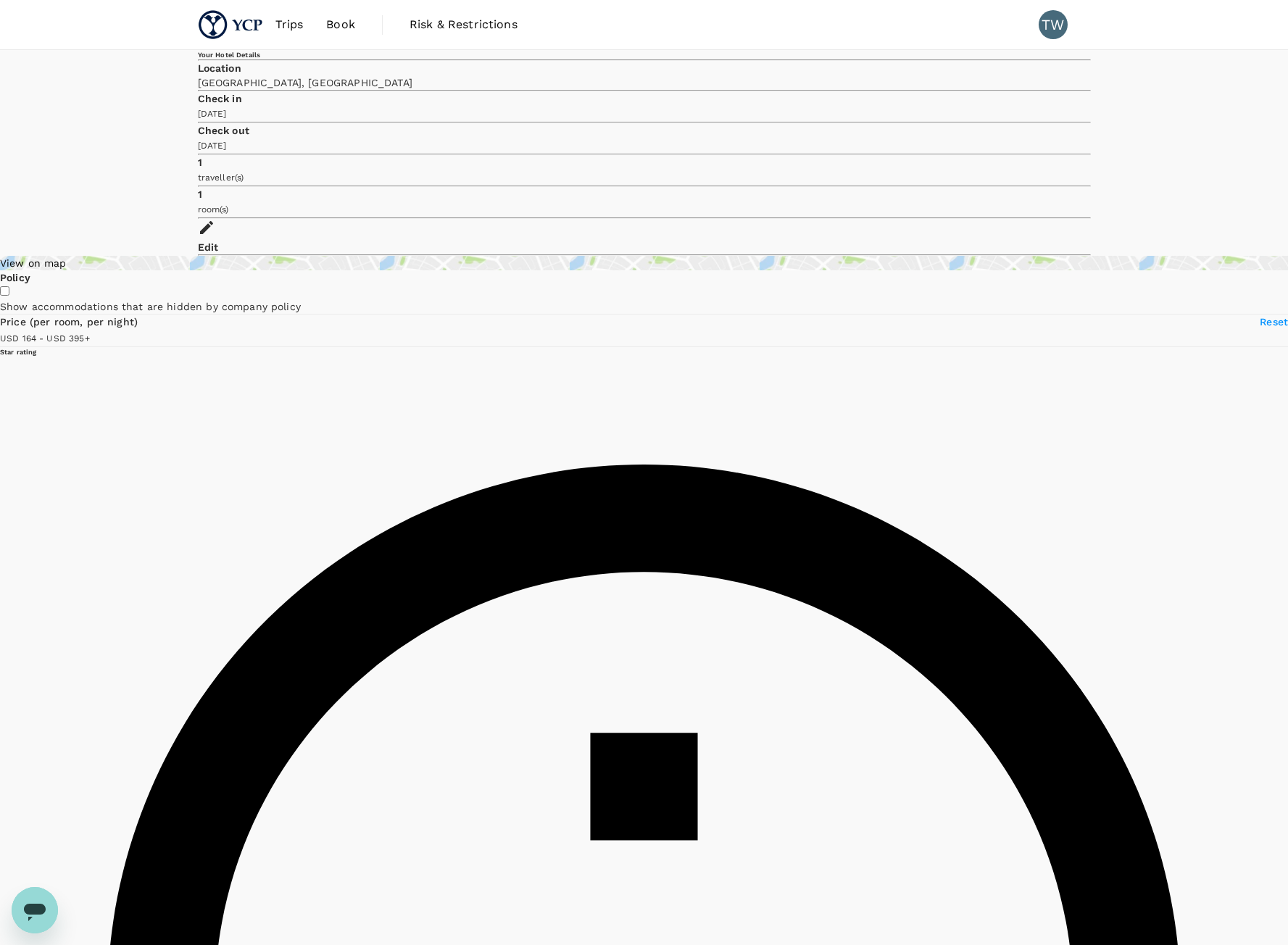
type input "166.08"
type input "395.08"
type input "166.08"
type input "395.08"
type input "164.08"
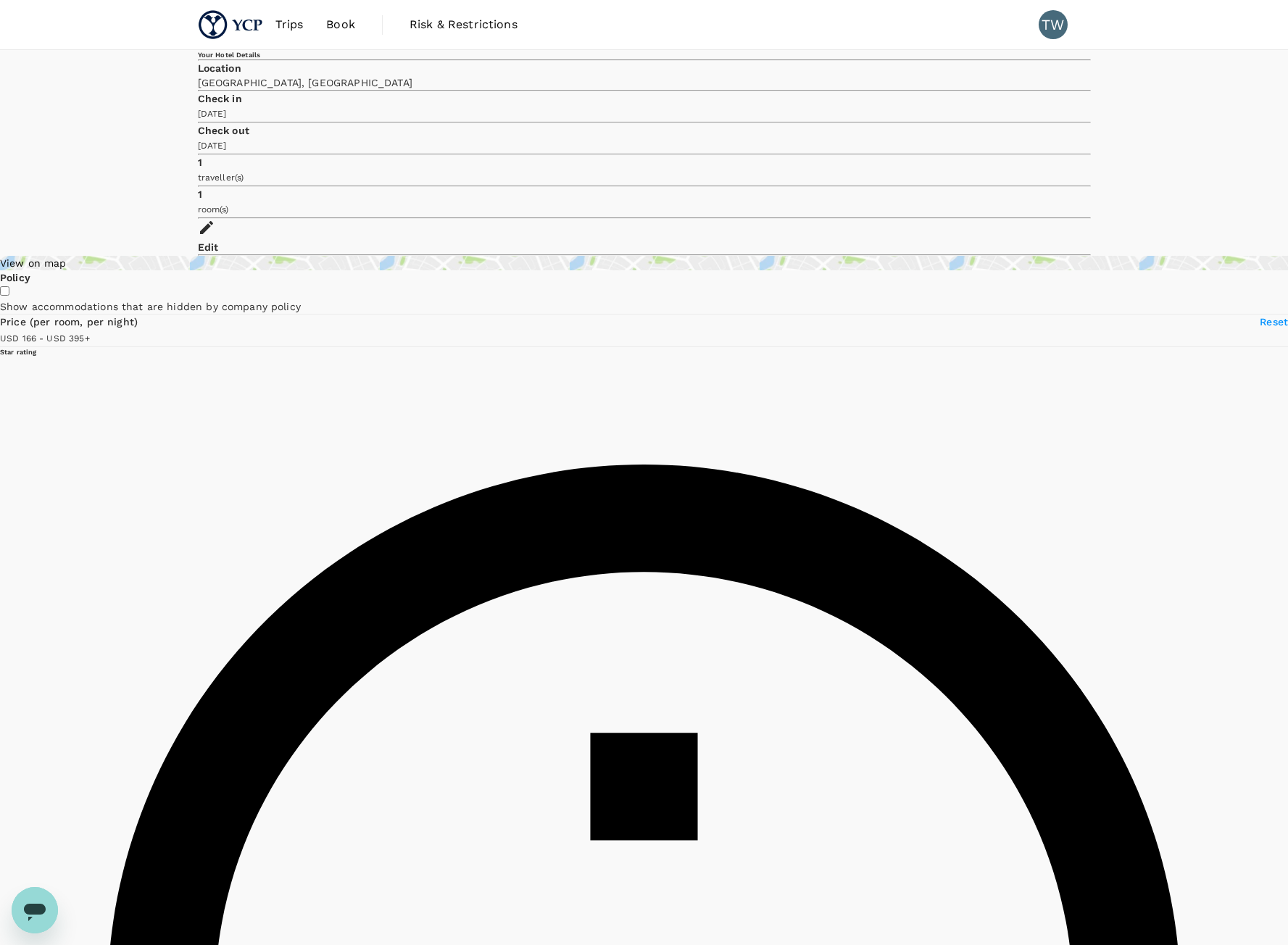
type input "395.08"
type input "164.08"
type input "395.08"
type input "160.08"
type input "395.08"
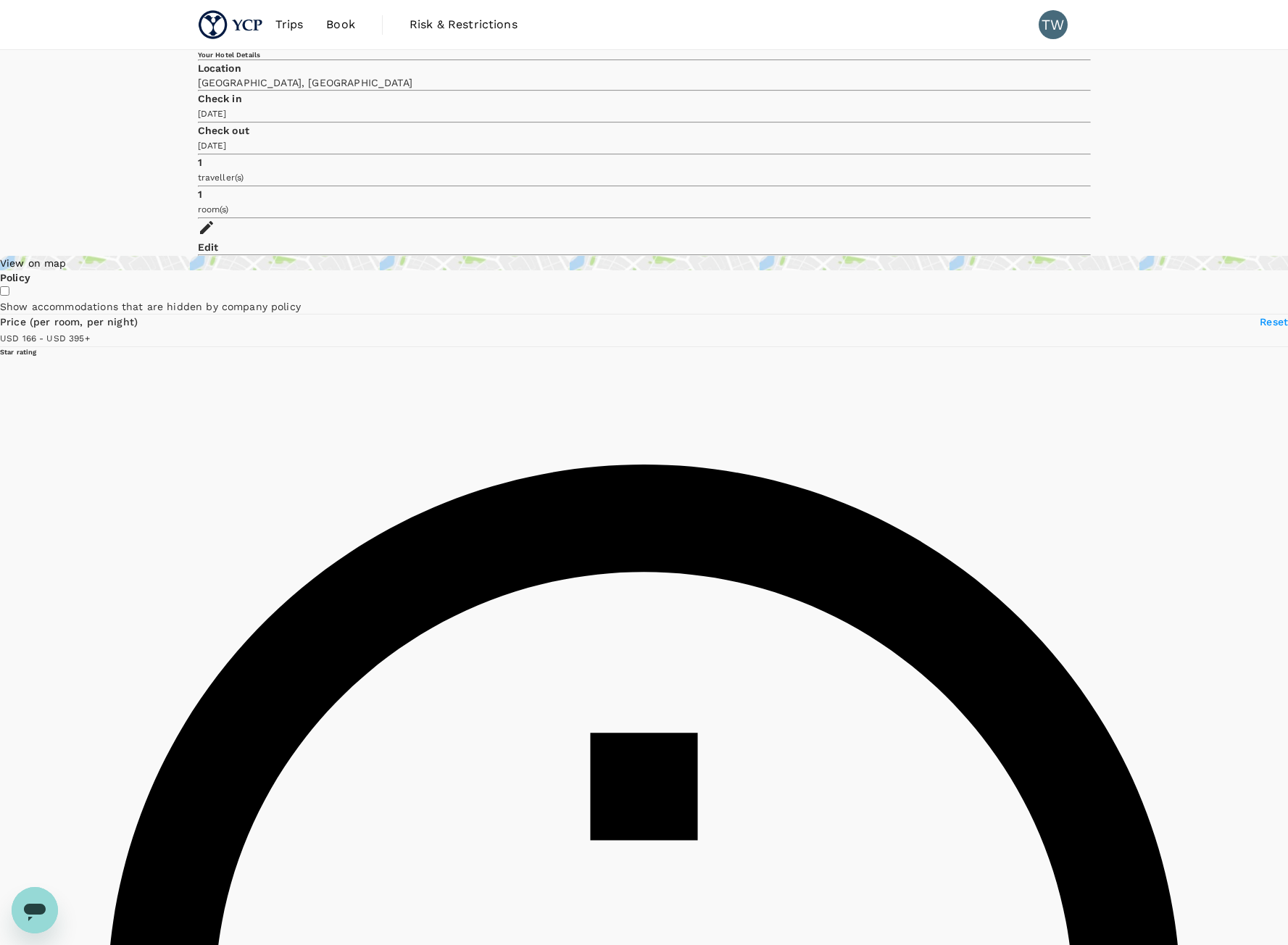
type input "160.08"
type input "395.08"
type input "157.08"
type input "395.08"
type input "157.08"
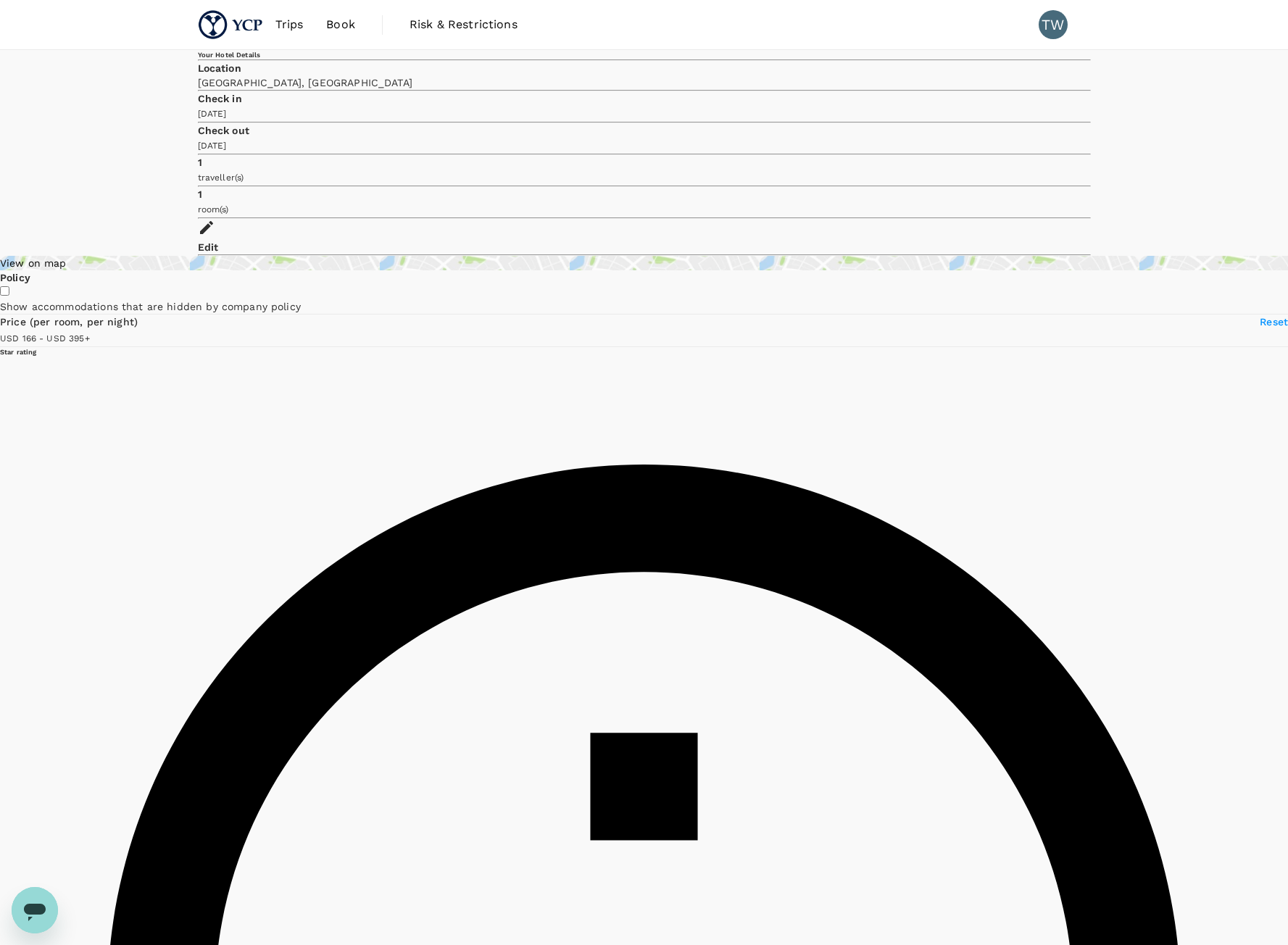
type input "395.08"
type input "155.08"
type input "395.08"
type input "155.08"
type input "395.08"
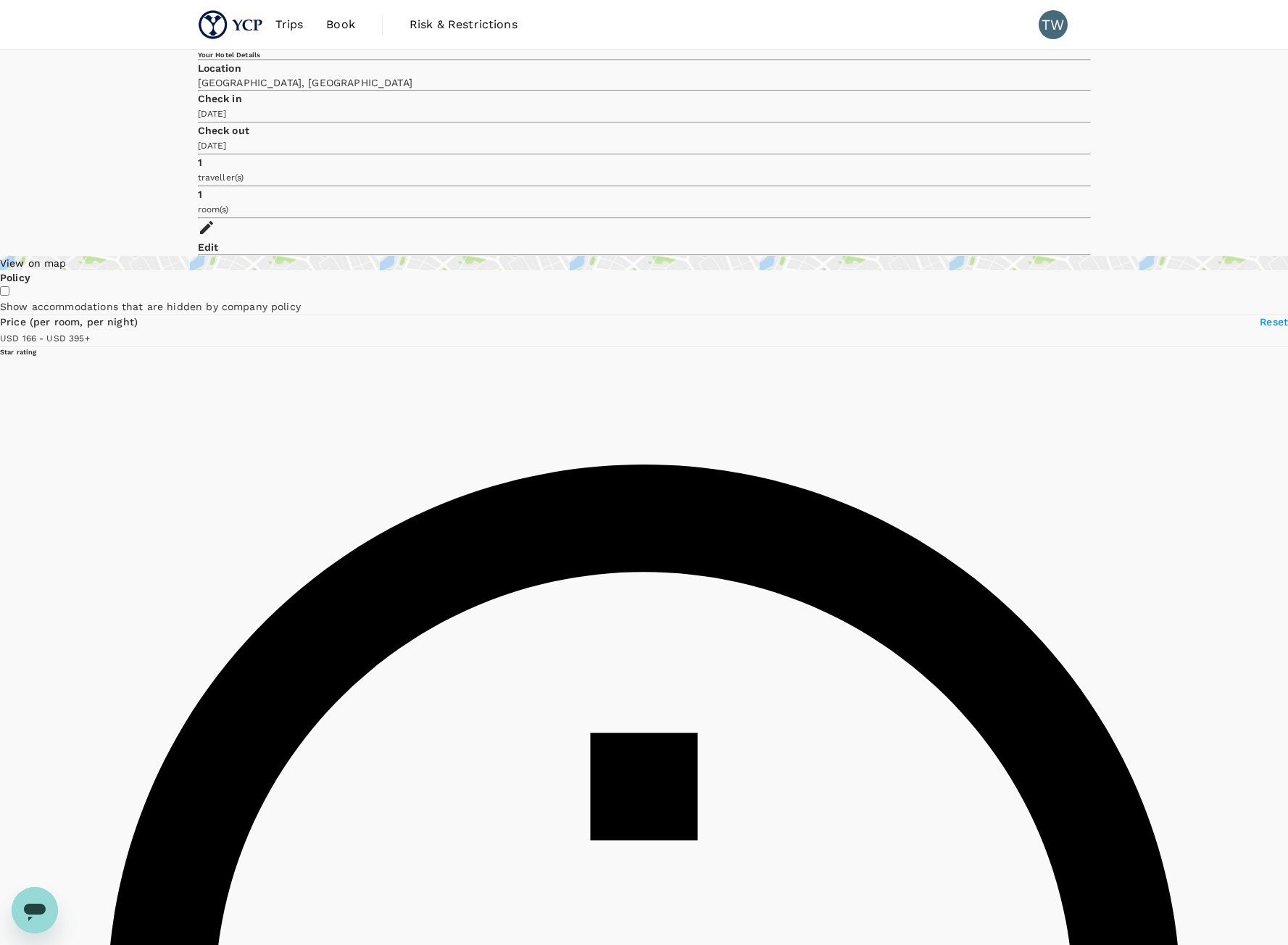
type input "152.08"
type input "395.08"
type input "152.08"
type input "395.08"
type input "151.08"
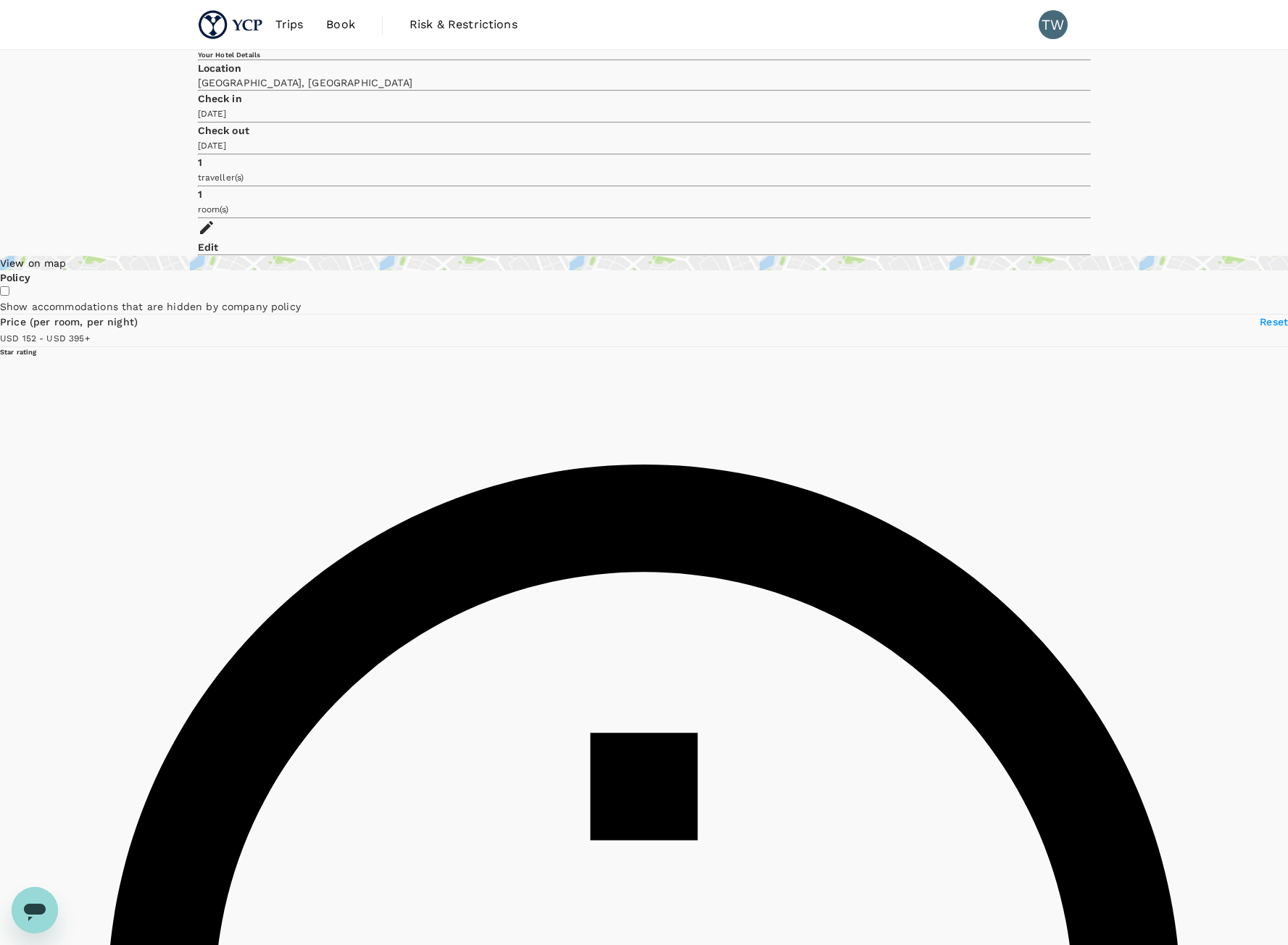
type input "395.08"
type input "151.08"
type input "395.08"
type input "151.08"
type input "395.08"
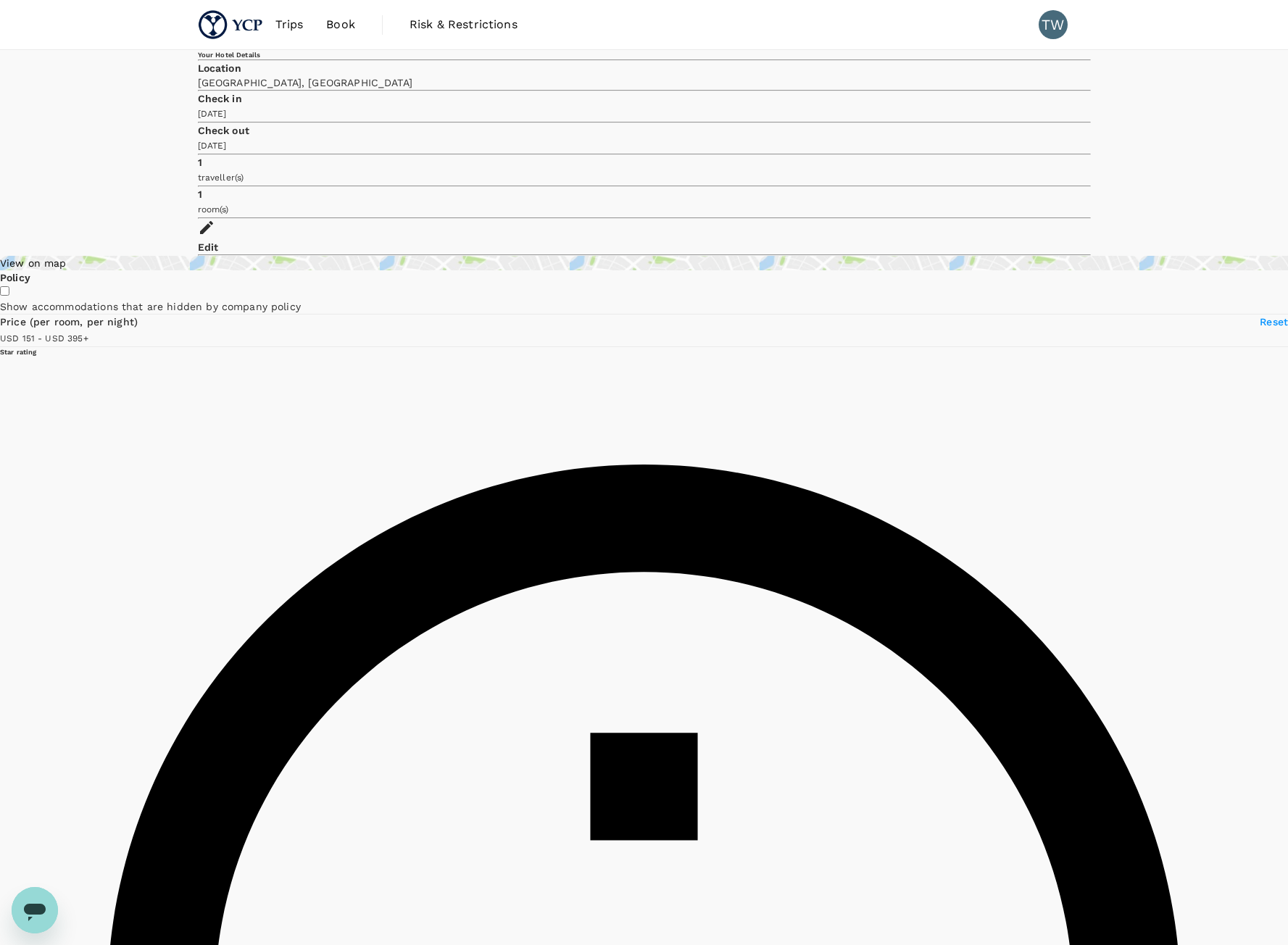
type input "151.08"
type input "395.08"
type input "151.08"
type input "395.08"
type input "149.08"
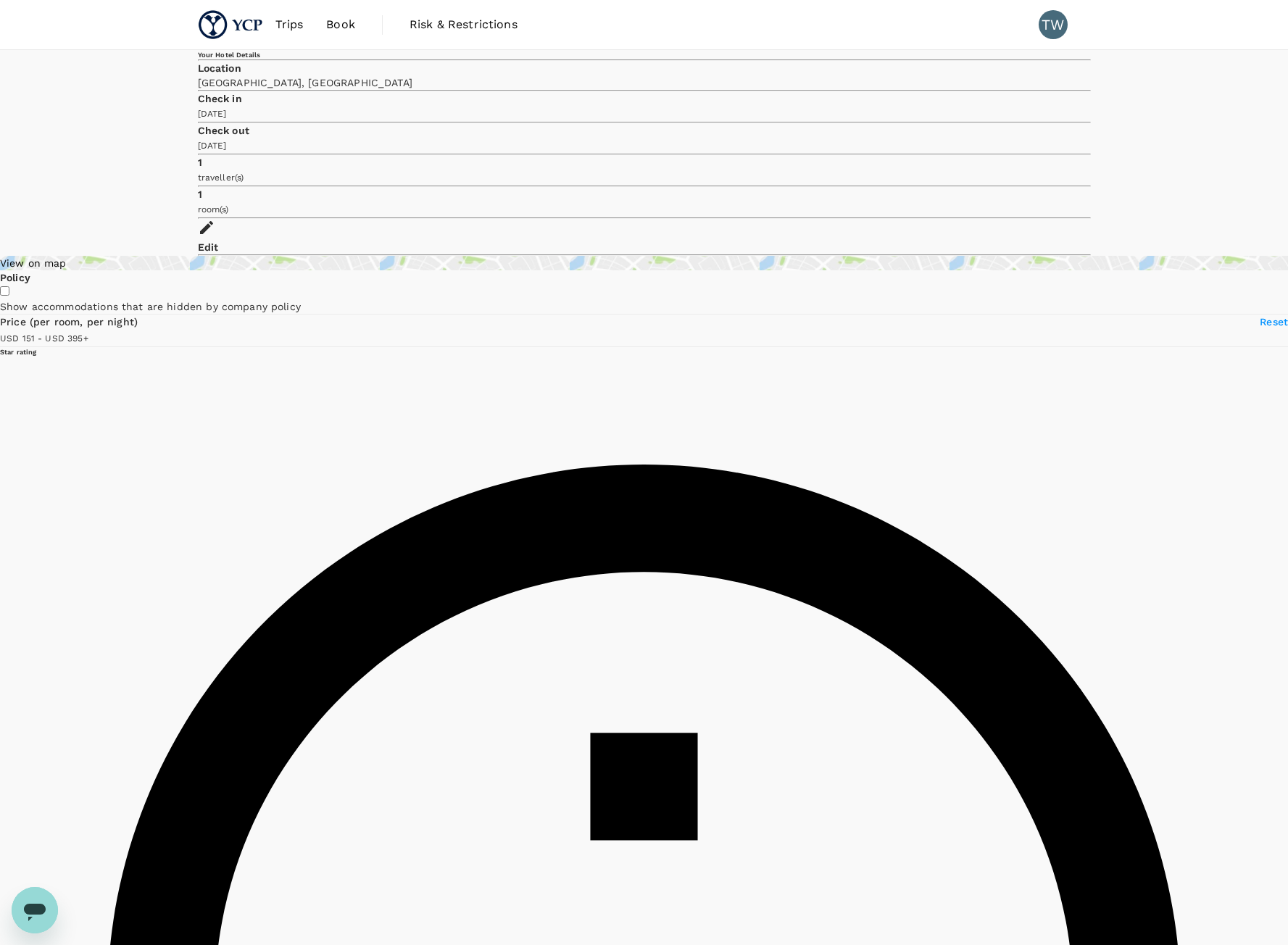
type input "395.08"
type input "149.08"
type input "395.08"
type input "148.08"
type input "395.08"
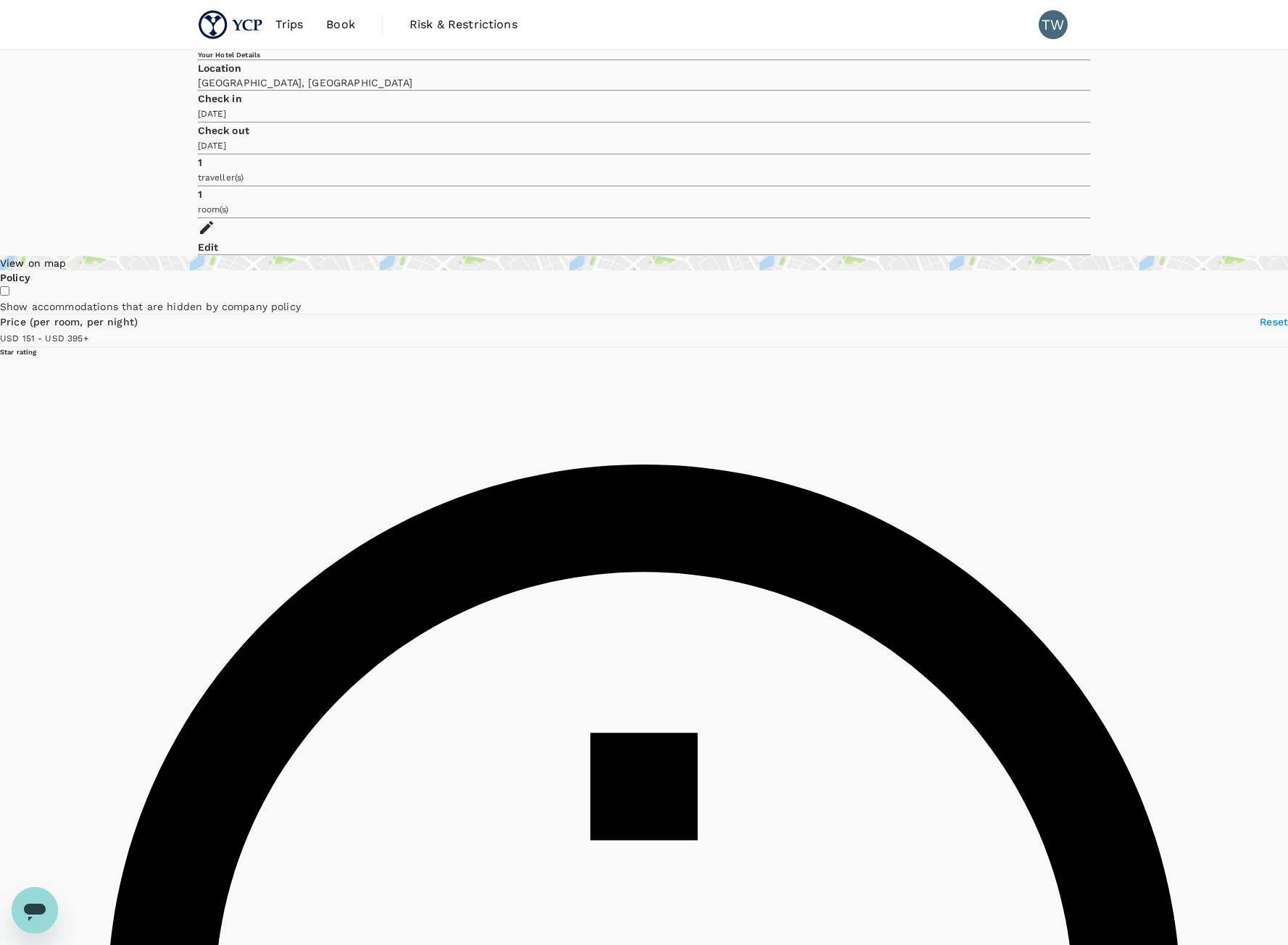
type input "148.08"
type input "395.08"
type input "146.08"
type input "395.08"
drag, startPoint x: 203, startPoint y: 334, endPoint x: 254, endPoint y: 336, distance: 51.0
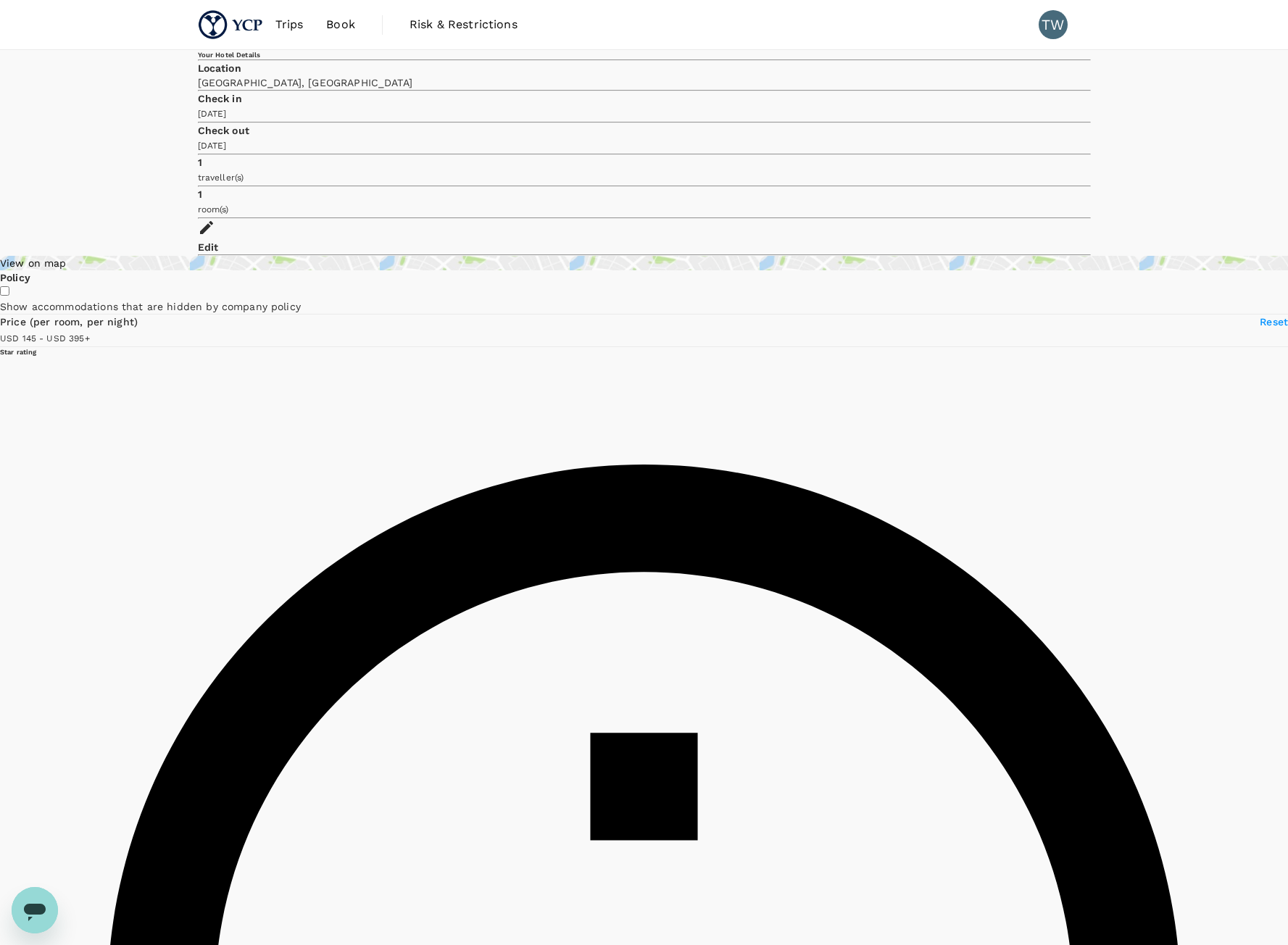
click at [89, 336] on span at bounding box center [89, 337] width 0 height 11
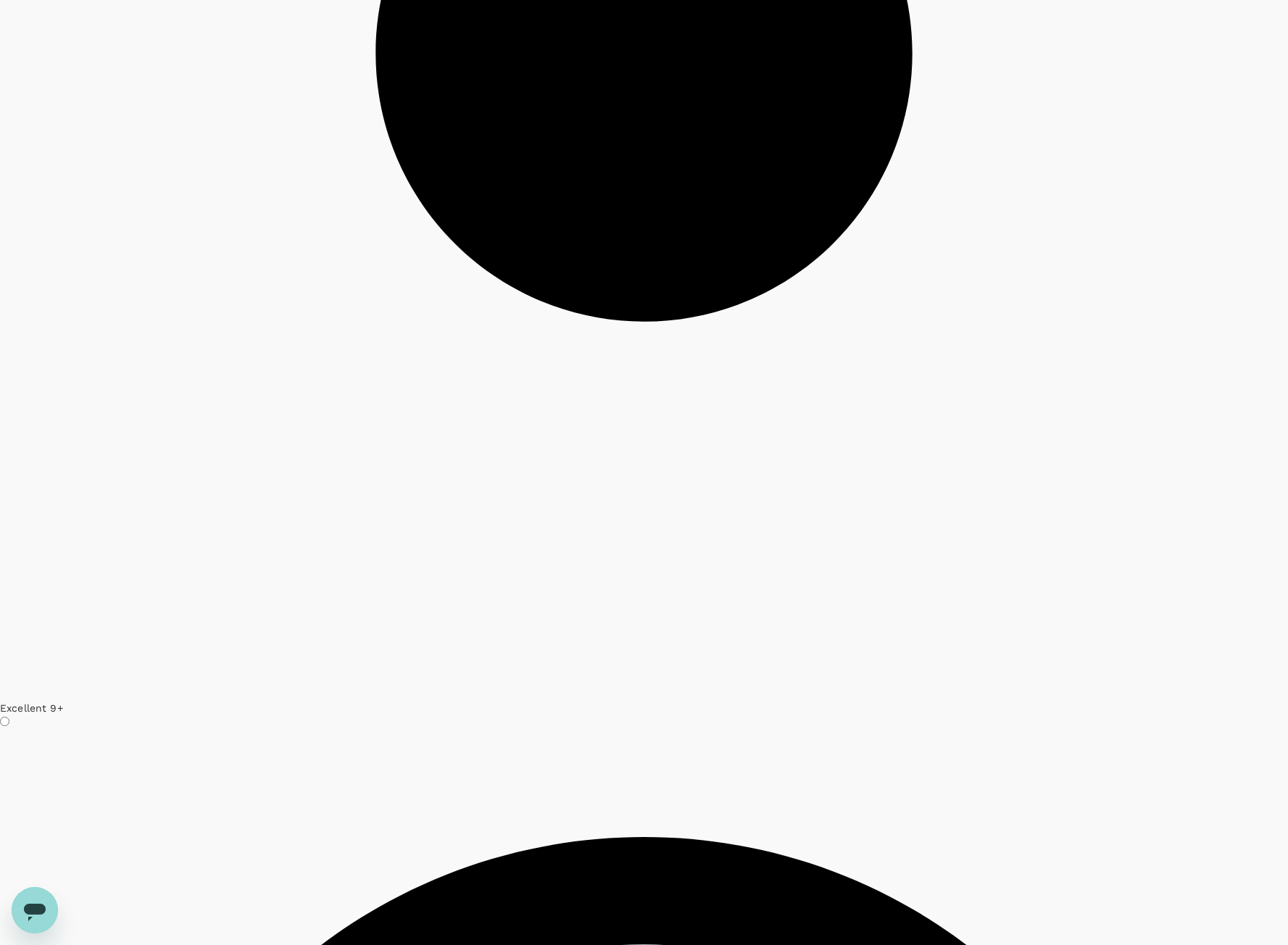
scroll to position [3914, 0]
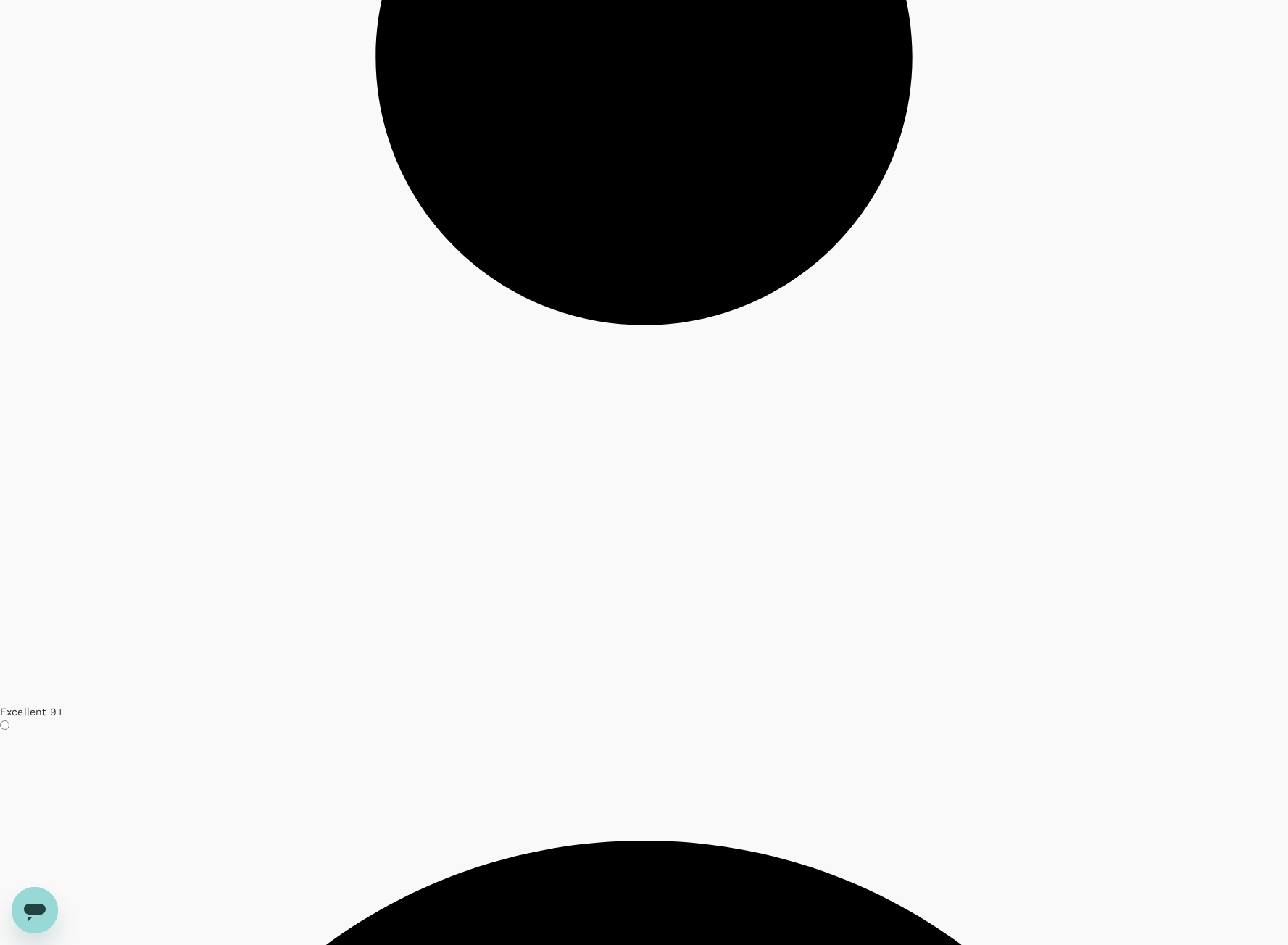
scroll to position [3814, 0]
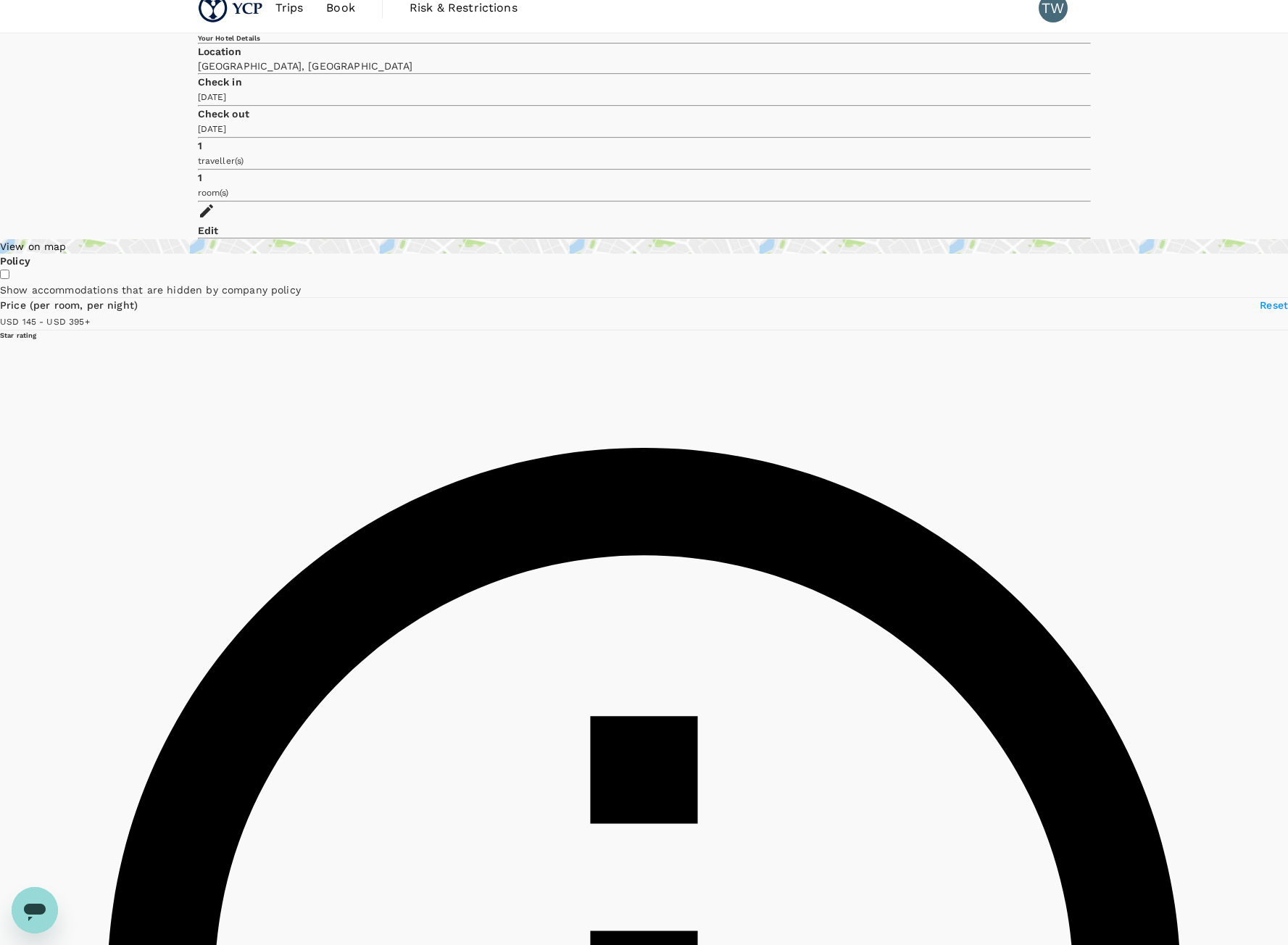
scroll to position [0, 0]
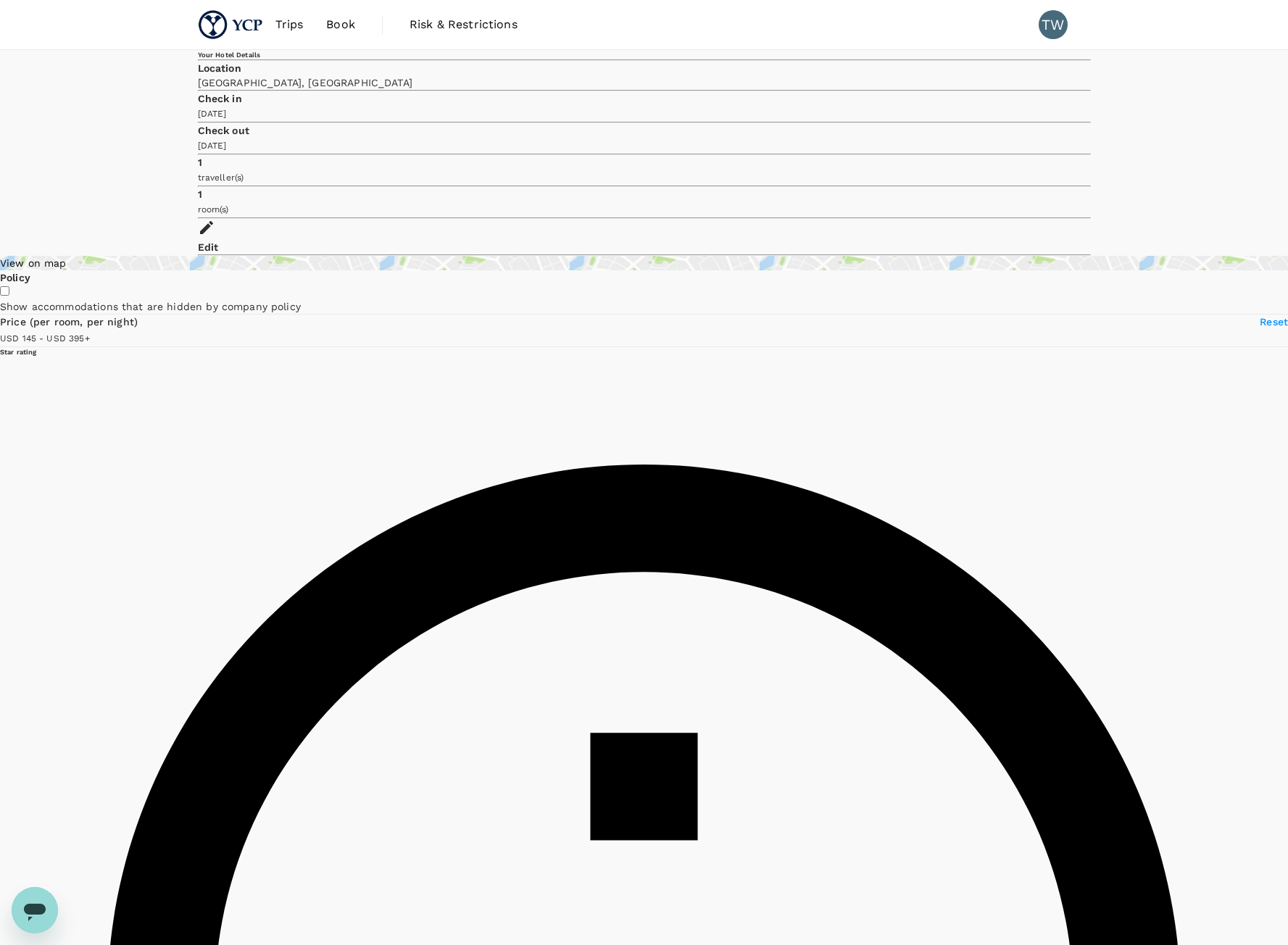
click at [1259, 316] on span "Reset" at bounding box center [1273, 321] width 29 height 11
drag, startPoint x: 1034, startPoint y: 109, endPoint x: 1040, endPoint y: 129, distance: 20.9
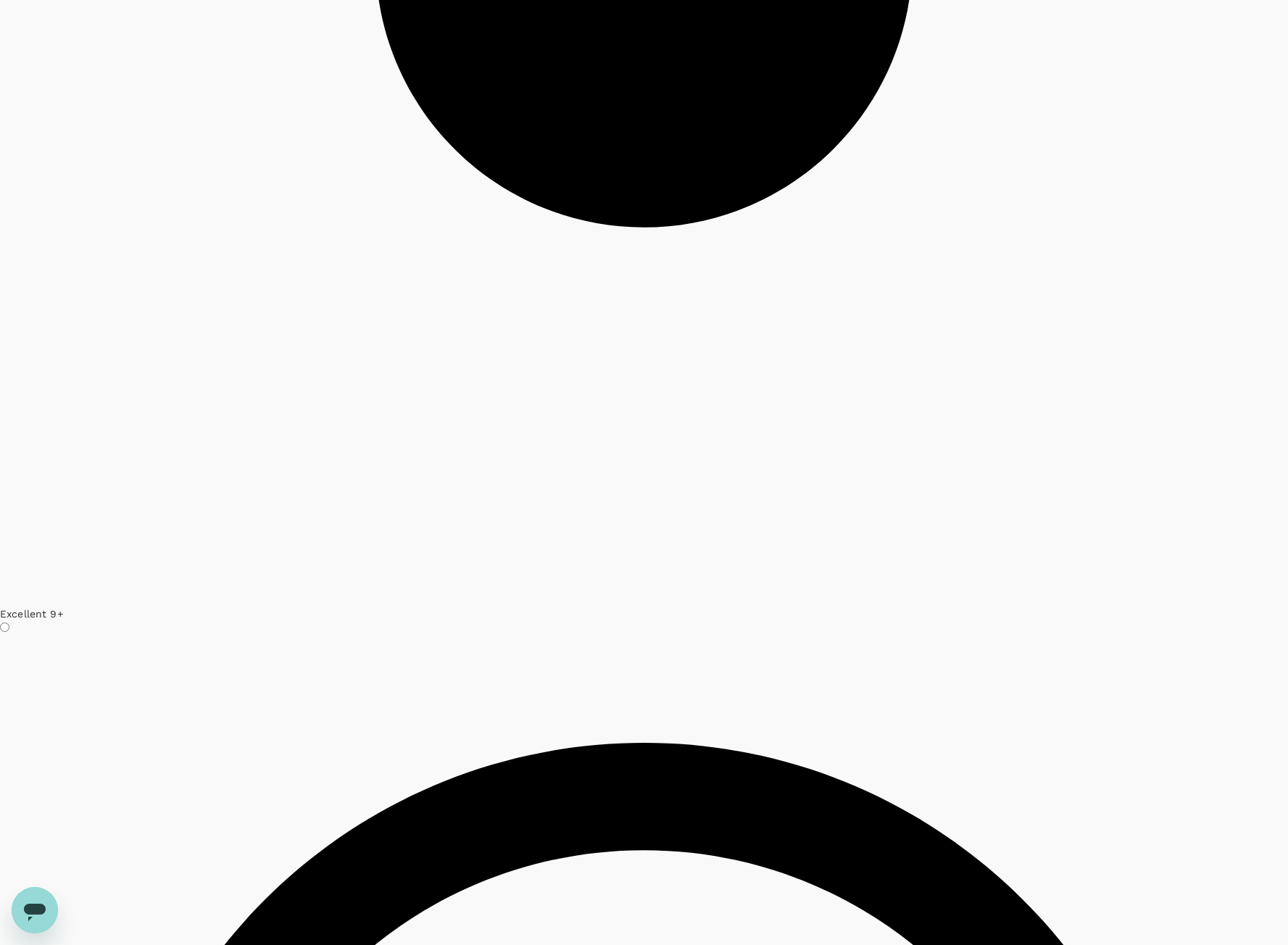
scroll to position [3944, 0]
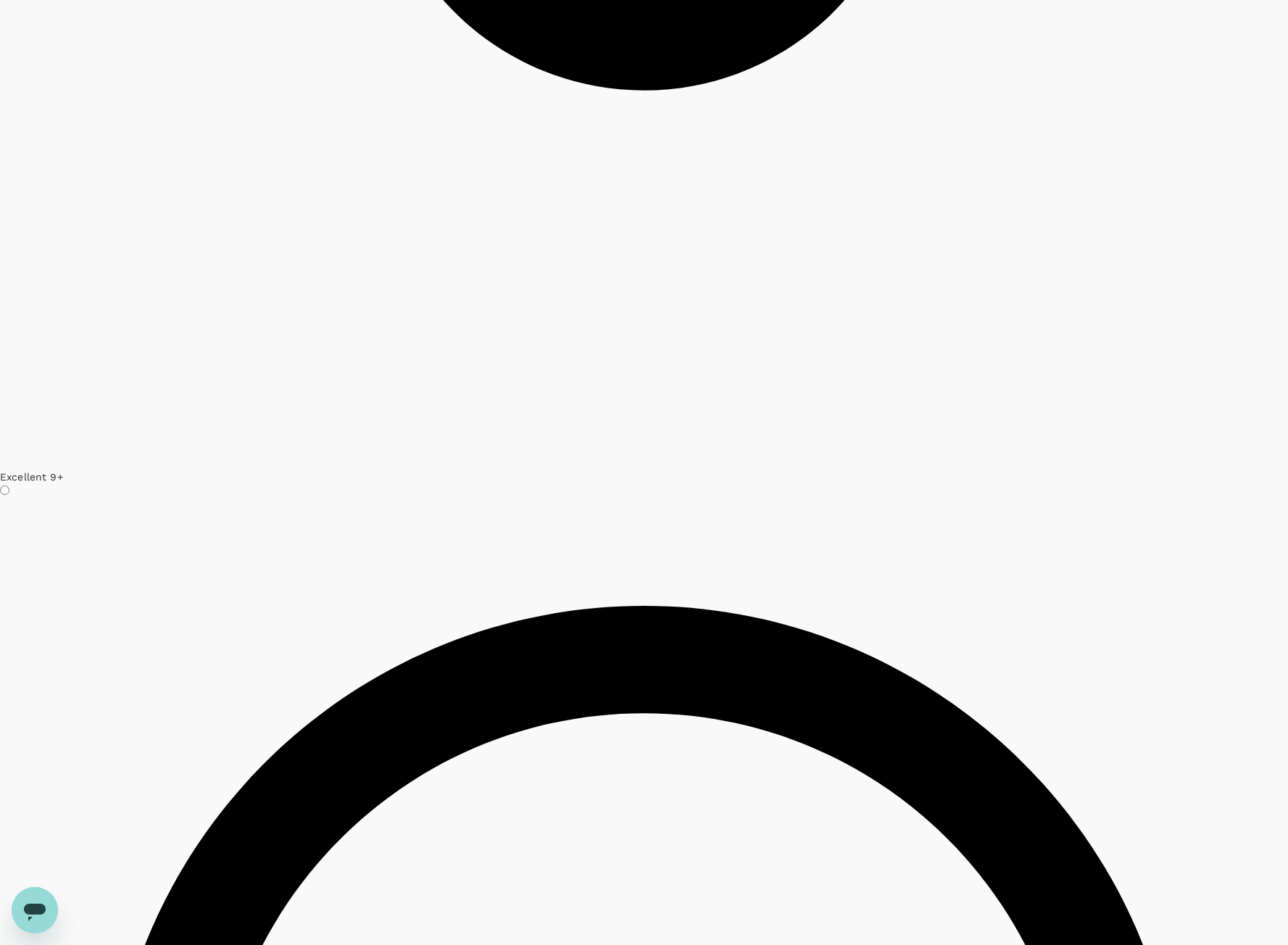
scroll to position [4008, 0]
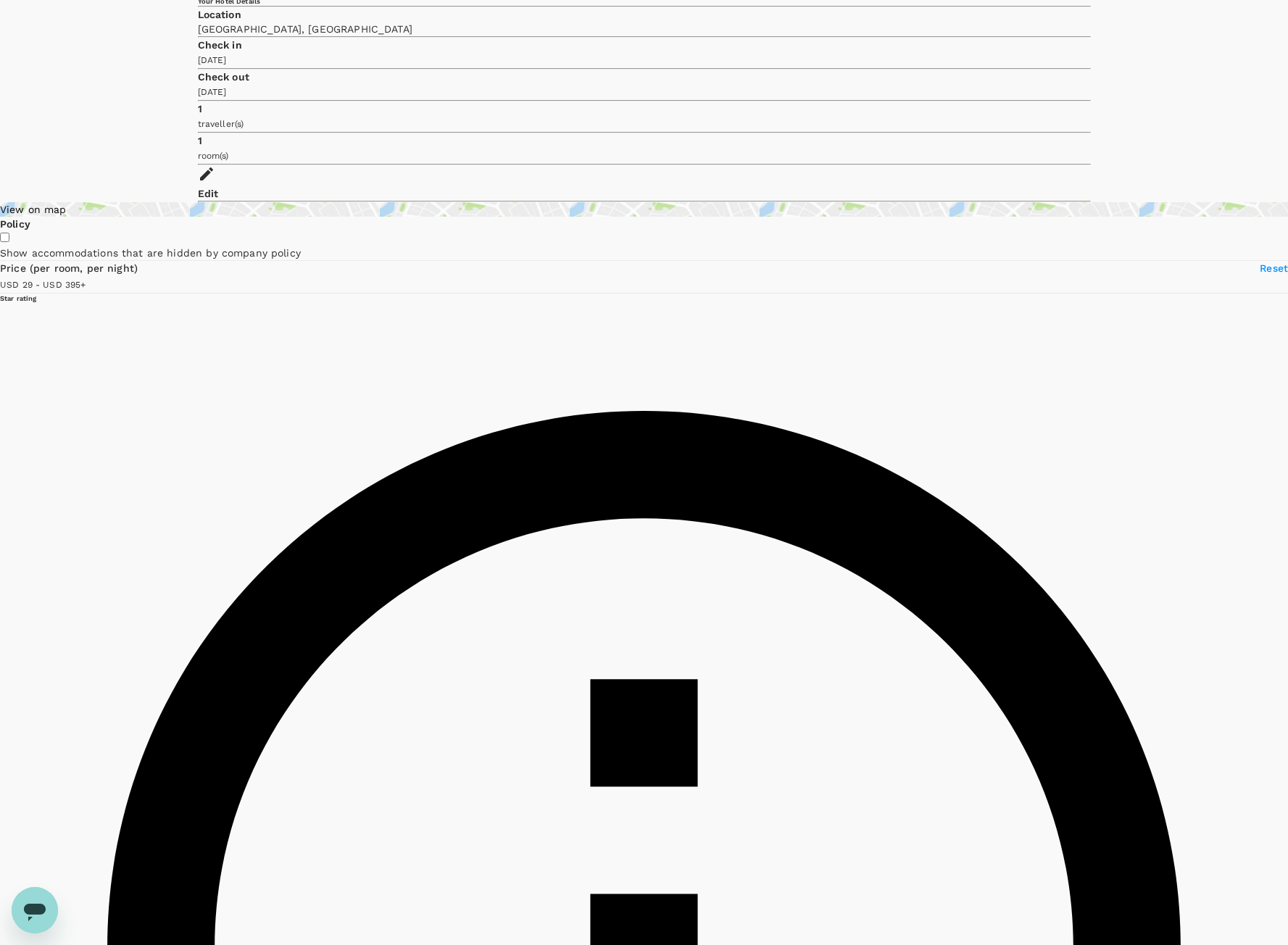
scroll to position [0, 0]
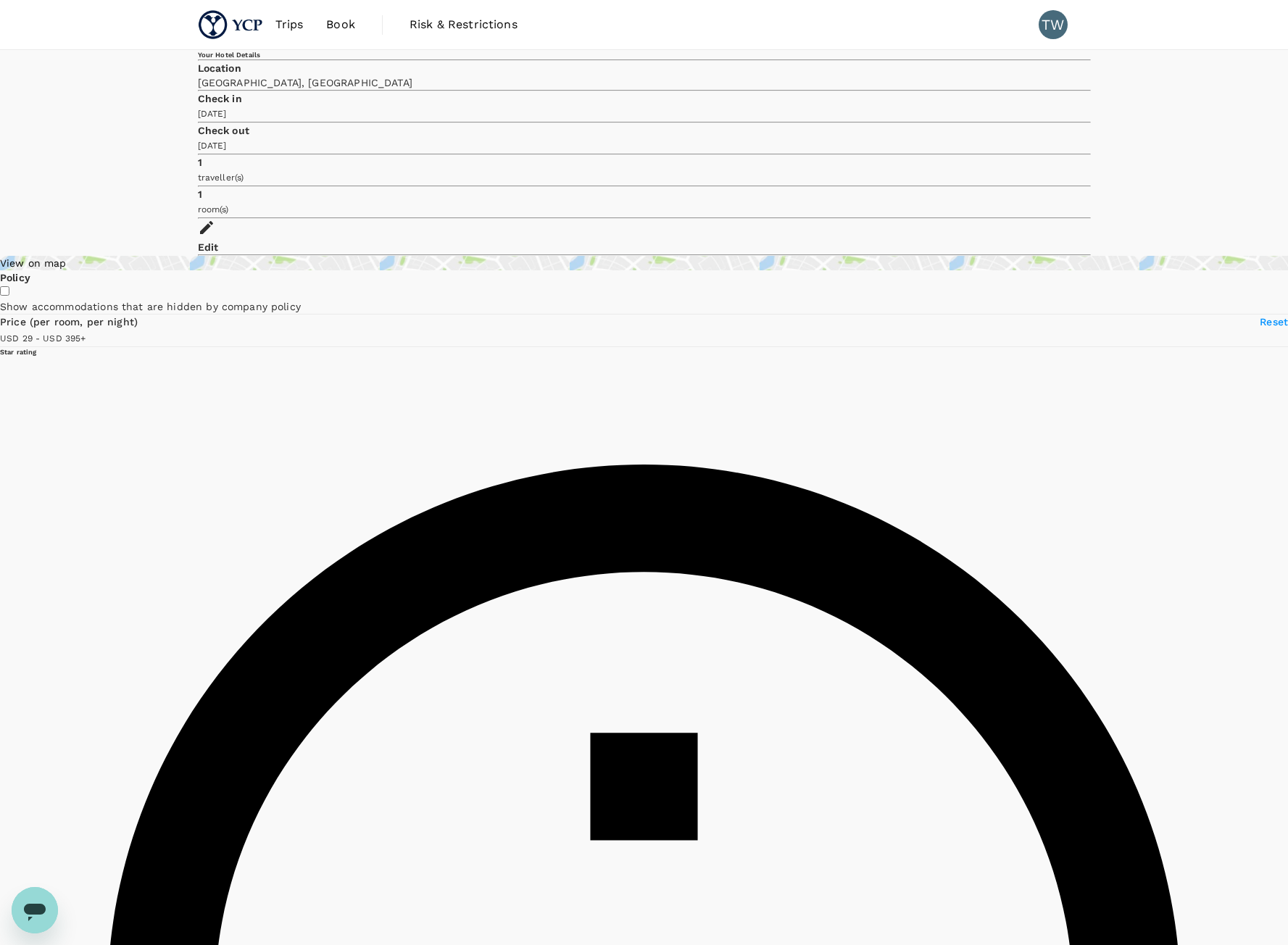
click at [285, 256] on div "View on map" at bounding box center [644, 263] width 1288 height 15
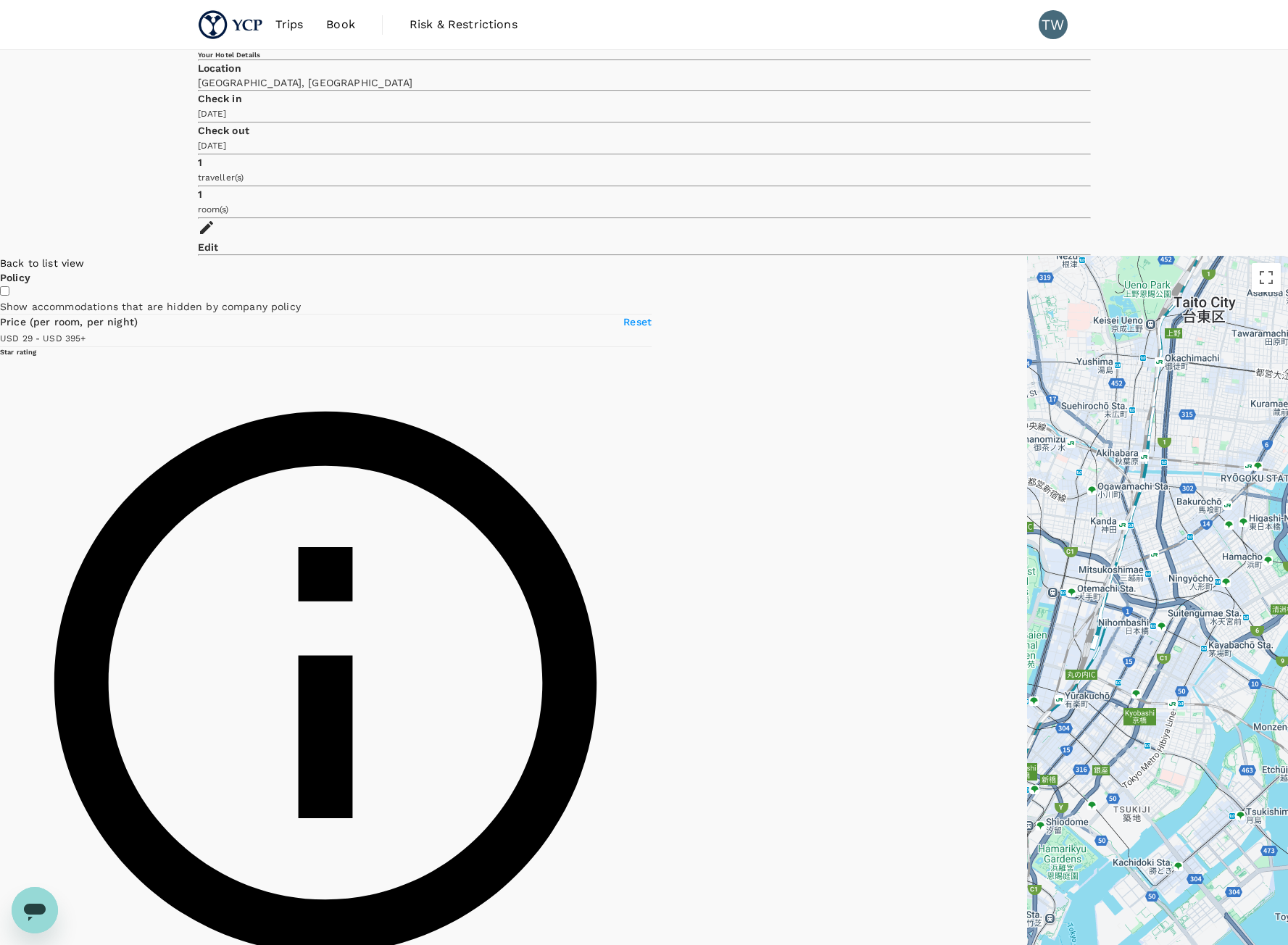
drag, startPoint x: 896, startPoint y: 759, endPoint x: 723, endPoint y: 572, distance: 254.8
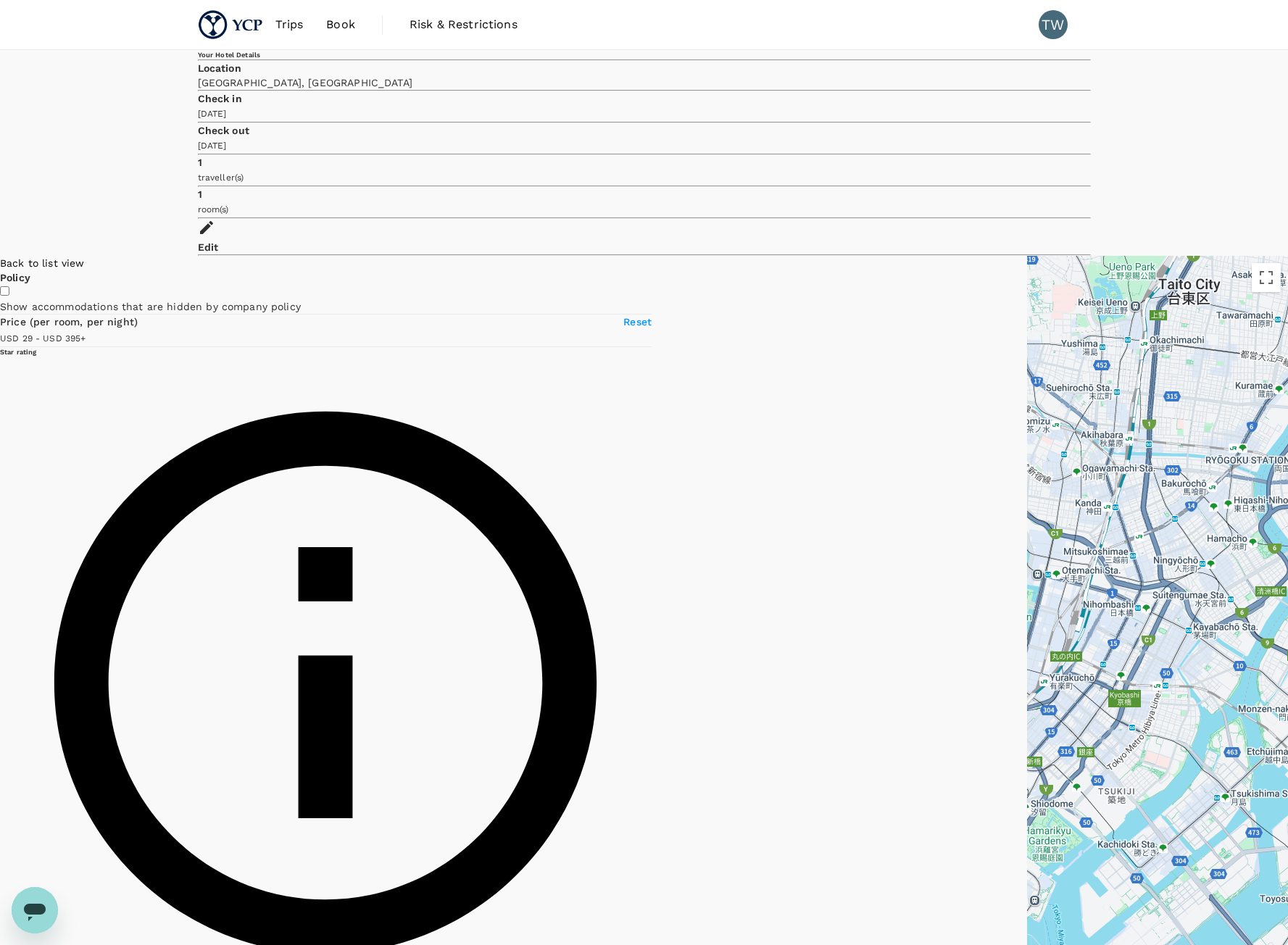
click at [1027, 558] on div at bounding box center [1157, 656] width 261 height 800
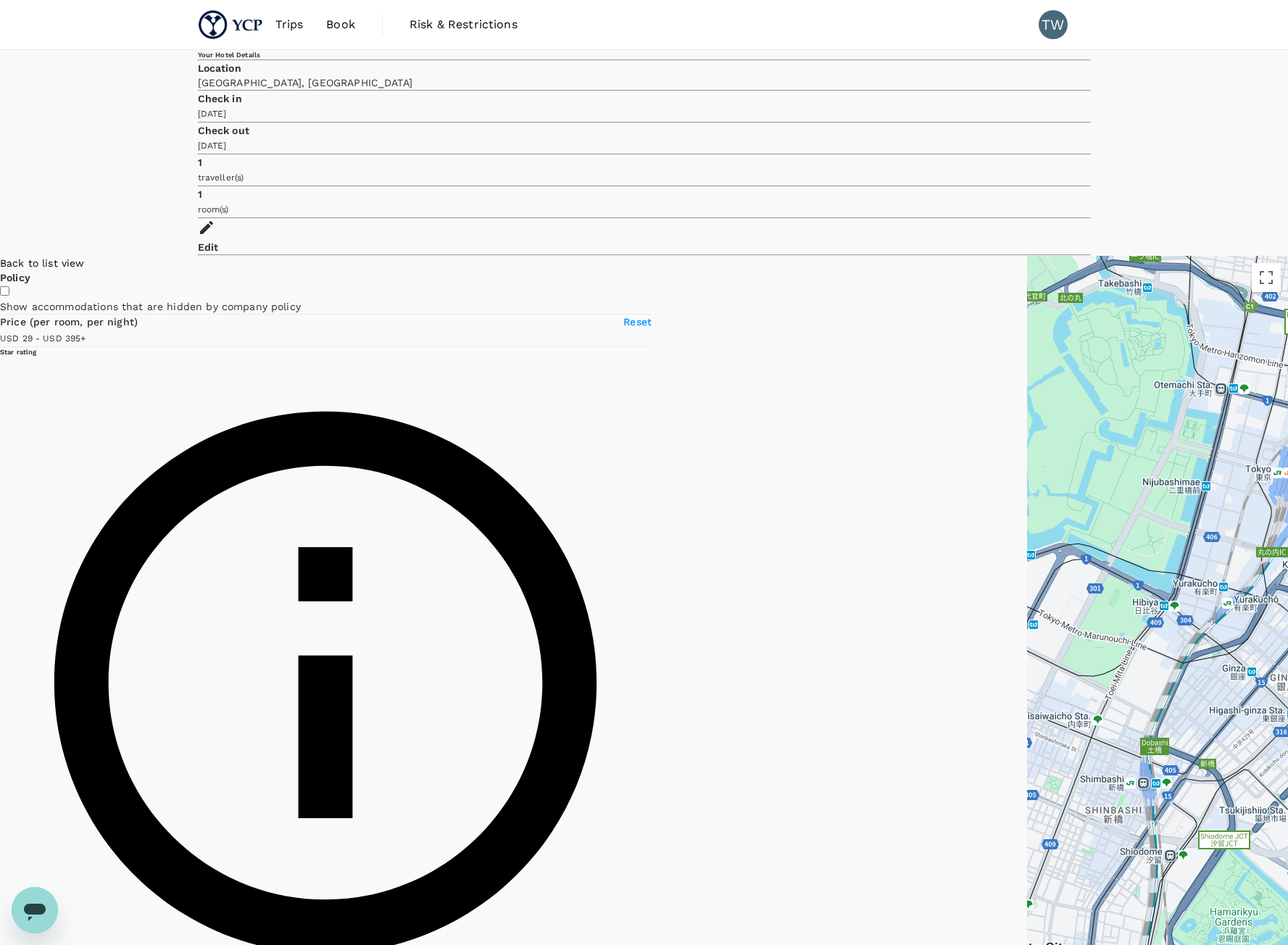
drag, startPoint x: 567, startPoint y: 676, endPoint x: 769, endPoint y: 609, distance: 212.8
click at [1027, 609] on div at bounding box center [1157, 656] width 261 height 800
drag, startPoint x: 282, startPoint y: 279, endPoint x: 148, endPoint y: 292, distance: 134.6
click at [85, 332] on span at bounding box center [85, 337] width 0 height 11
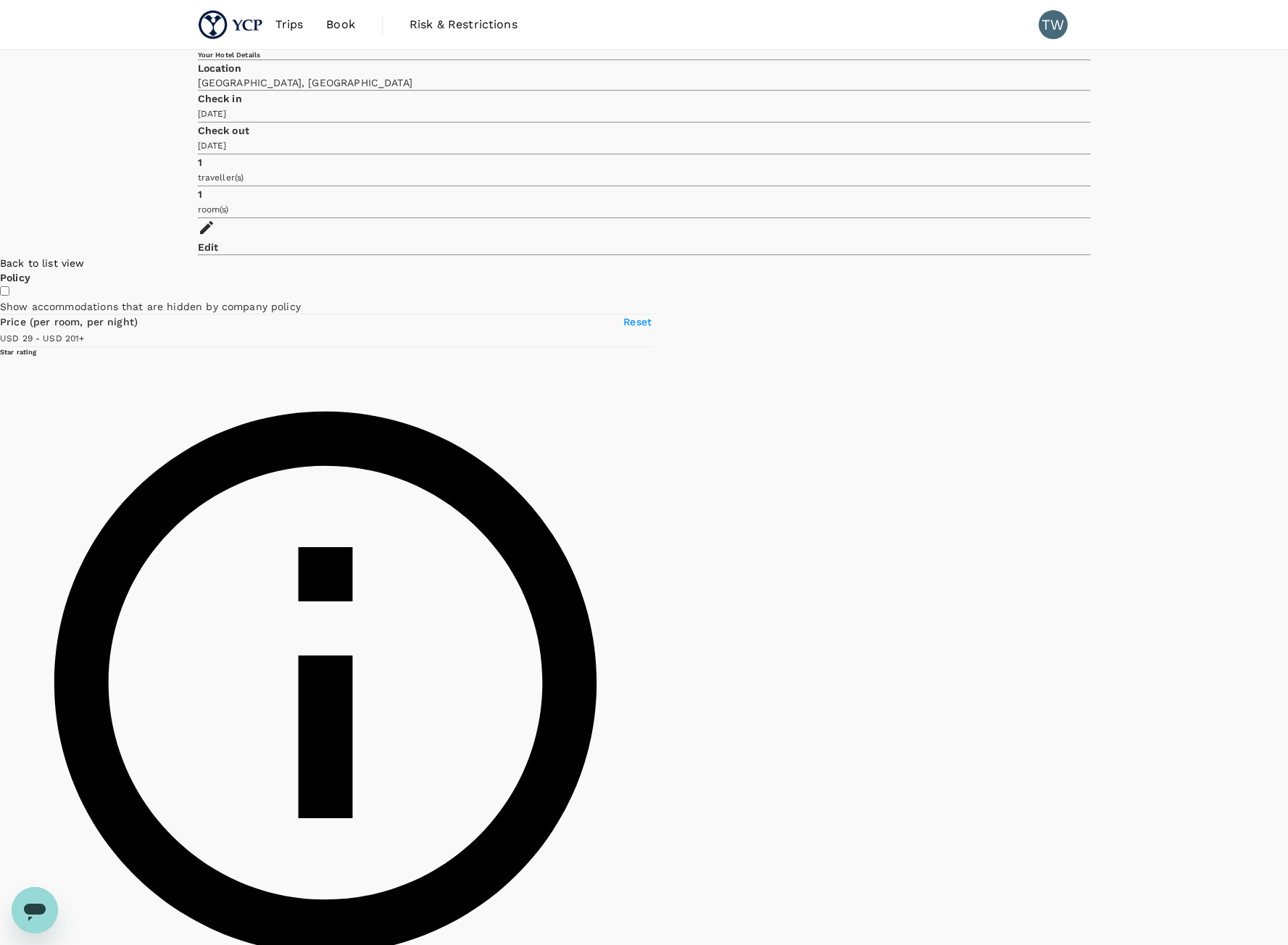
click at [85, 257] on span "Back to list view" at bounding box center [43, 262] width 85 height 11
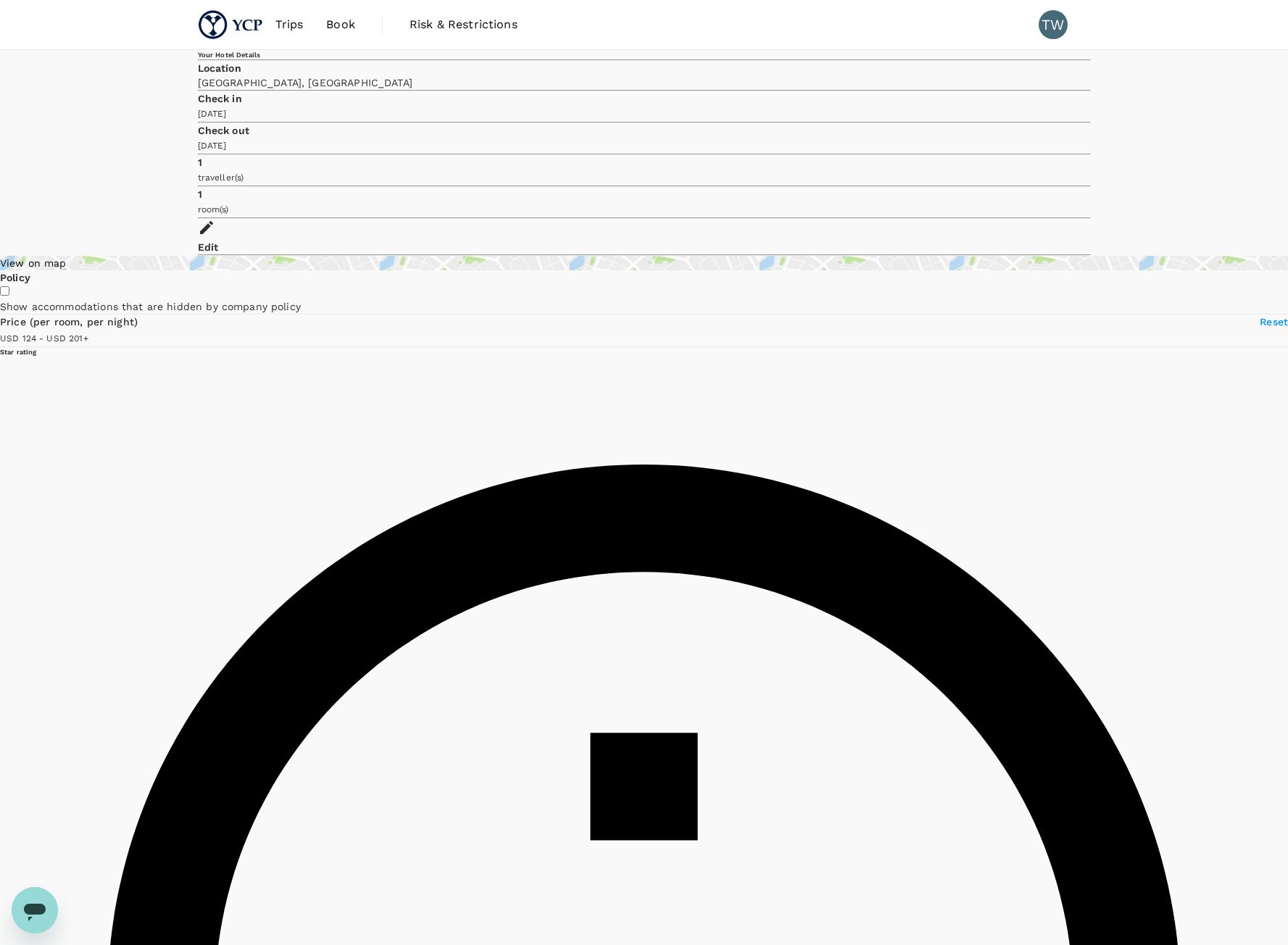
click at [89, 340] on span at bounding box center [89, 337] width 0 height 11
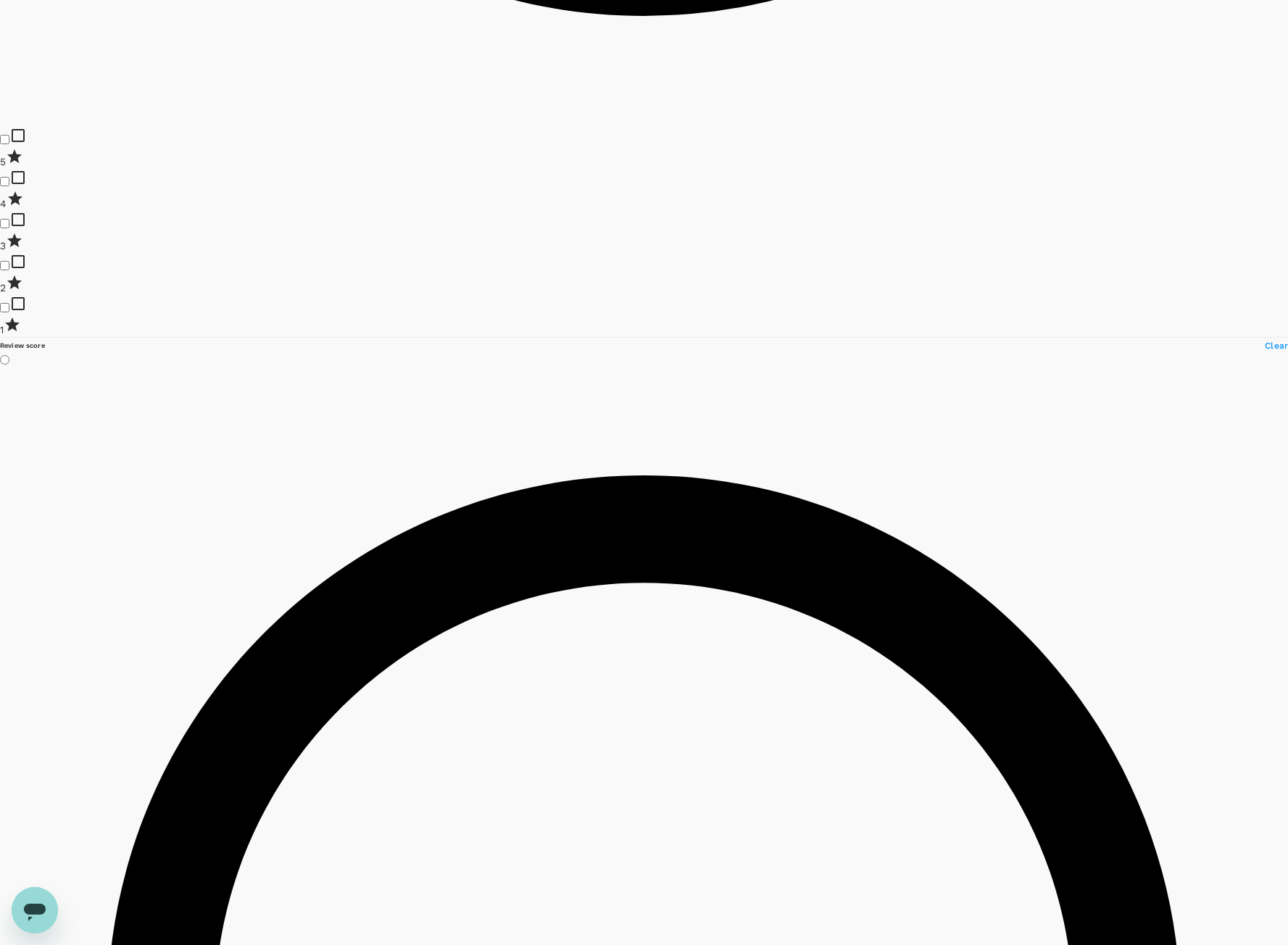
scroll to position [1812, 0]
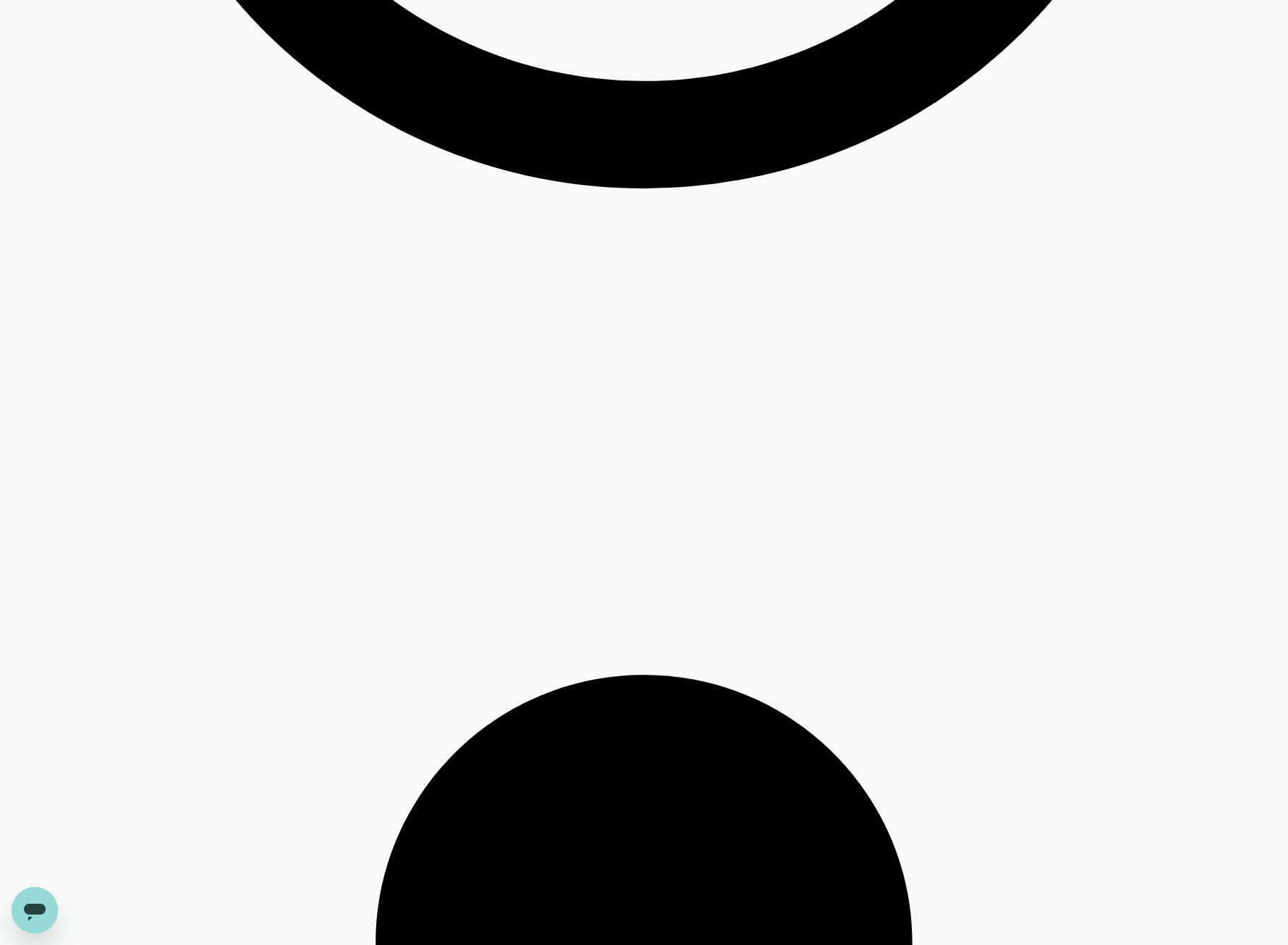
scroll to position [2754, 0]
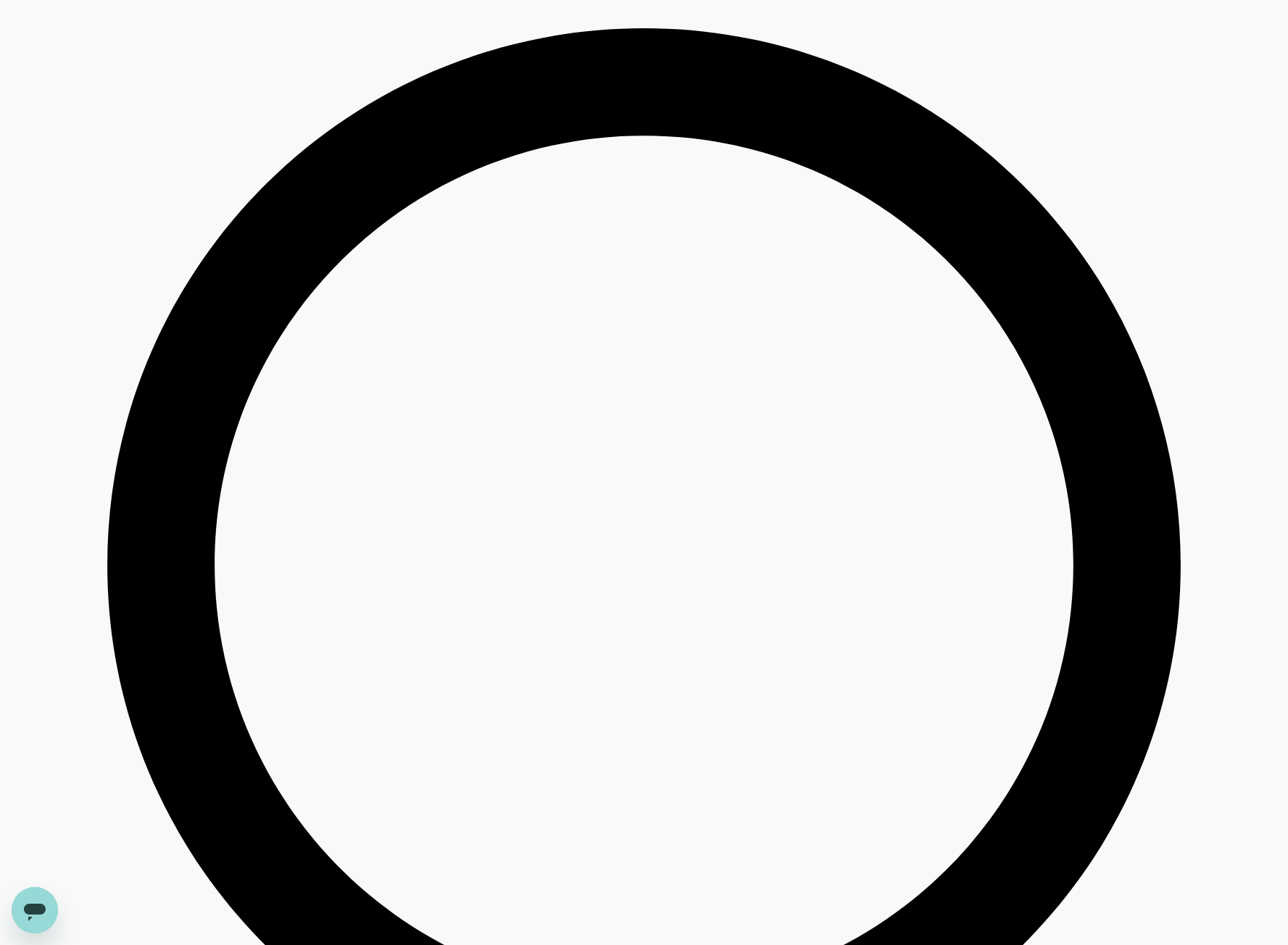
scroll to position [1885, 0]
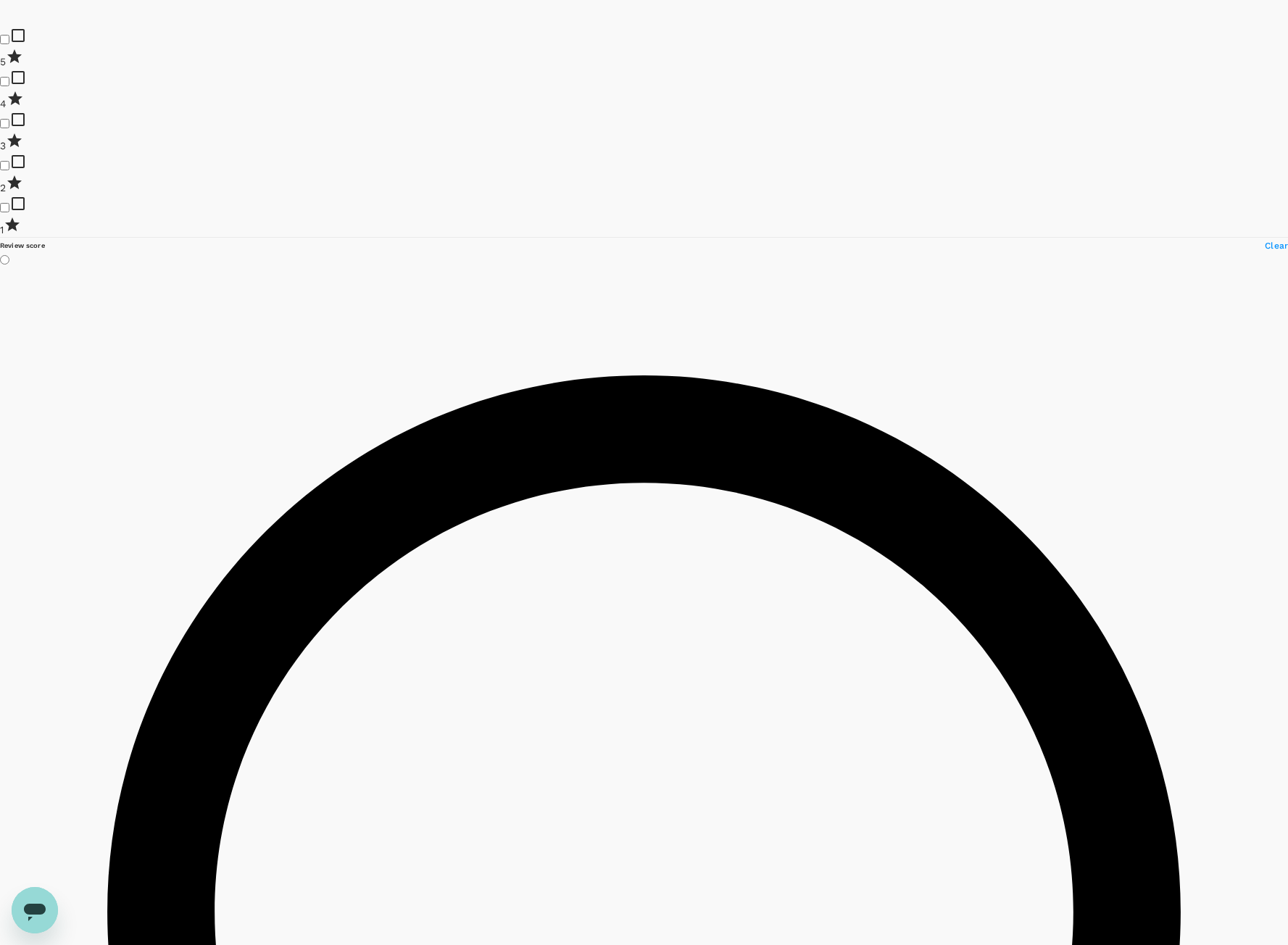
scroll to position [1595, 0]
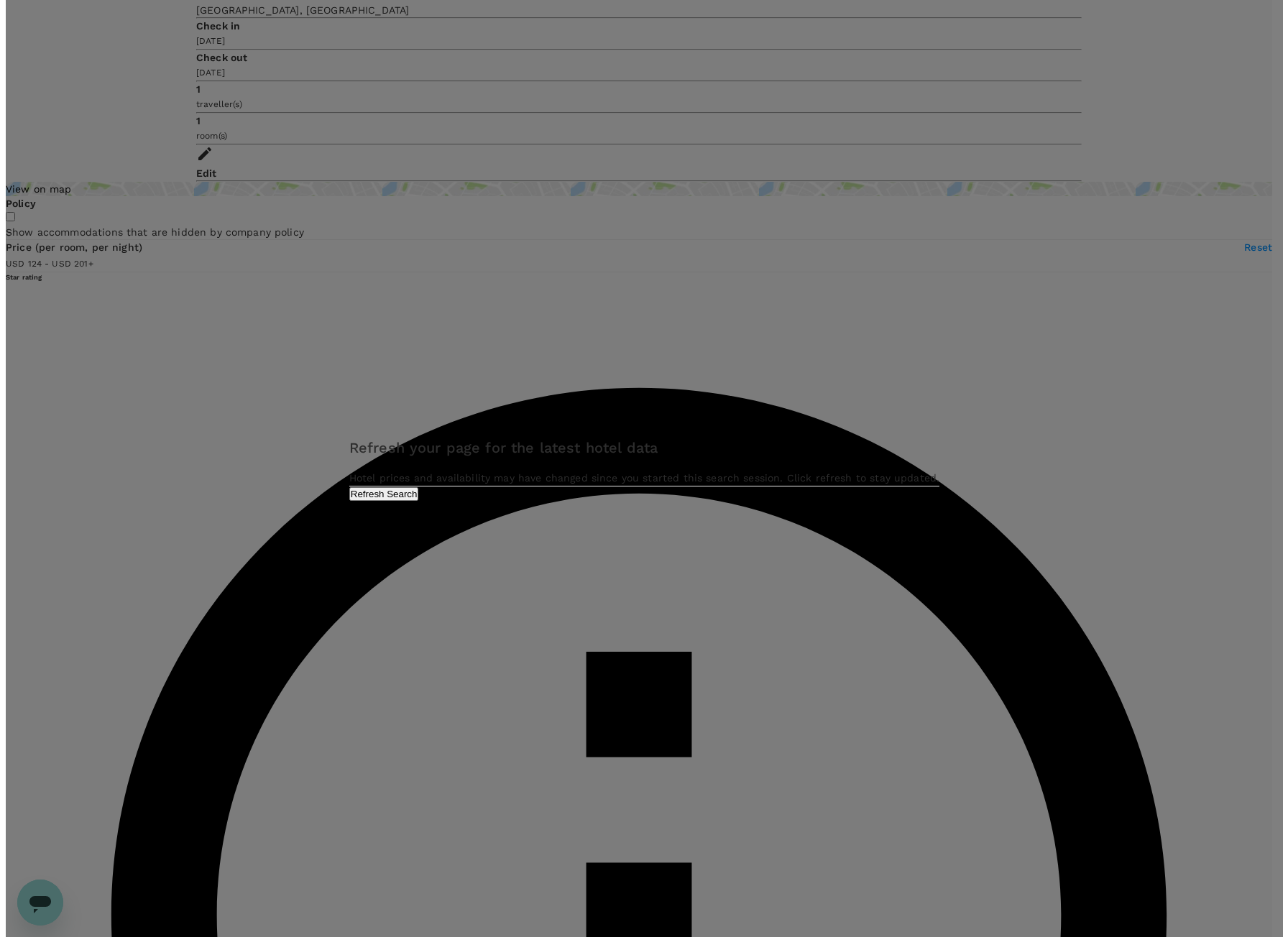
scroll to position [503, 0]
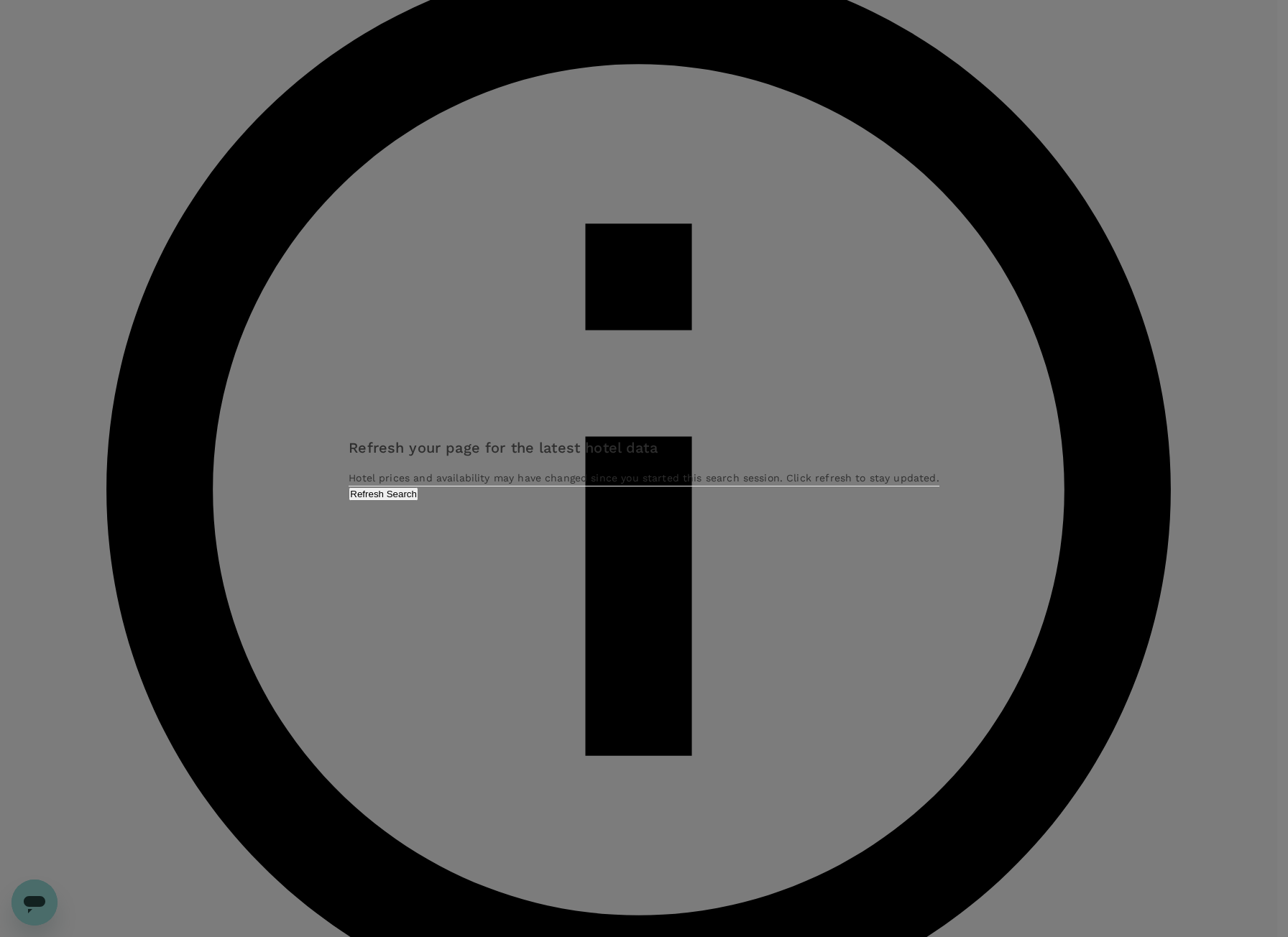
click at [419, 501] on button "Refresh Search" at bounding box center [383, 494] width 70 height 14
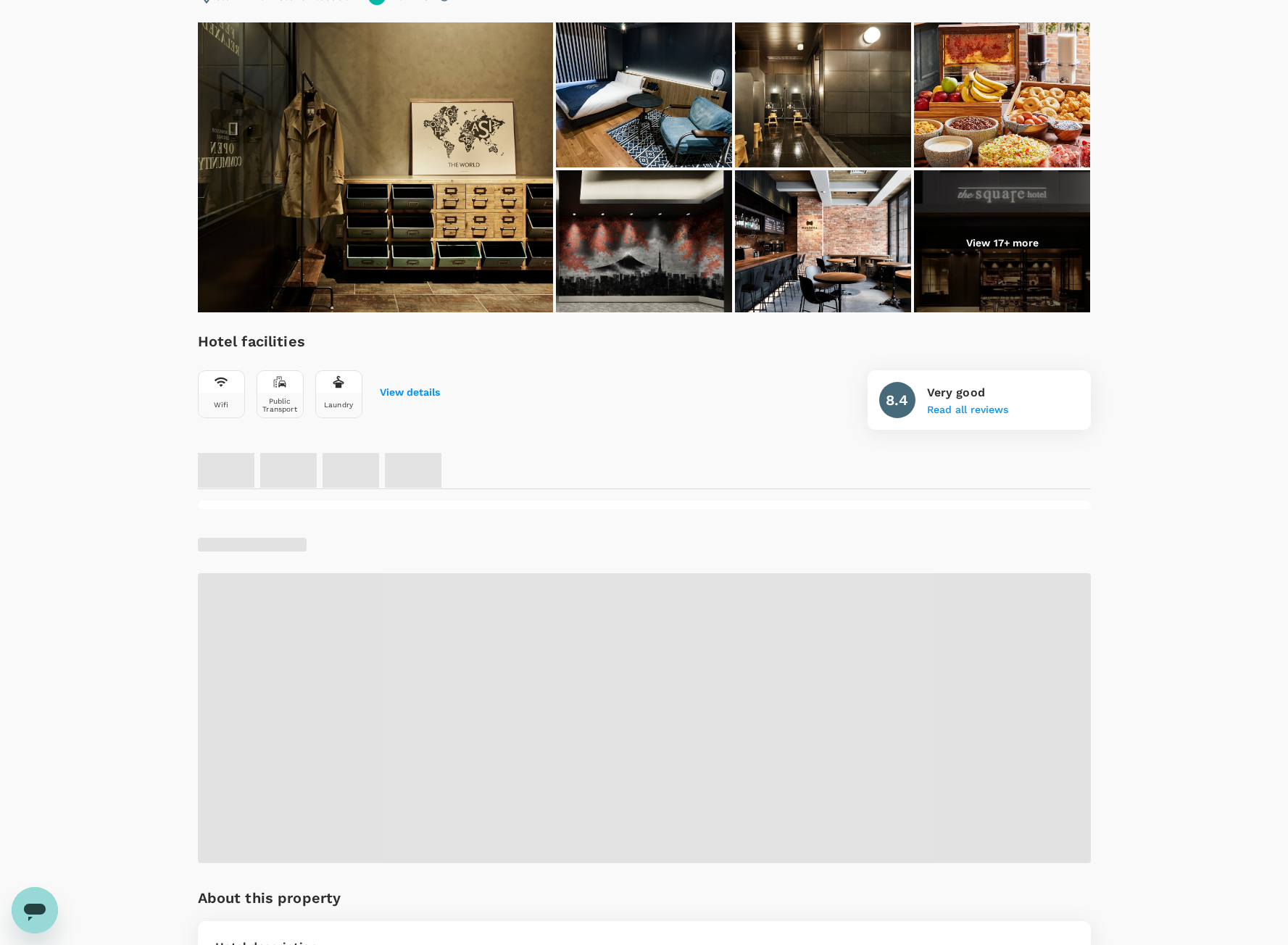
scroll to position [362, 0]
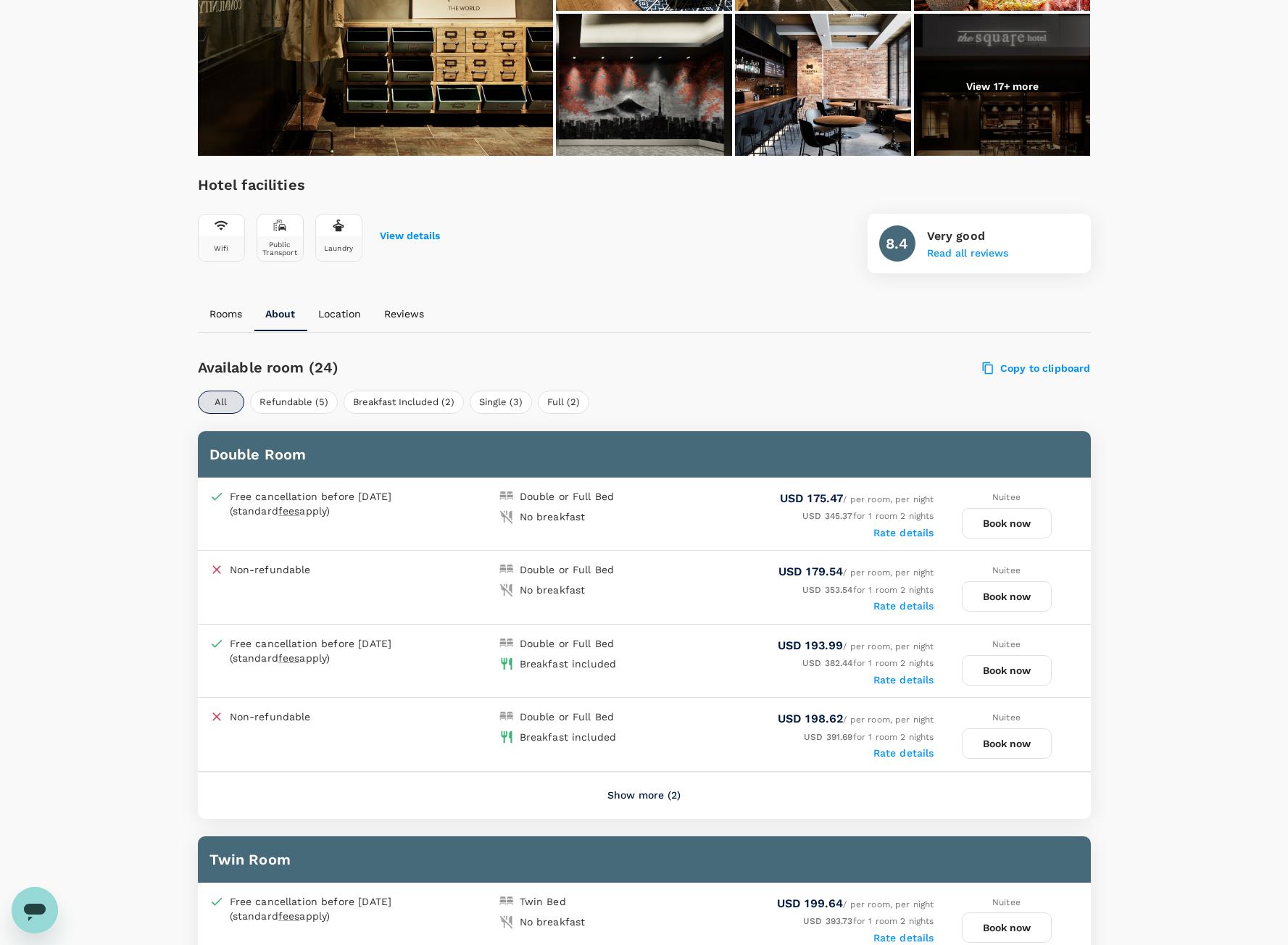
click at [918, 685] on label "Rate details" at bounding box center [904, 679] width 61 height 11
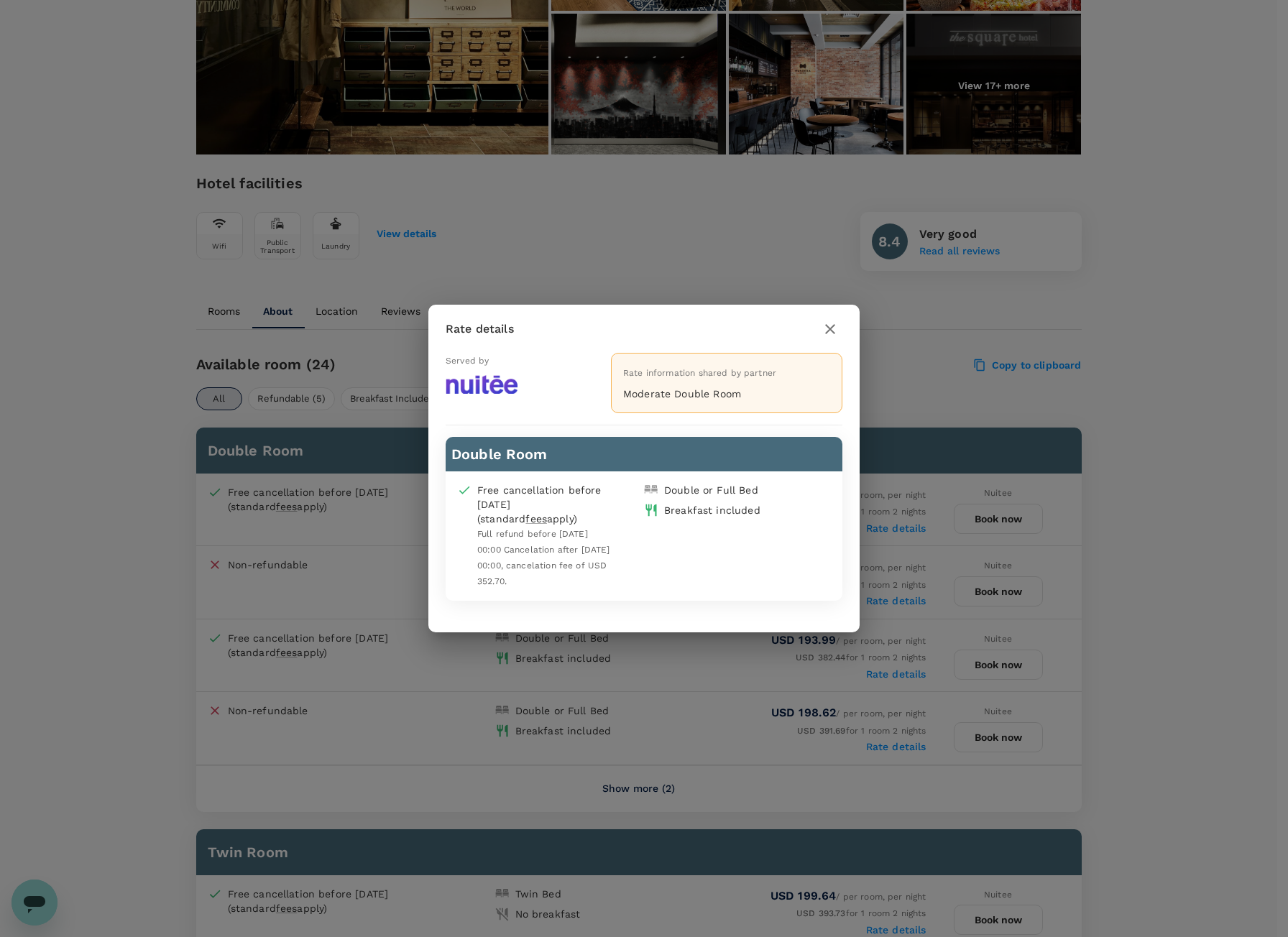
click at [845, 329] on h2 "Rate details" at bounding box center [644, 329] width 432 height 48
click at [828, 330] on icon "button" at bounding box center [831, 329] width 17 height 17
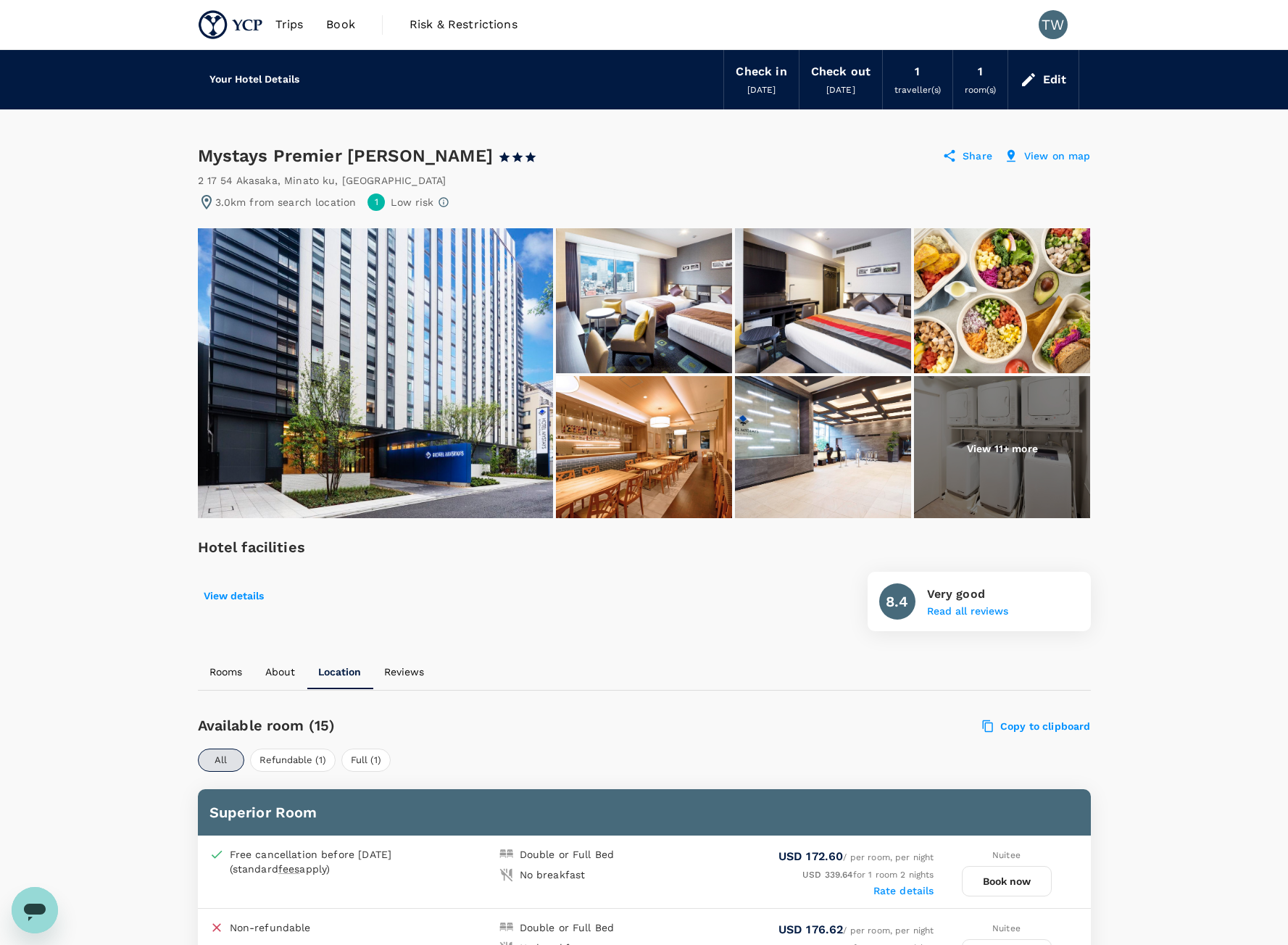
click at [1039, 157] on p "View on map" at bounding box center [1057, 155] width 67 height 15
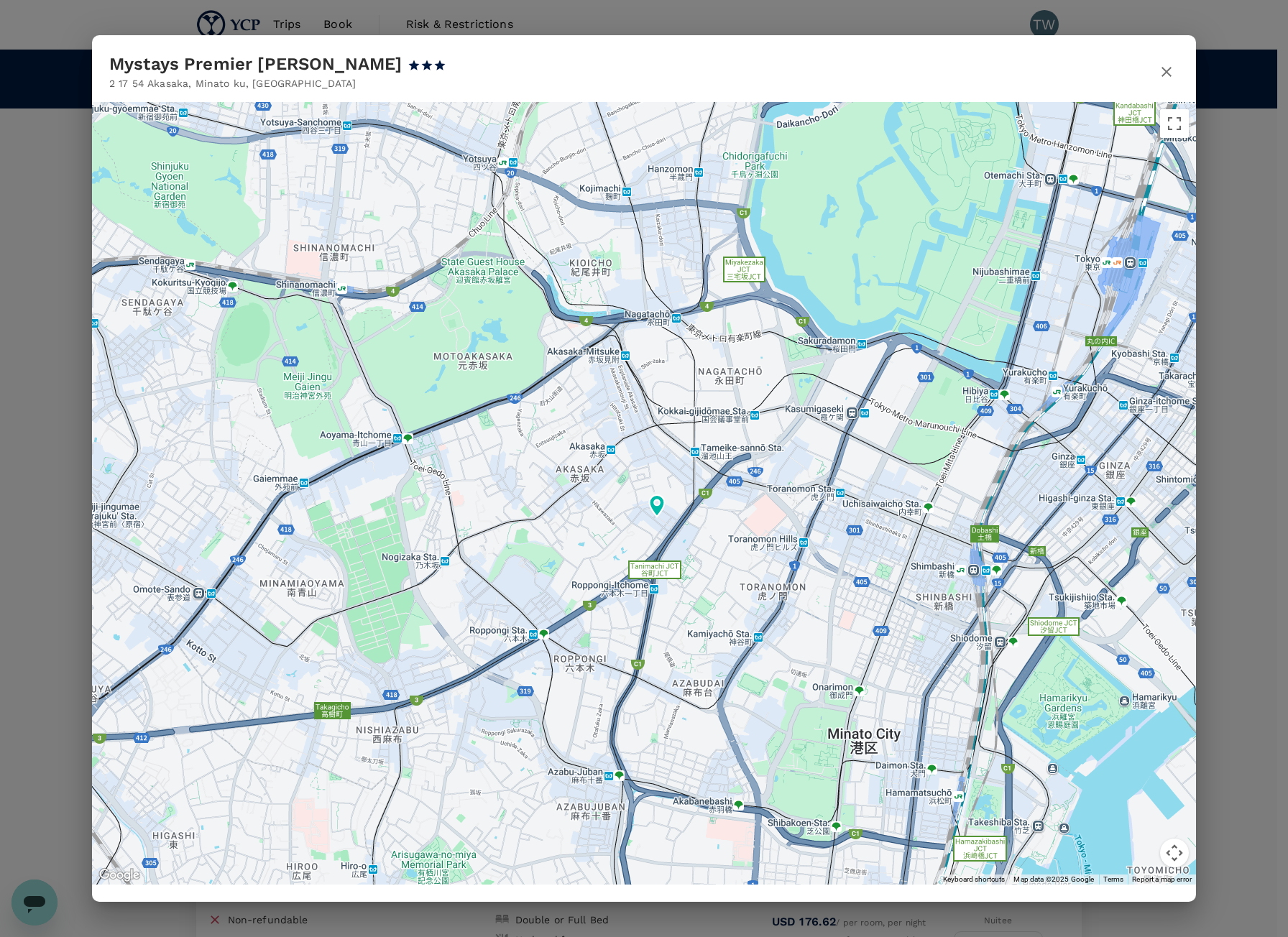
click at [1165, 80] on button "button" at bounding box center [1167, 71] width 24 height 37
